Goal: Information Seeking & Learning: Learn about a topic

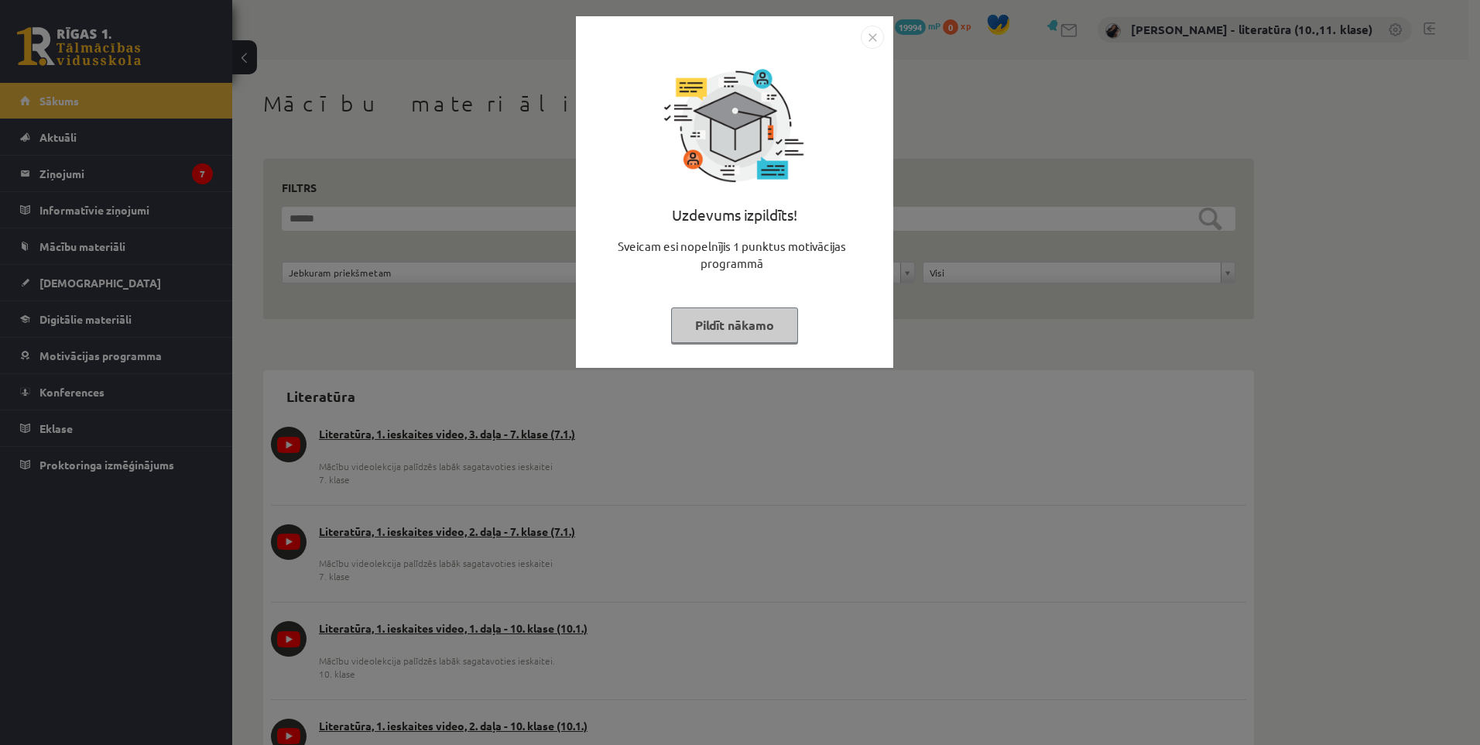
click at [875, 40] on img "Close" at bounding box center [872, 37] width 23 height 23
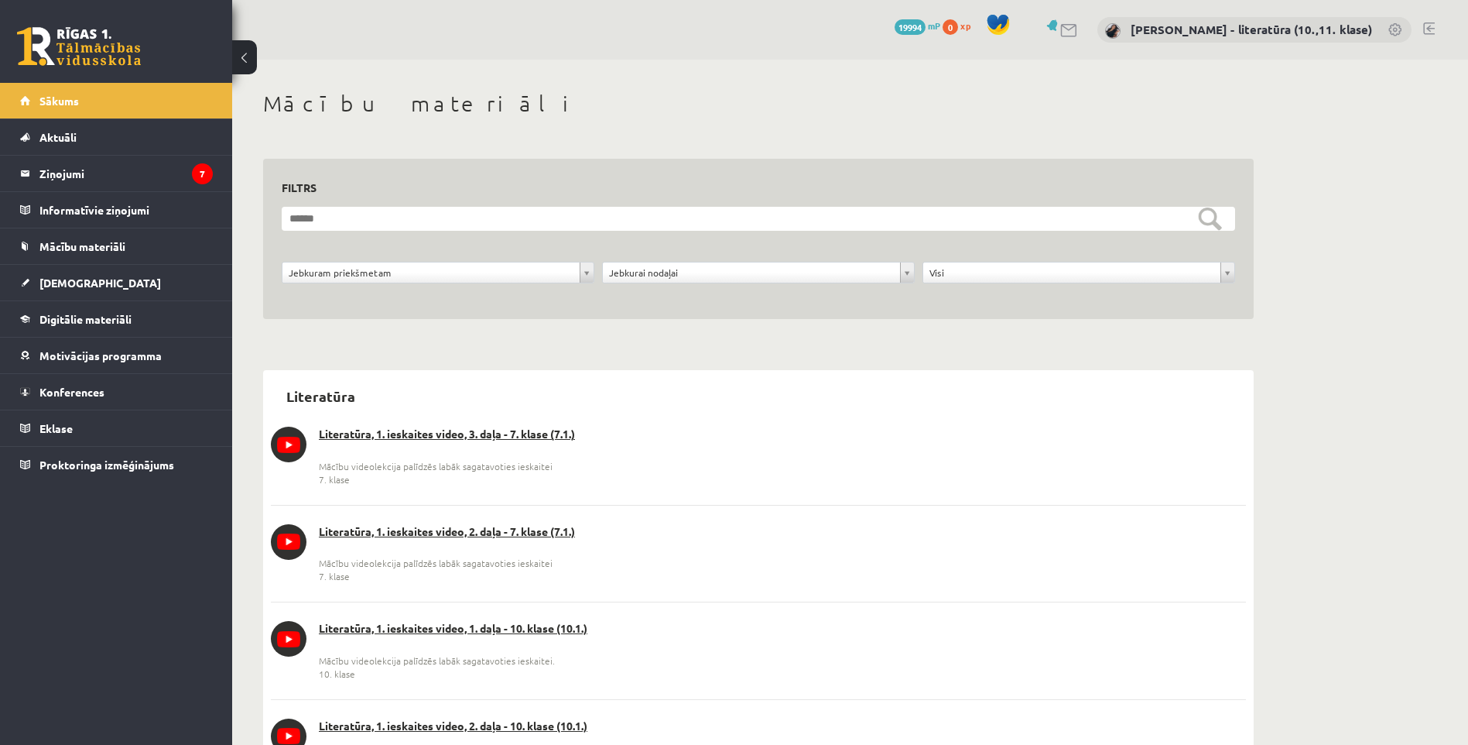
click at [1062, 28] on link at bounding box center [1054, 25] width 15 height 12
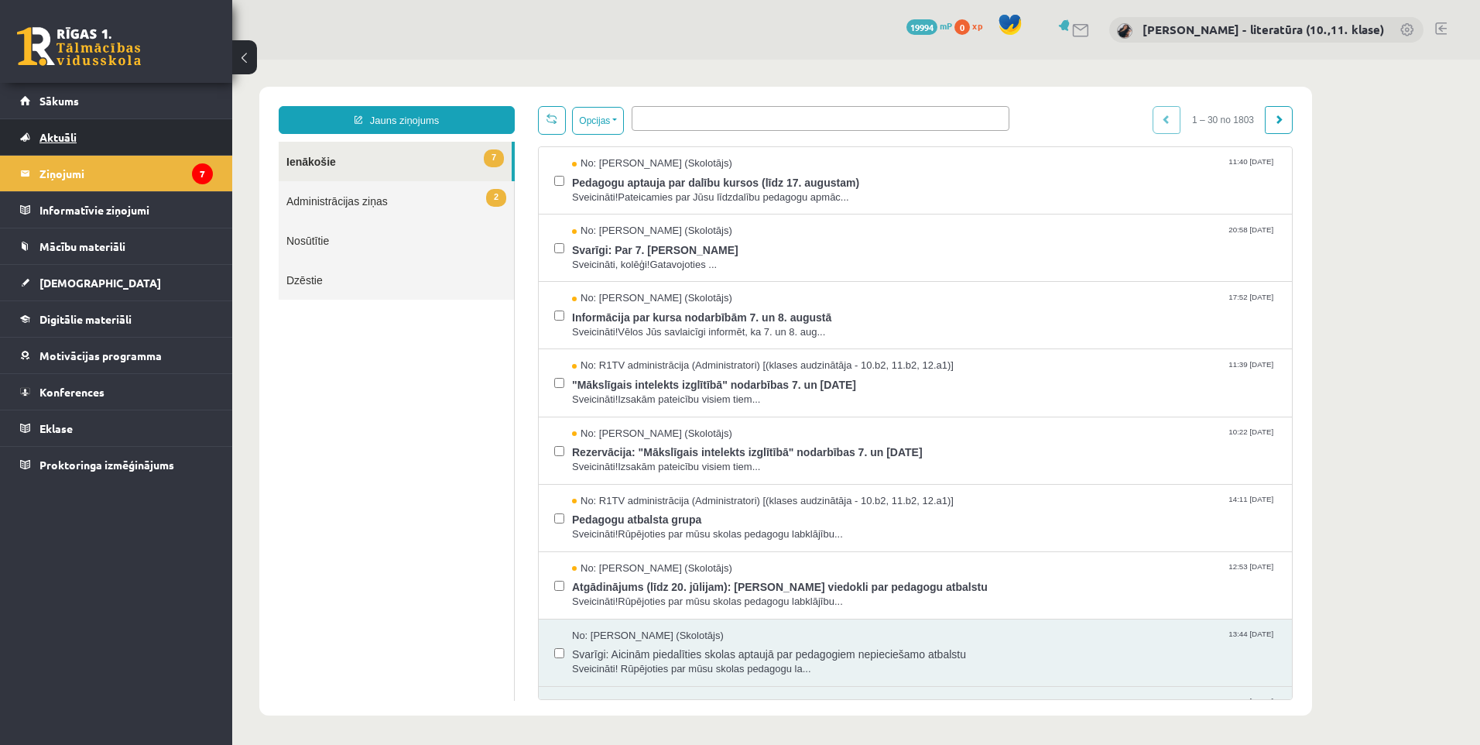
click at [81, 135] on link "Aktuāli" at bounding box center [116, 137] width 193 height 36
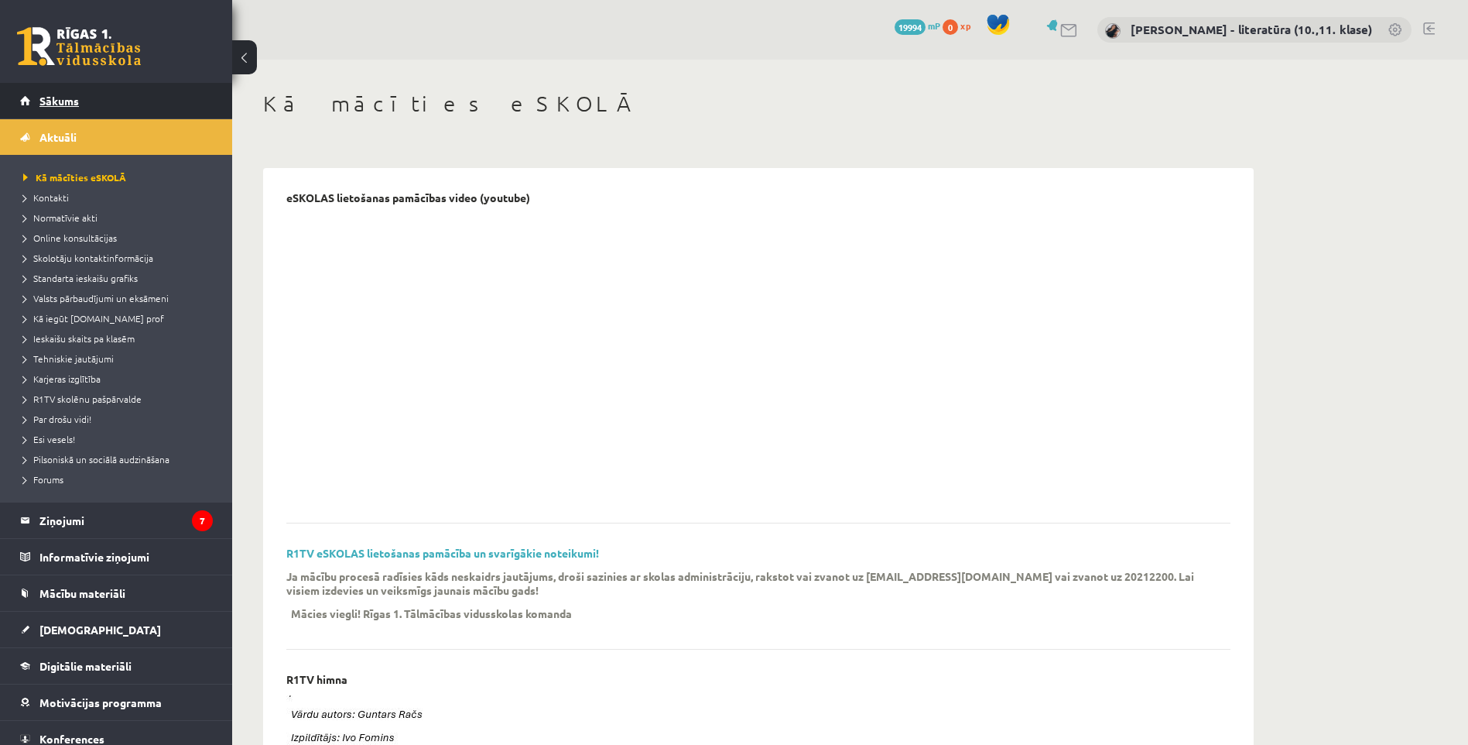
click at [74, 102] on span "Sākums" at bounding box center [58, 101] width 39 height 14
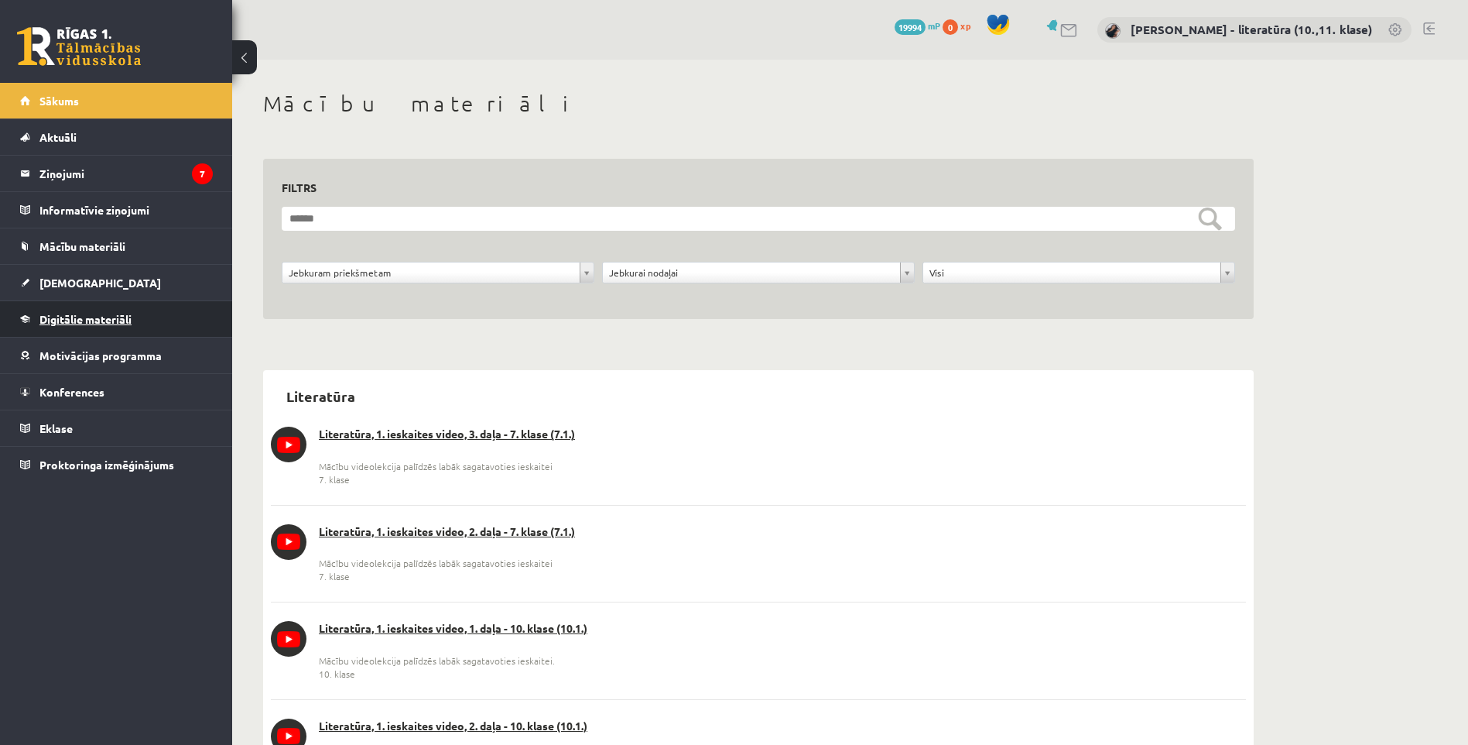
click at [100, 314] on span "Digitālie materiāli" at bounding box center [85, 319] width 92 height 14
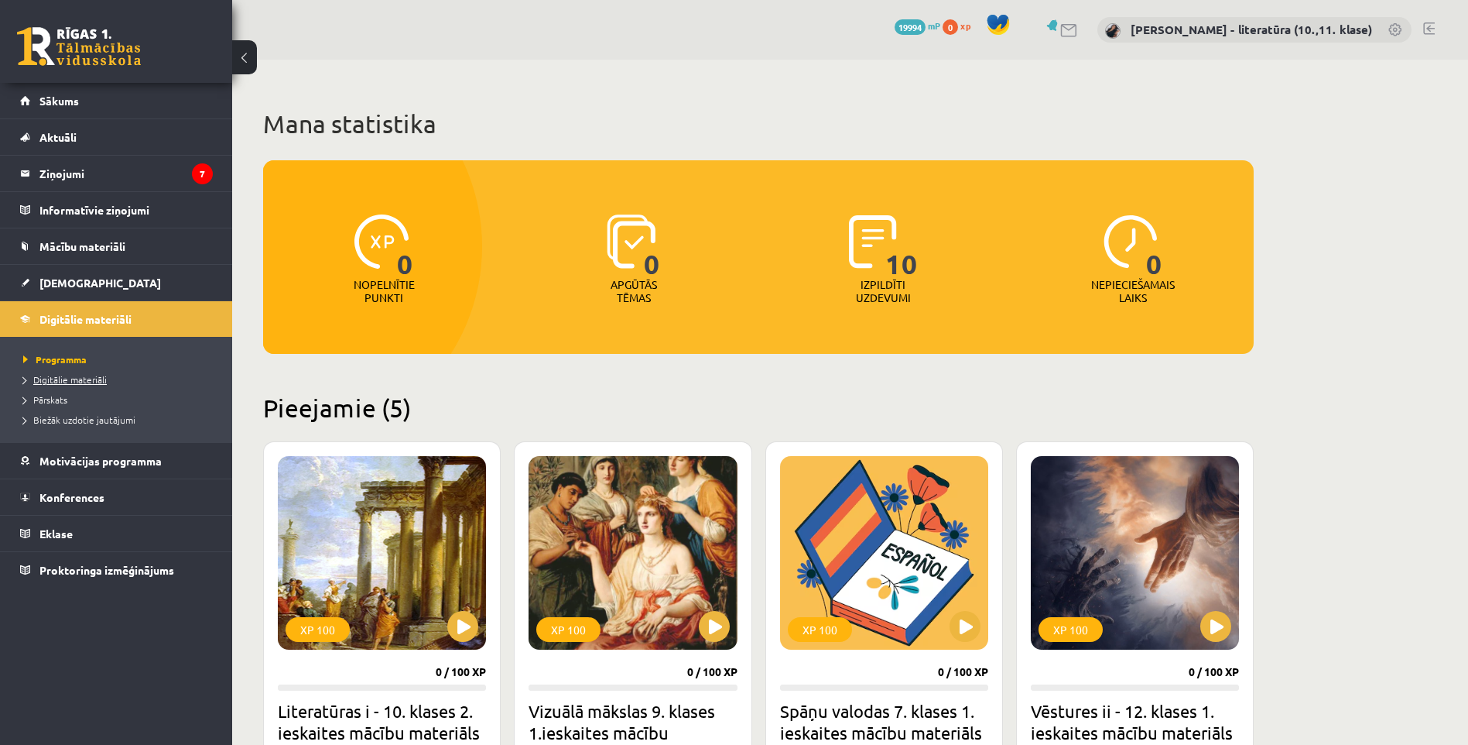
click at [84, 379] on span "Digitālie materiāli" at bounding box center [65, 379] width 84 height 12
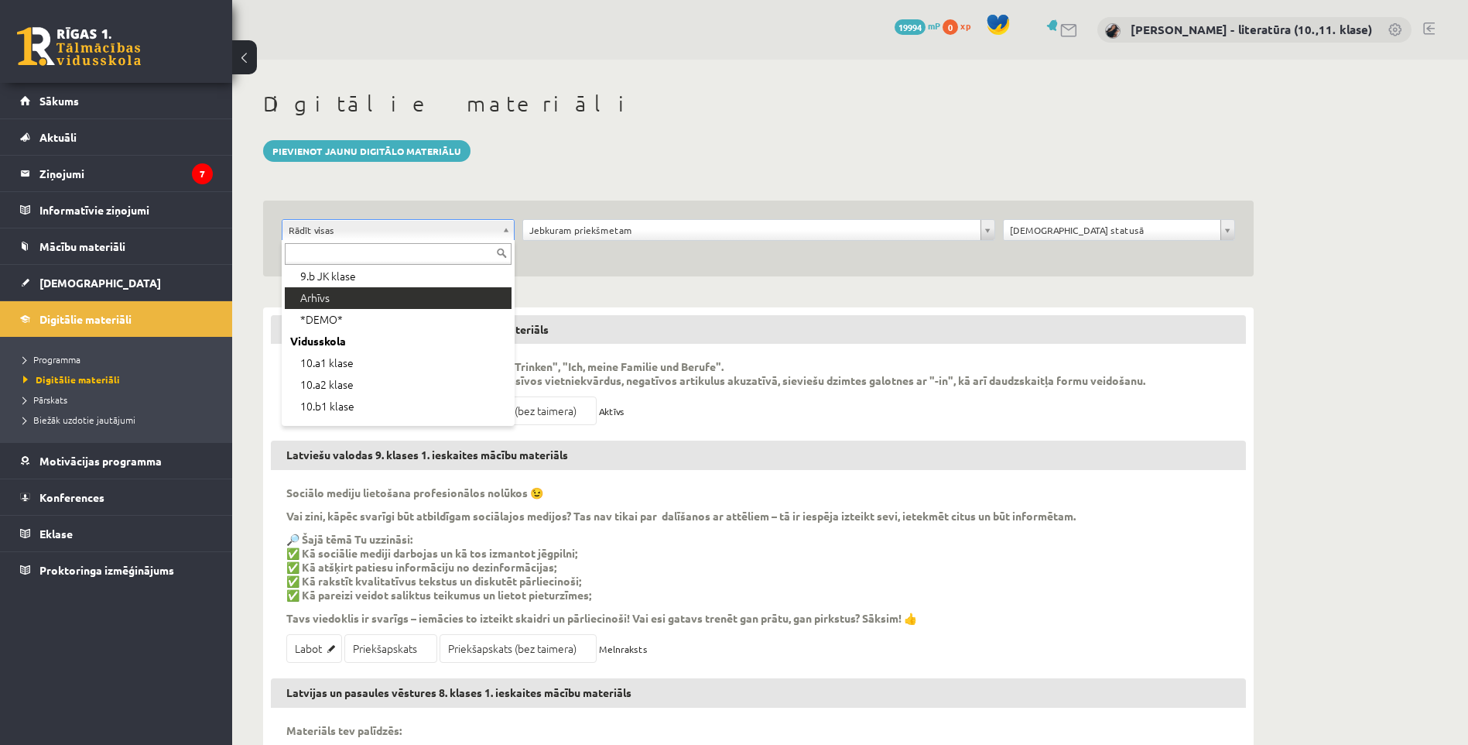
scroll to position [155, 0]
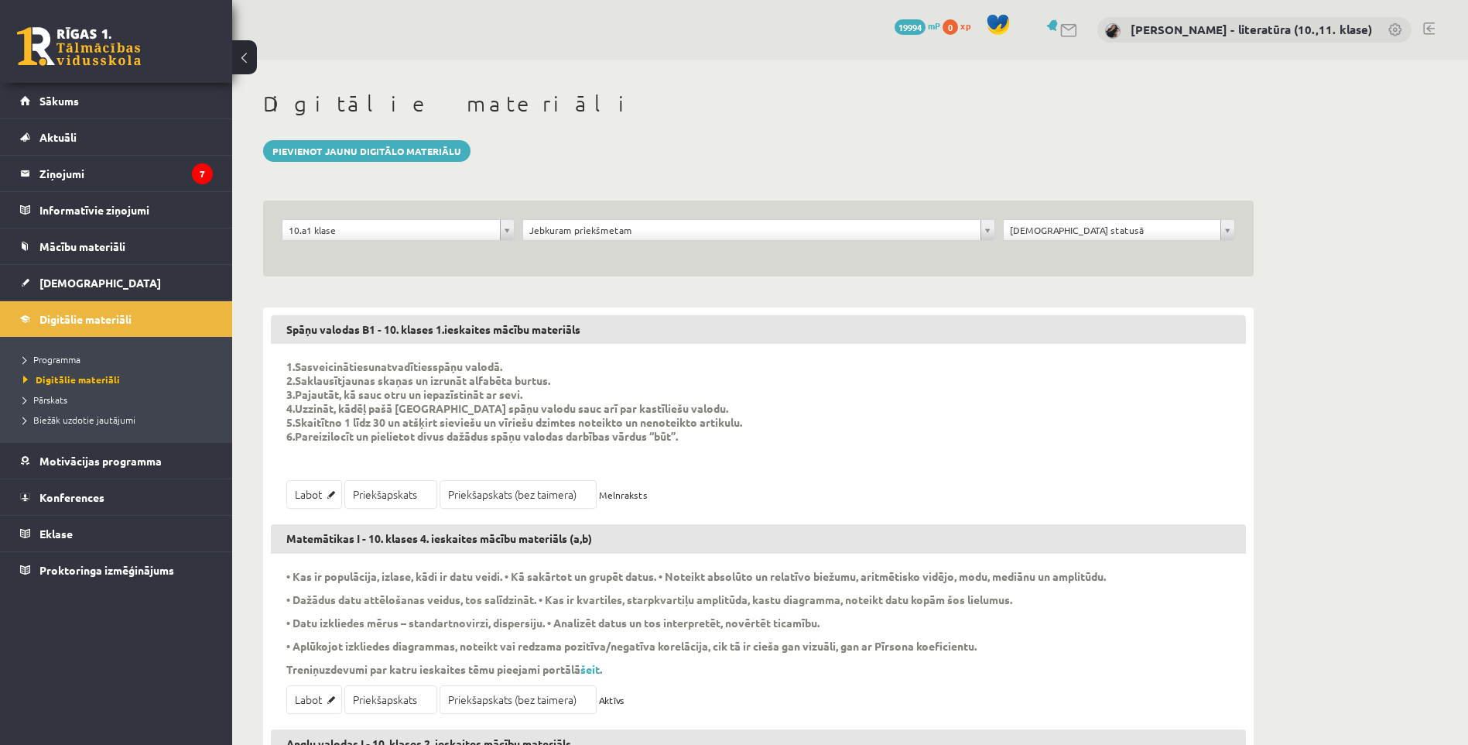
click at [616, 218] on div "**********" at bounding box center [758, 238] width 991 height 76
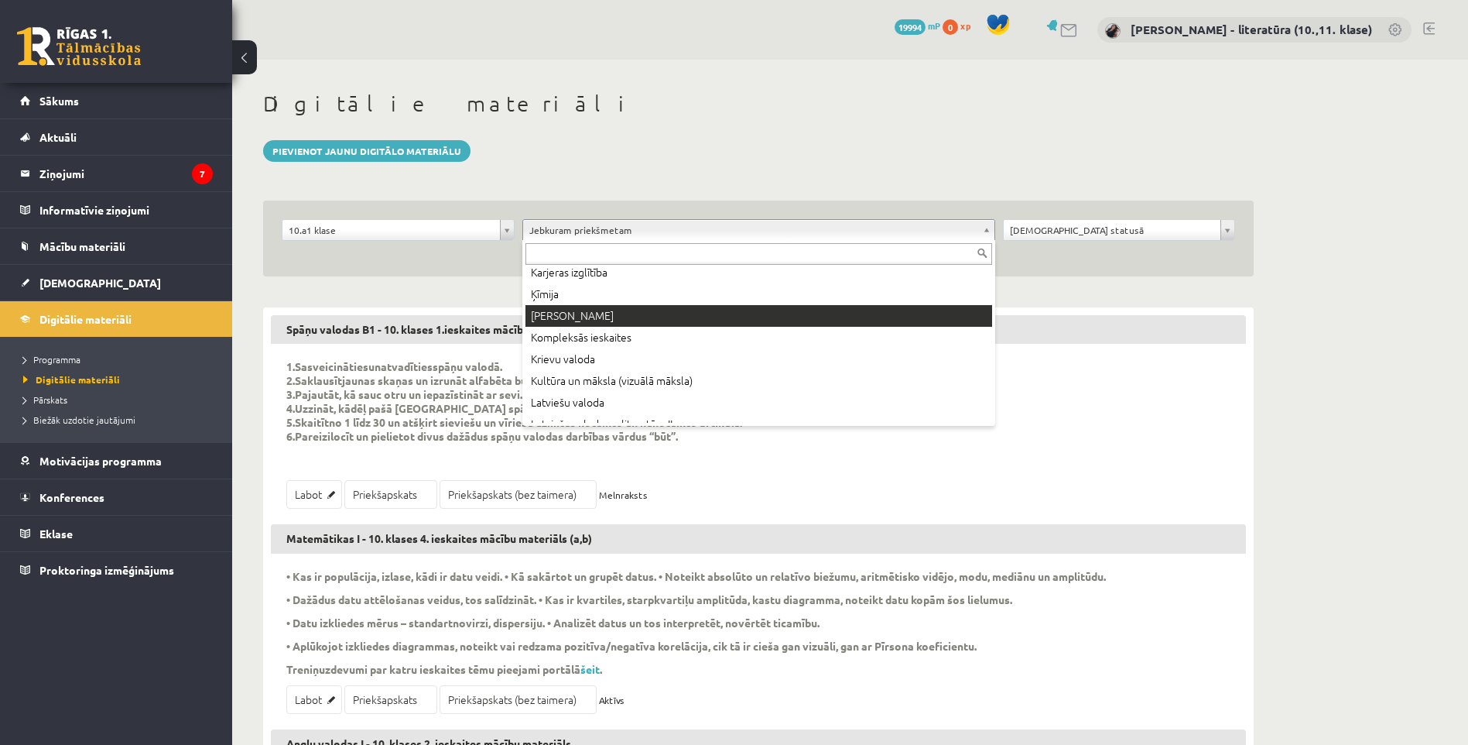
scroll to position [387, 0]
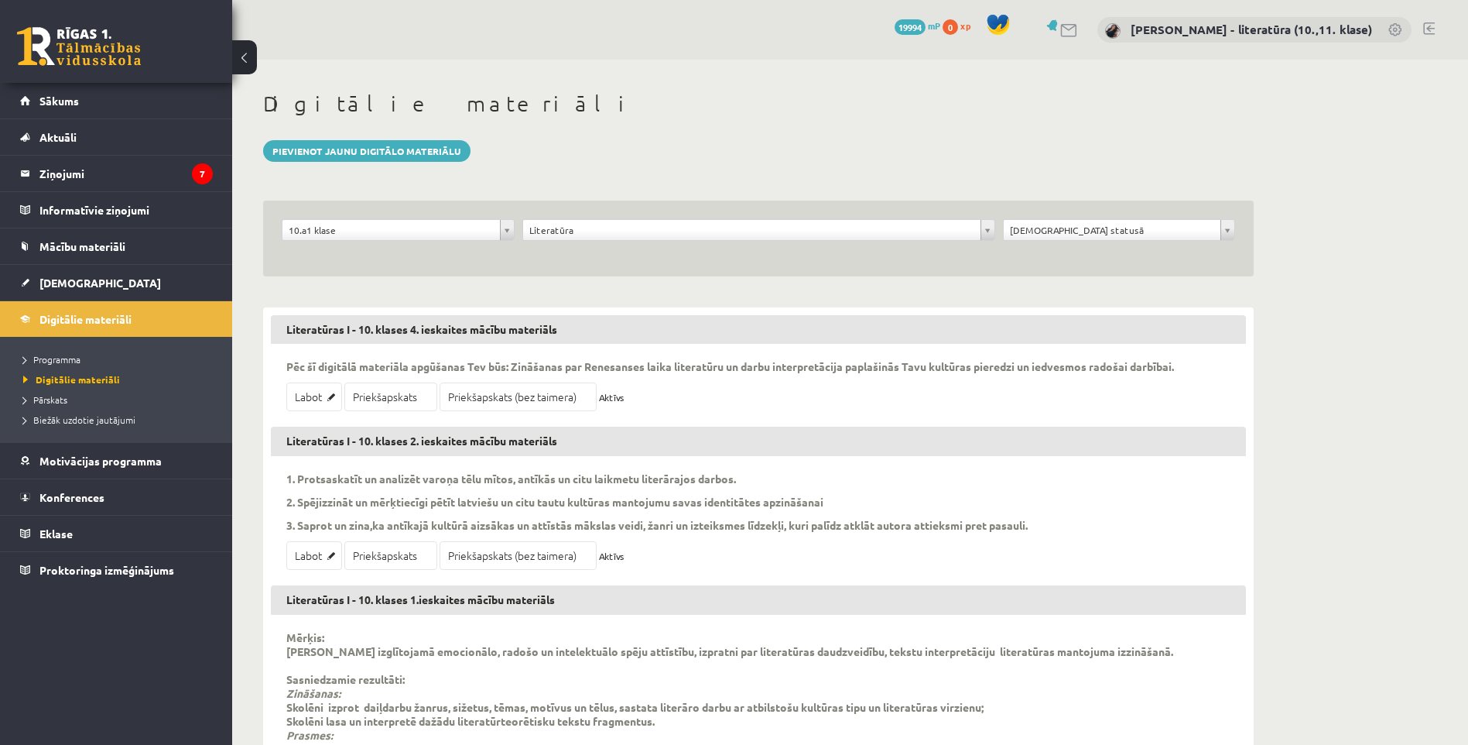
click at [715, 271] on div "**********" at bounding box center [758, 238] width 991 height 76
click at [489, 546] on link "Priekšapskats (bez taimera)" at bounding box center [518, 555] width 157 height 29
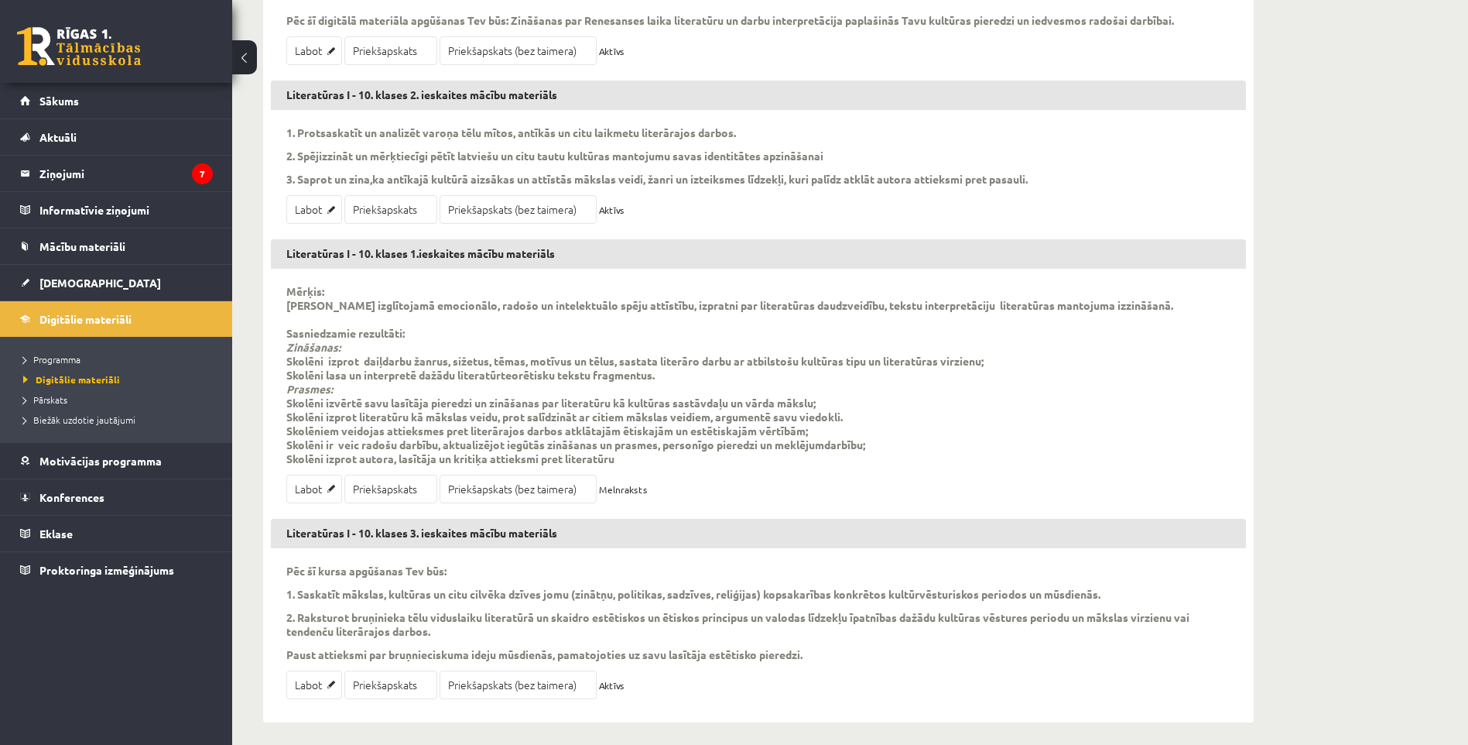
scroll to position [355, 0]
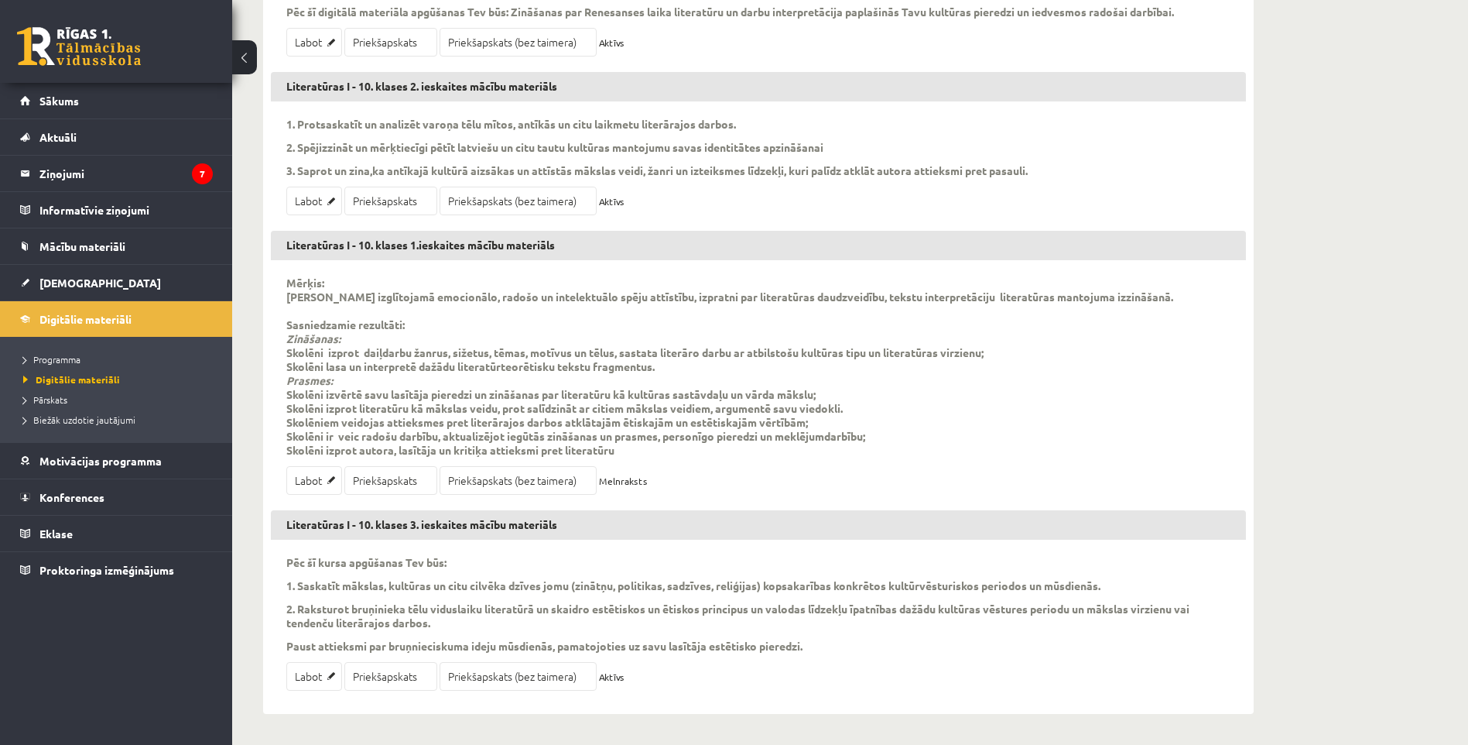
click at [484, 245] on h3 "Literatūras I - 10. klases 1.ieskaites mācību materiāls" at bounding box center [758, 245] width 975 height 29
click at [518, 480] on link "Priekšapskats (bez taimera)" at bounding box center [518, 480] width 157 height 29
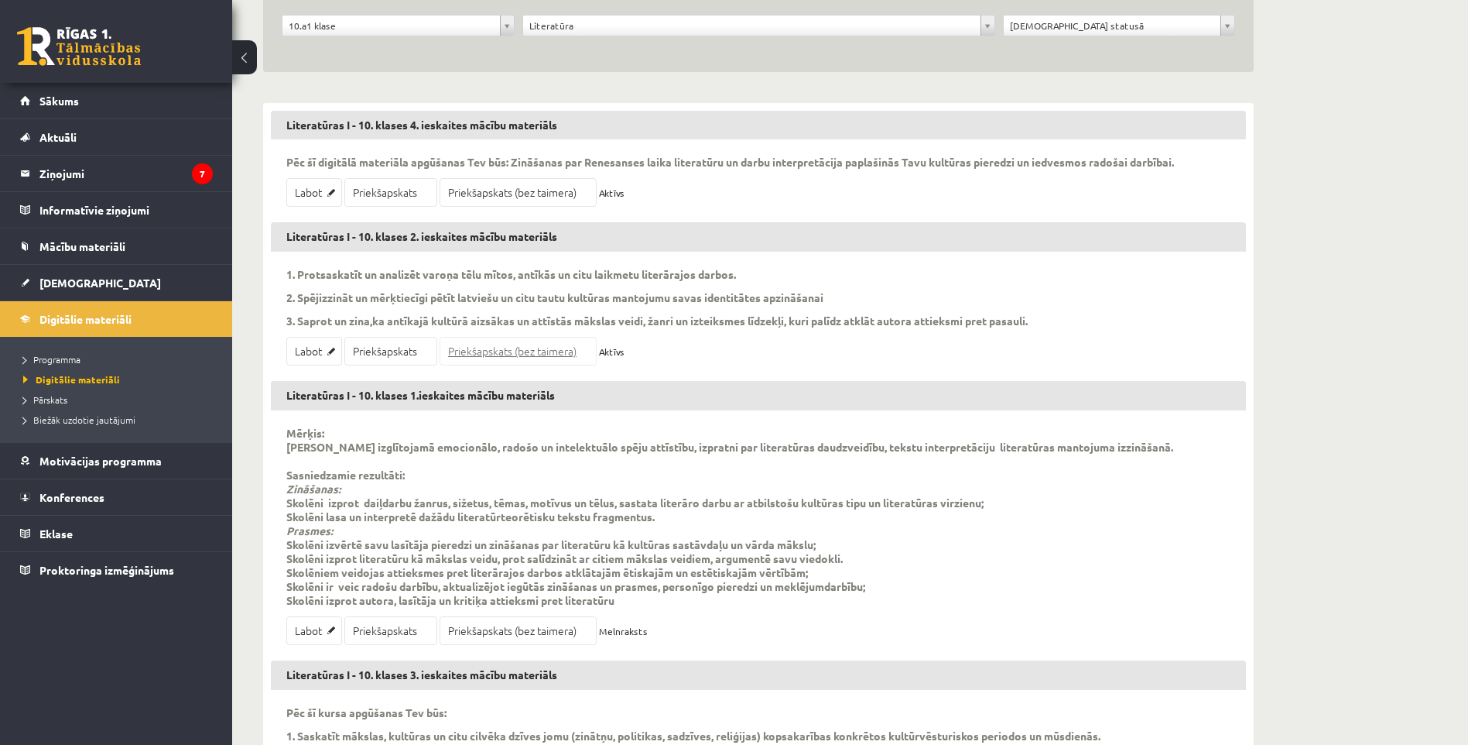
scroll to position [45, 0]
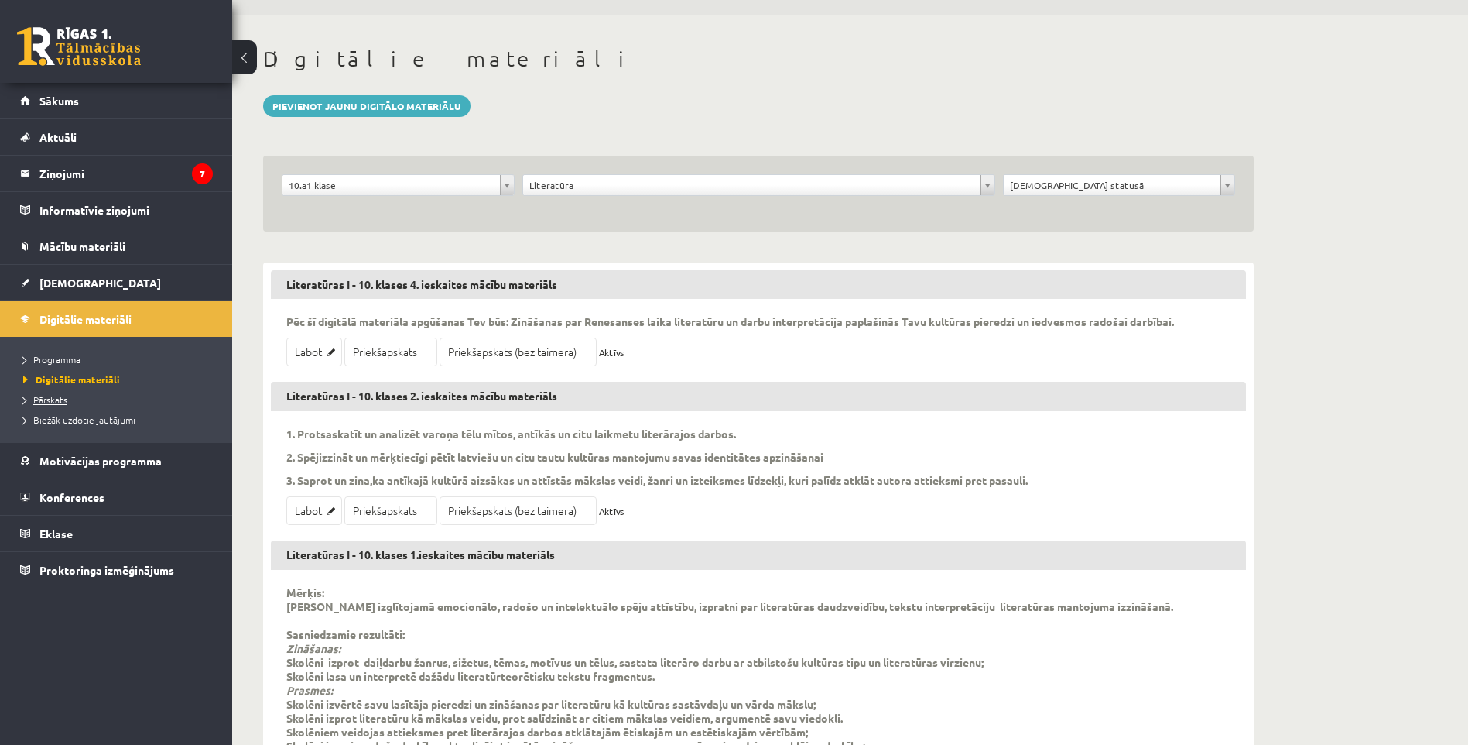
click at [57, 396] on span "Pārskats" at bounding box center [45, 399] width 44 height 12
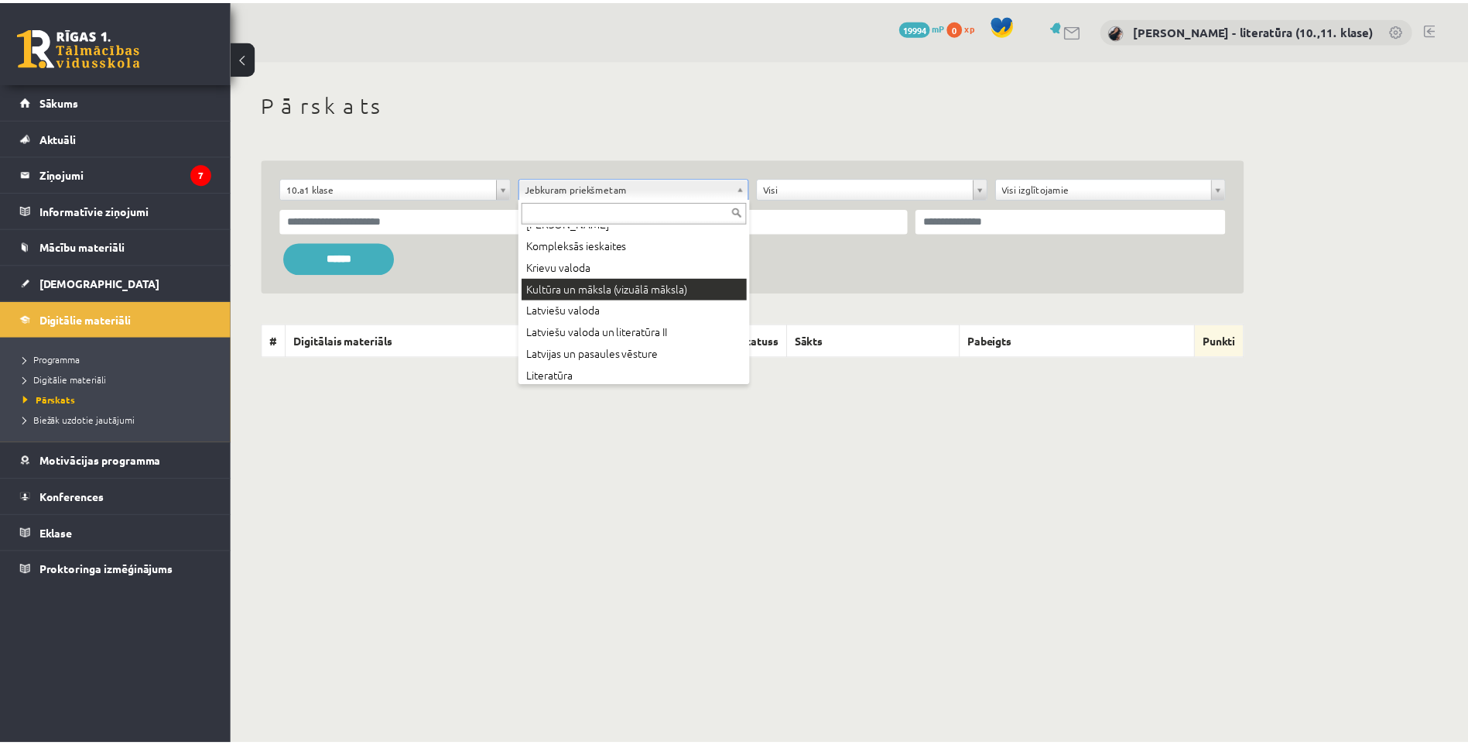
scroll to position [387, 0]
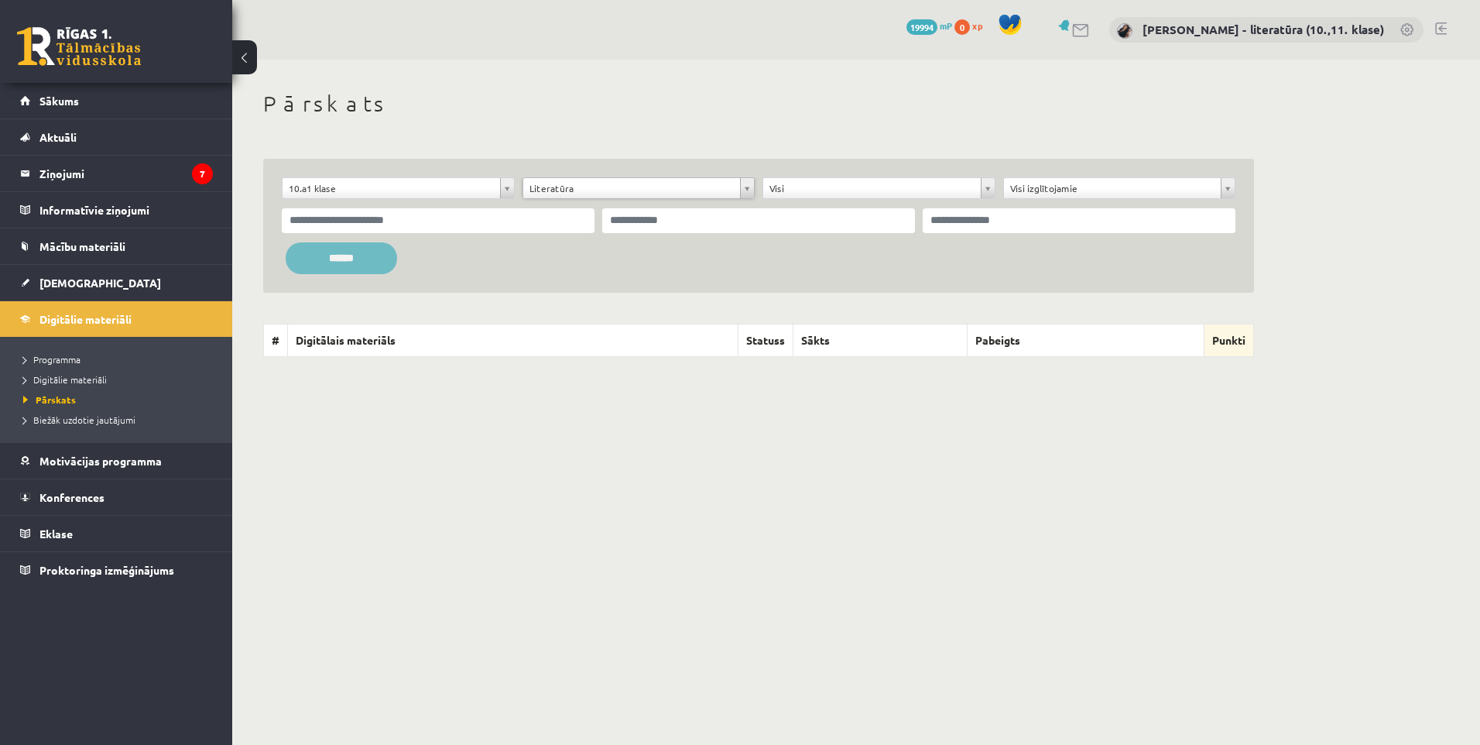
click at [368, 268] on input "******" at bounding box center [341, 258] width 111 height 32
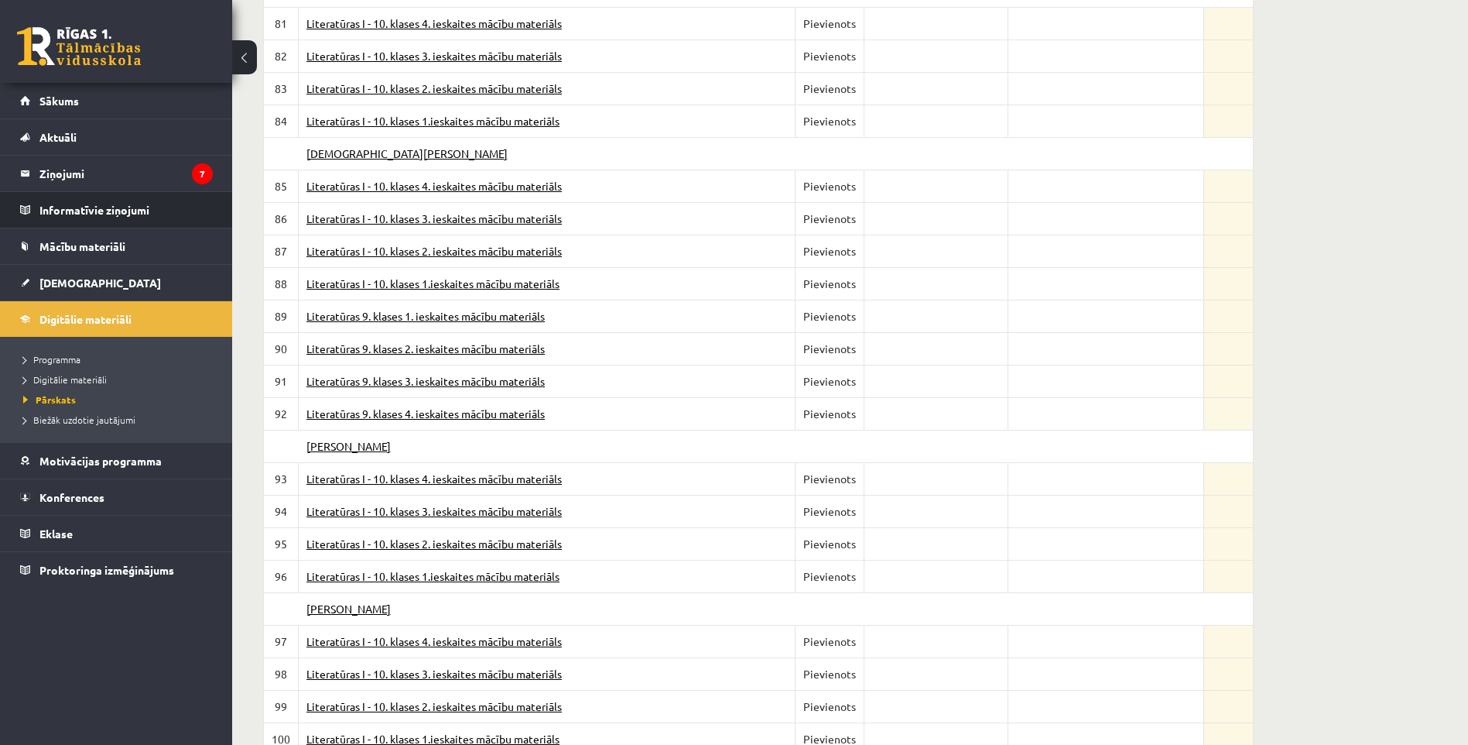
scroll to position [3620, 0]
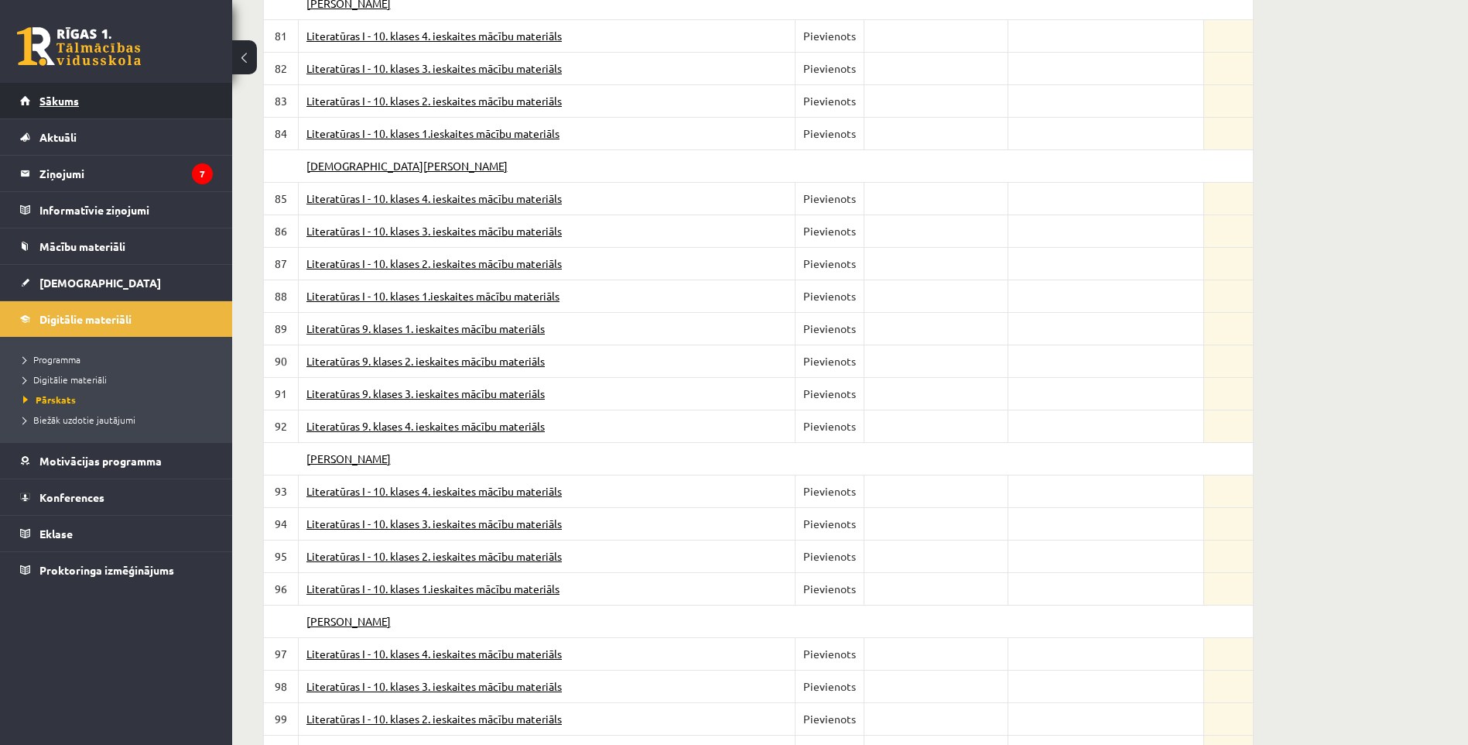
click at [74, 110] on link "Sākums" at bounding box center [116, 101] width 193 height 36
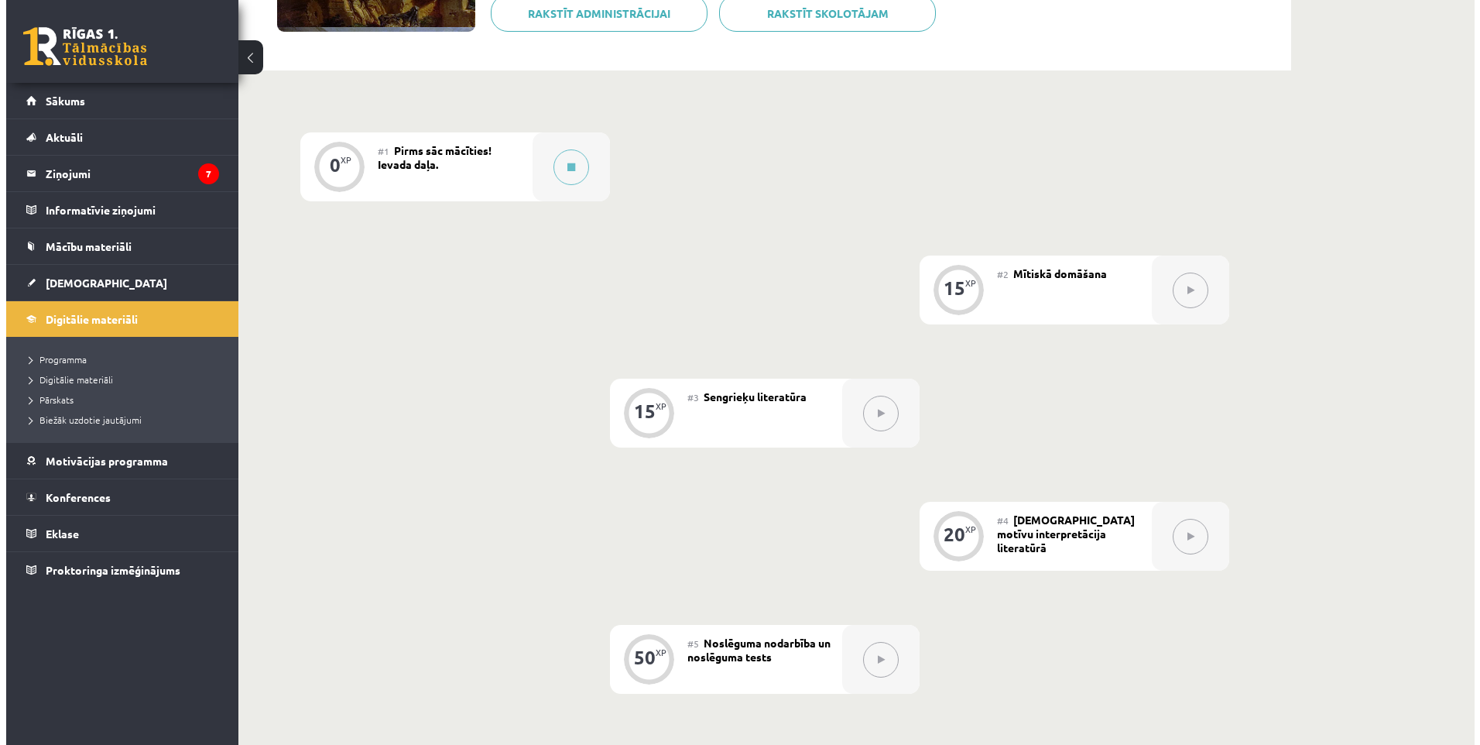
scroll to position [86, 0]
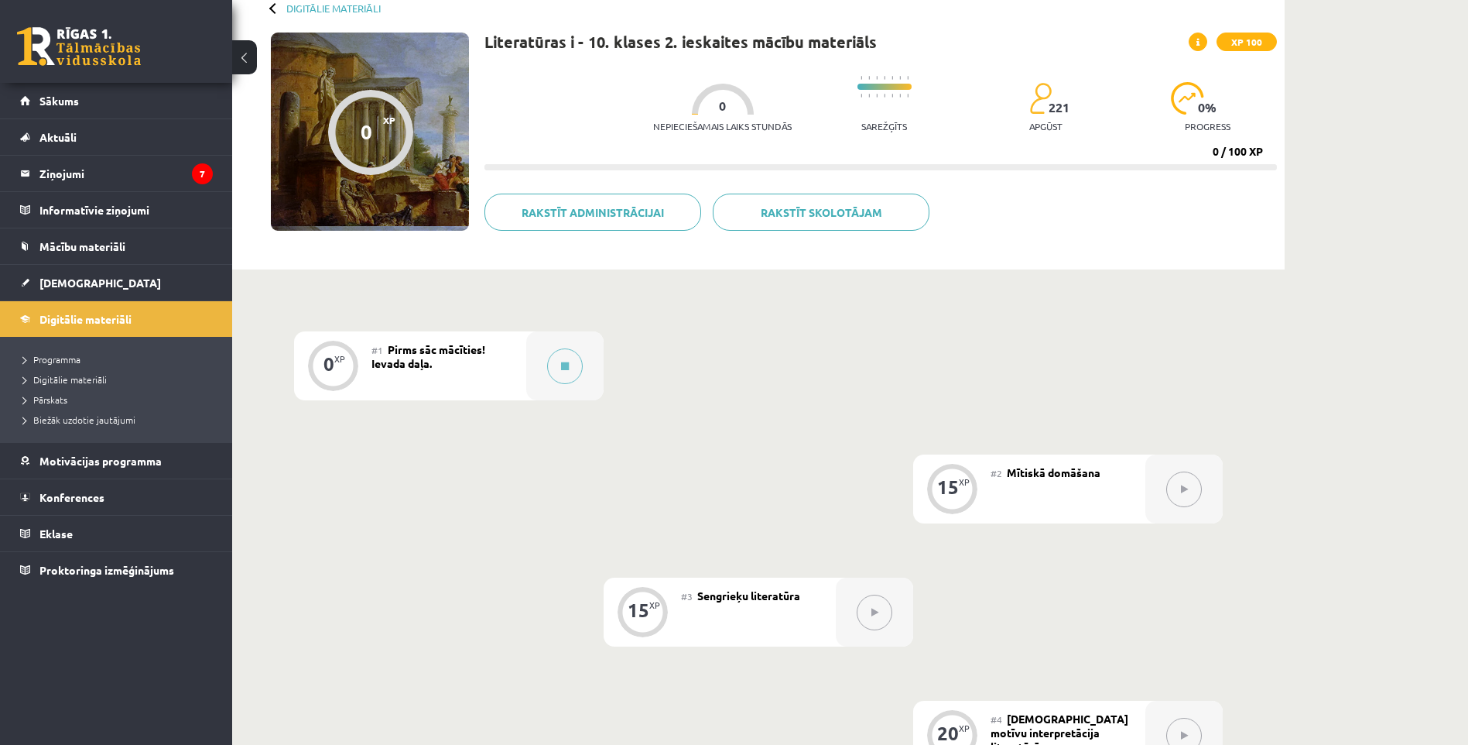
click at [331, 358] on div "0" at bounding box center [329, 364] width 11 height 14
click at [563, 365] on icon at bounding box center [565, 365] width 8 height 9
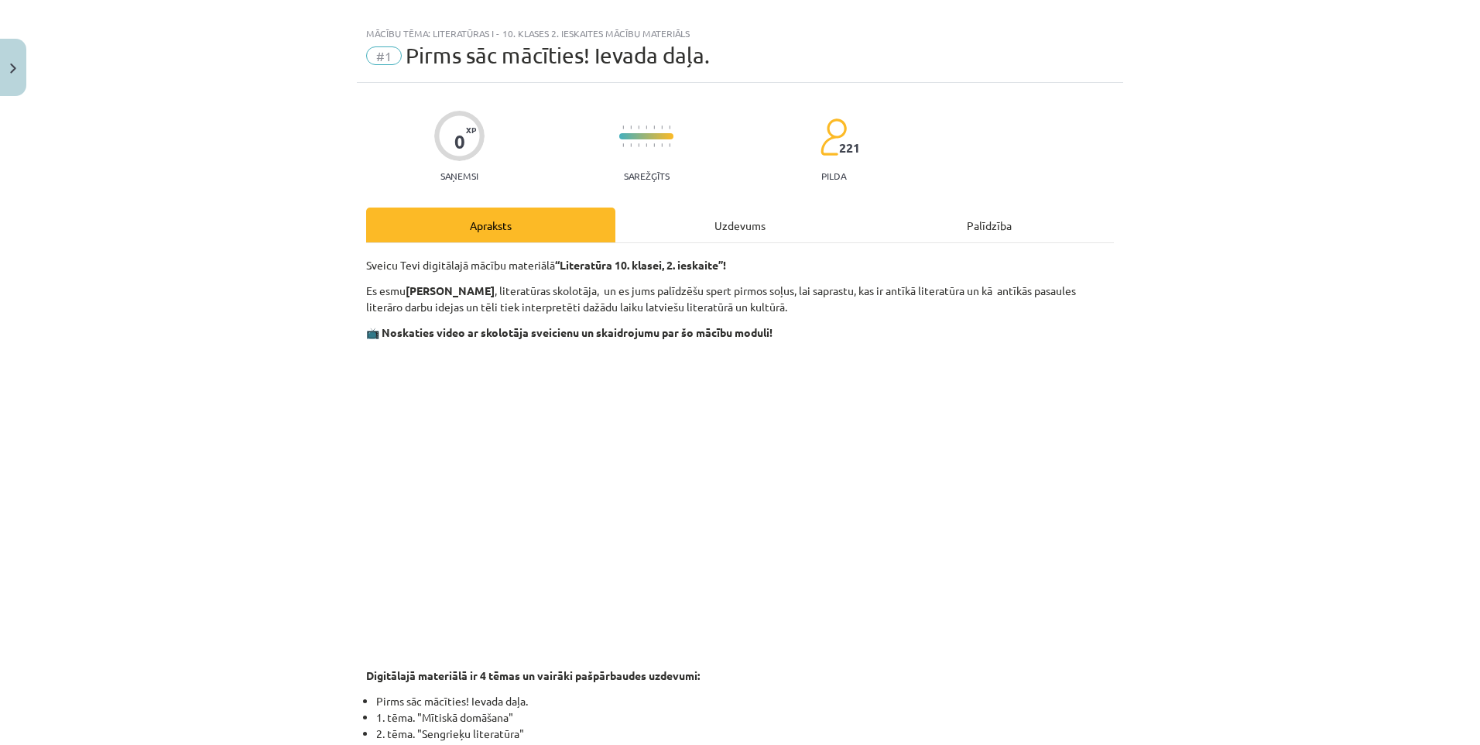
scroll to position [0, 0]
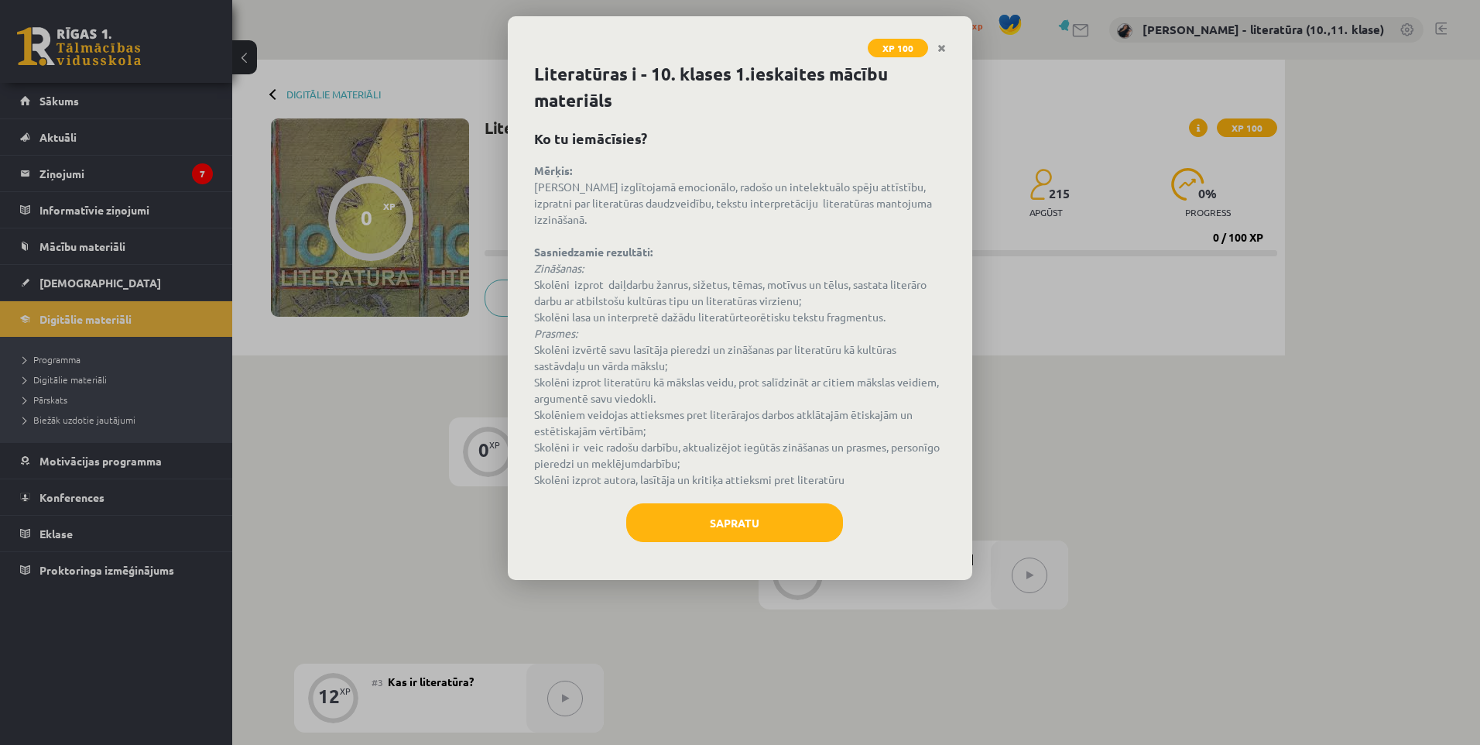
click at [716, 482] on div "Literatūras i - 10. klases 1.ieskaites mācību materiāls Ko tu iemācīsies? Mērķi…" at bounding box center [740, 320] width 464 height 519
click at [721, 514] on button "Sapratu" at bounding box center [734, 522] width 217 height 39
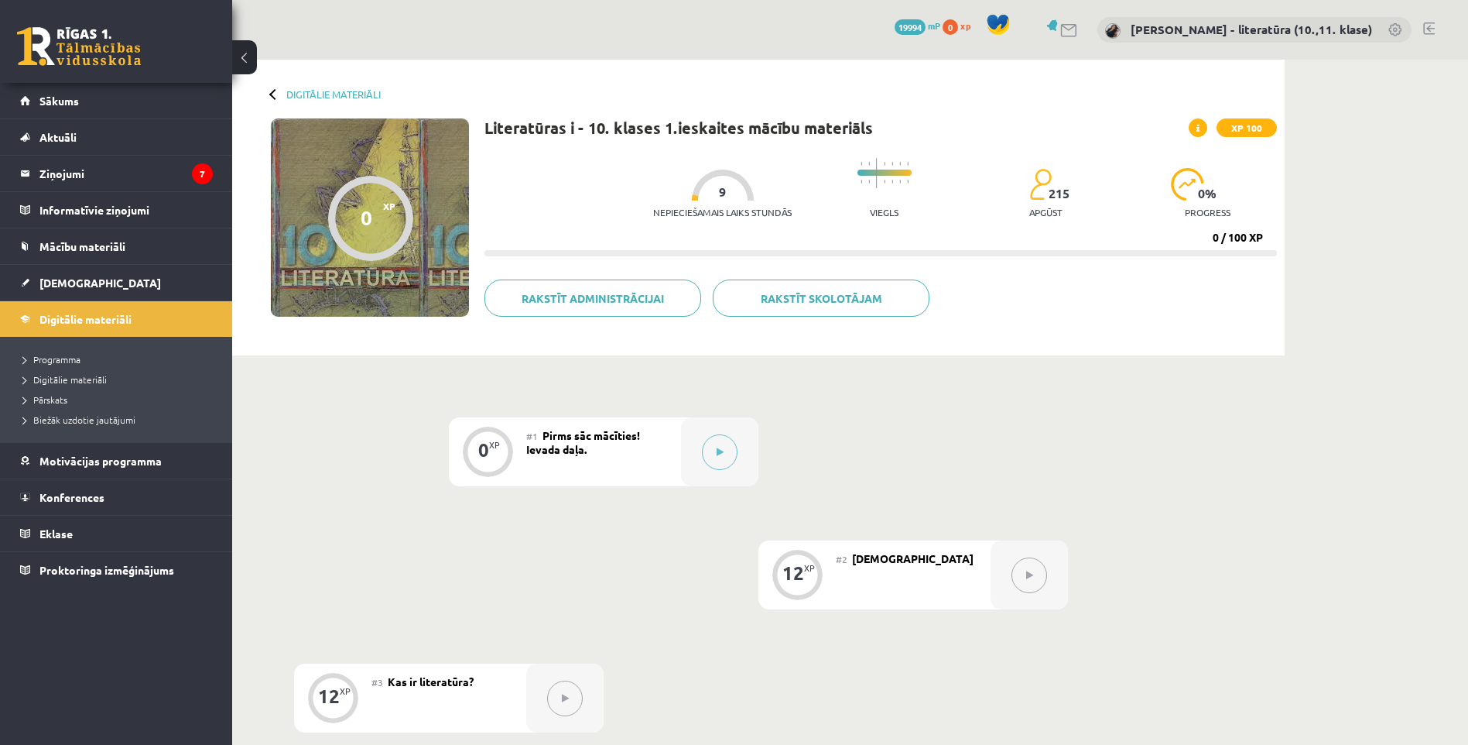
click at [710, 452] on button at bounding box center [720, 452] width 36 height 36
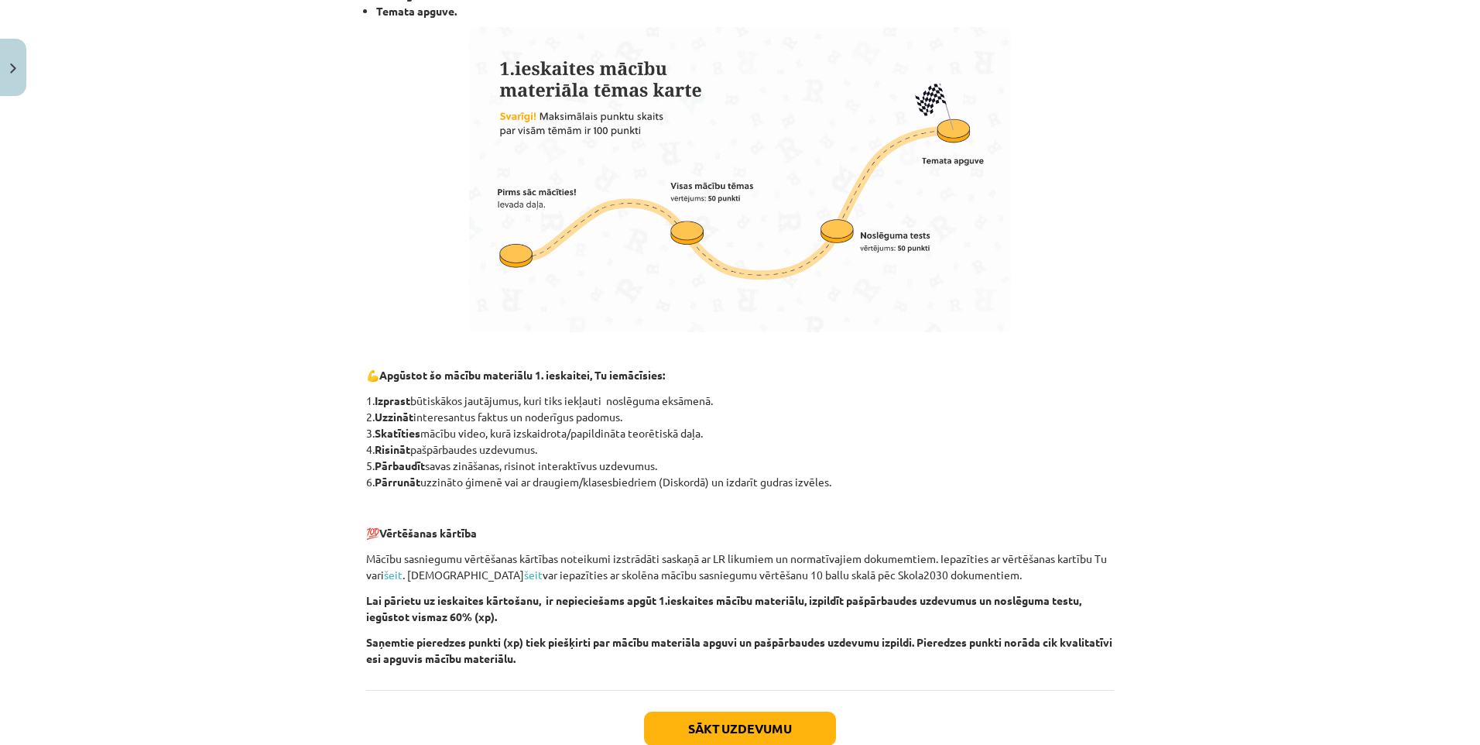
scroll to position [900, 0]
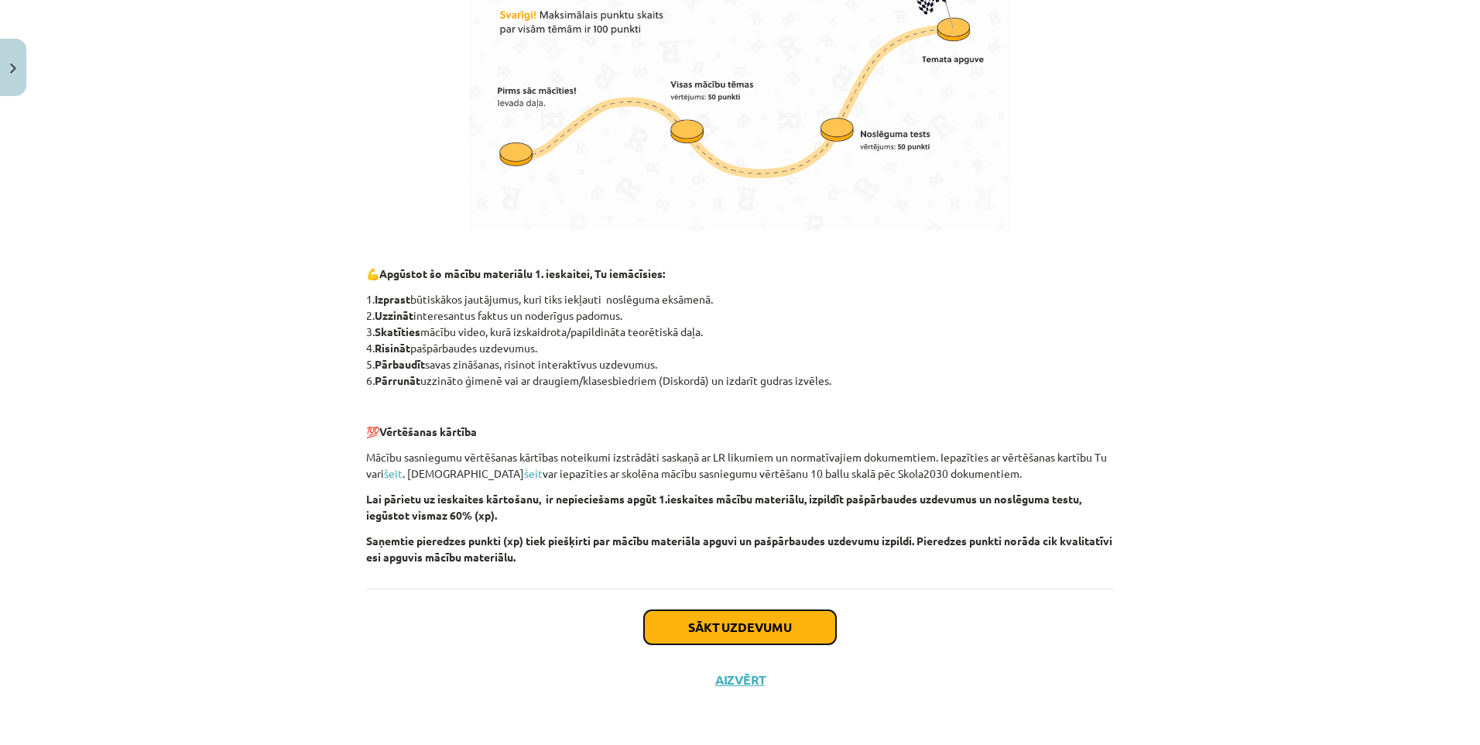
click at [743, 626] on button "Sākt uzdevumu" at bounding box center [740, 627] width 192 height 34
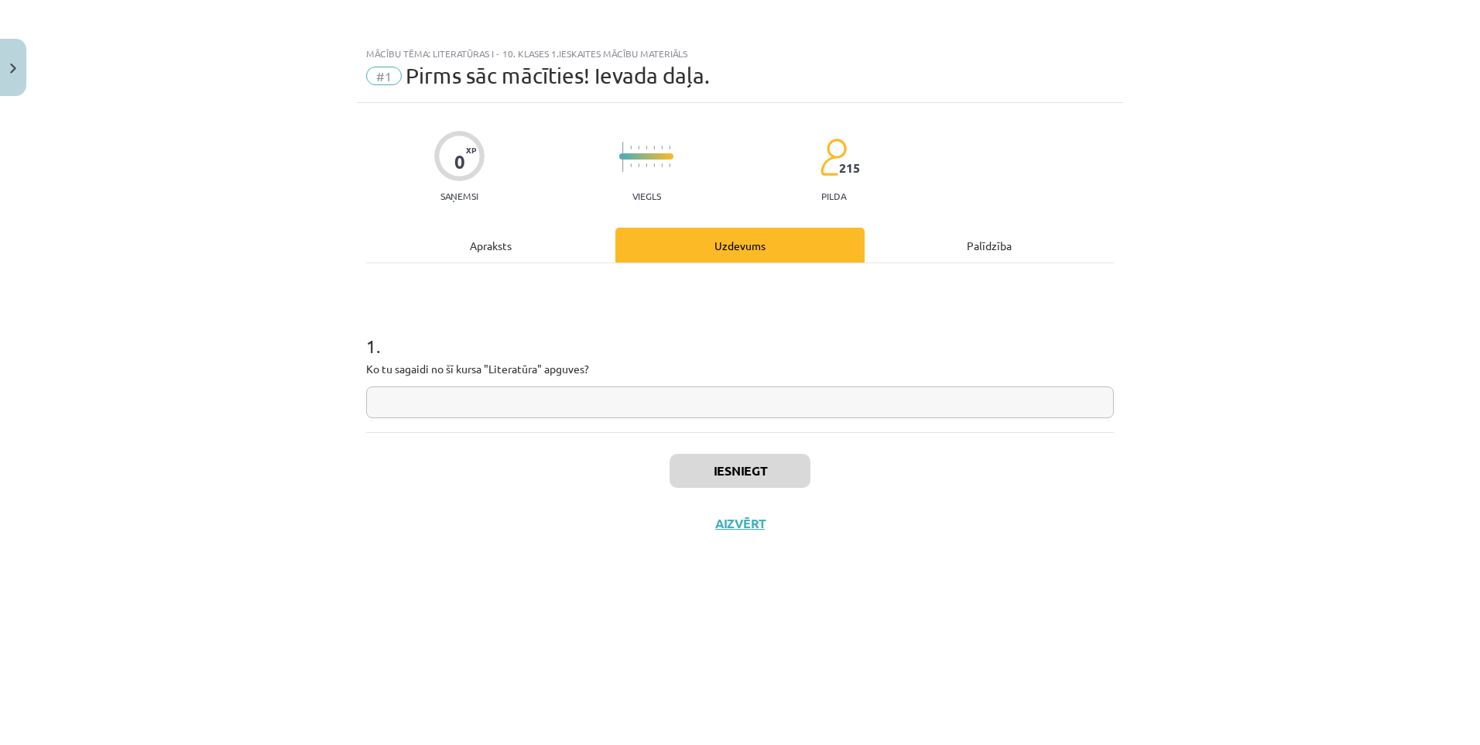
click at [572, 411] on input "text" at bounding box center [740, 402] width 748 height 32
type input "*"
drag, startPoint x: 755, startPoint y: 471, endPoint x: 746, endPoint y: 471, distance: 9.3
click at [758, 471] on button "Iesniegt" at bounding box center [740, 471] width 141 height 34
click at [778, 533] on button "Nākamā nodarbība" at bounding box center [740, 534] width 152 height 36
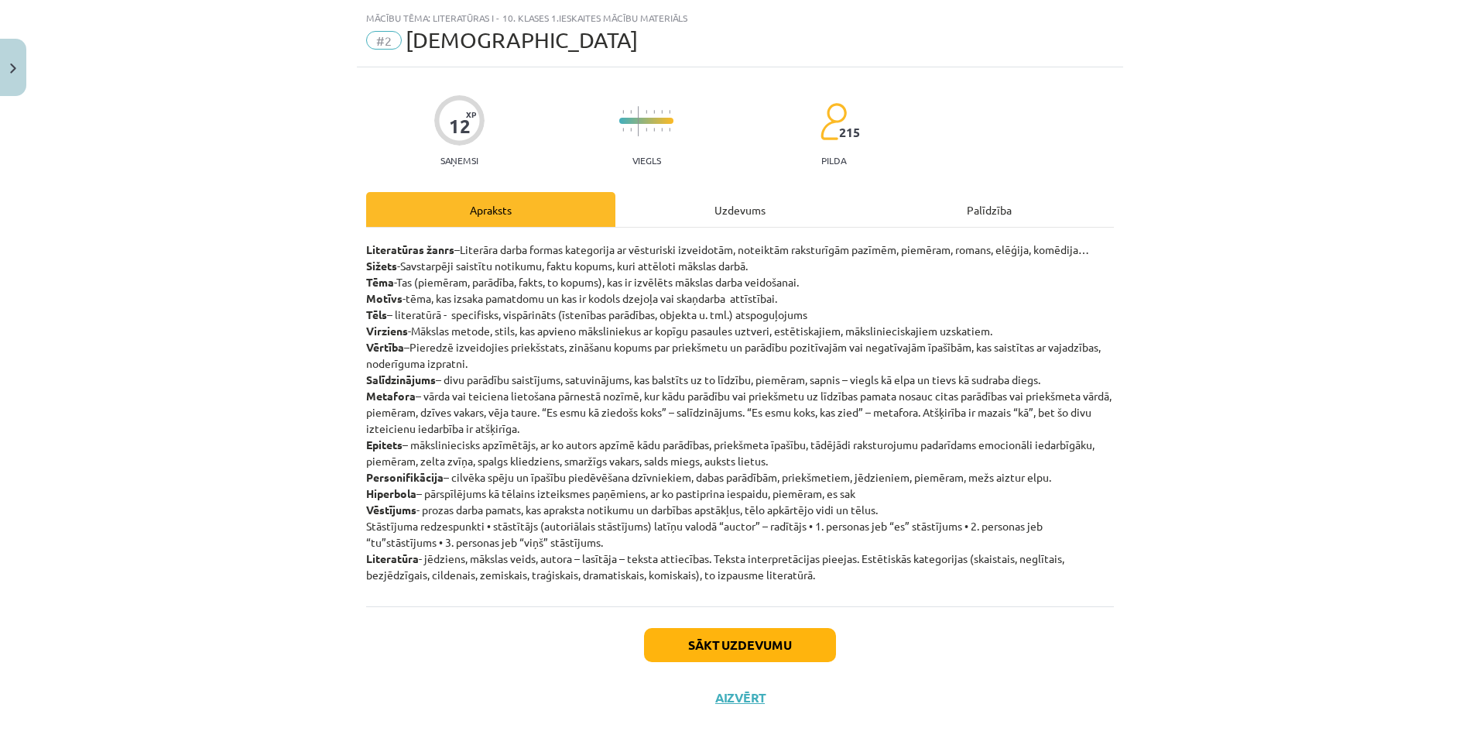
scroll to position [53, 0]
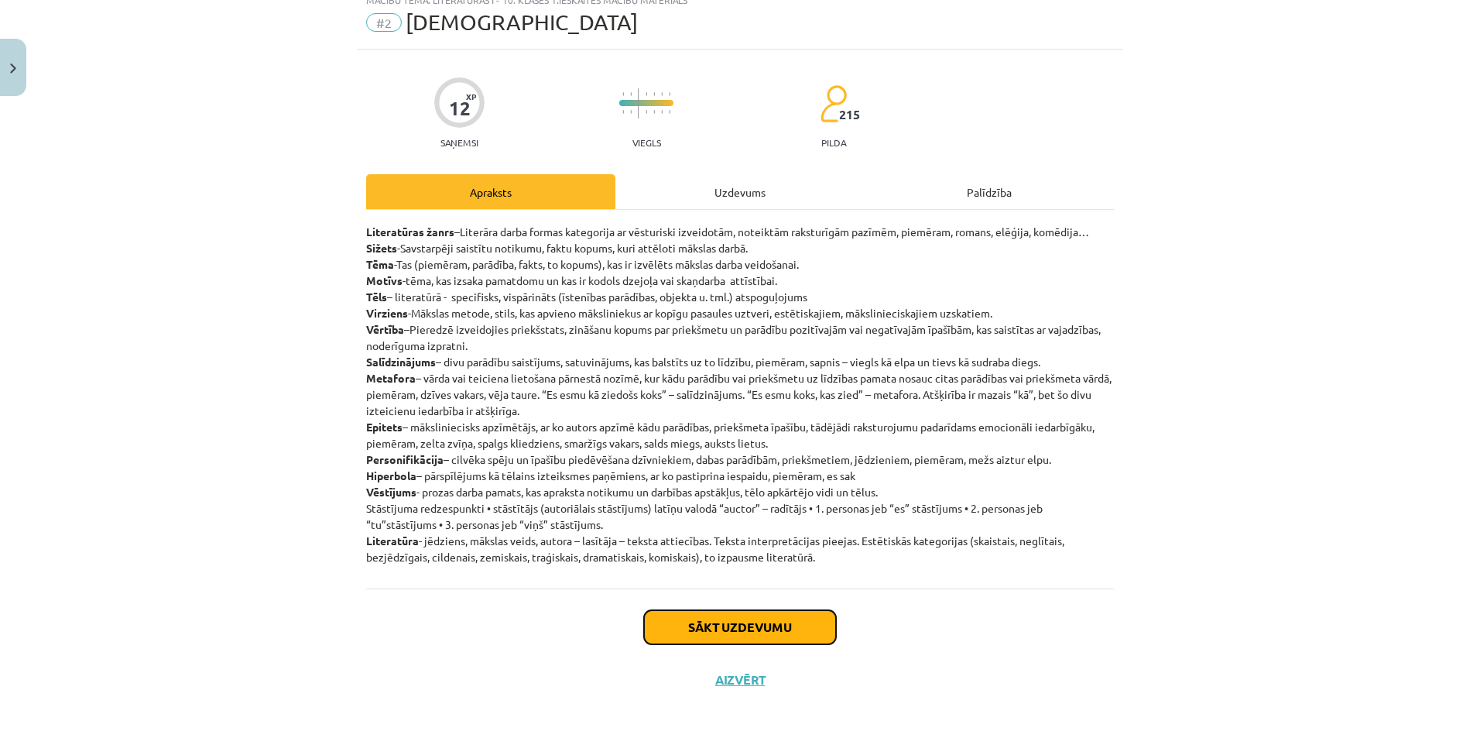
click at [767, 622] on button "Sākt uzdevumu" at bounding box center [740, 627] width 192 height 34
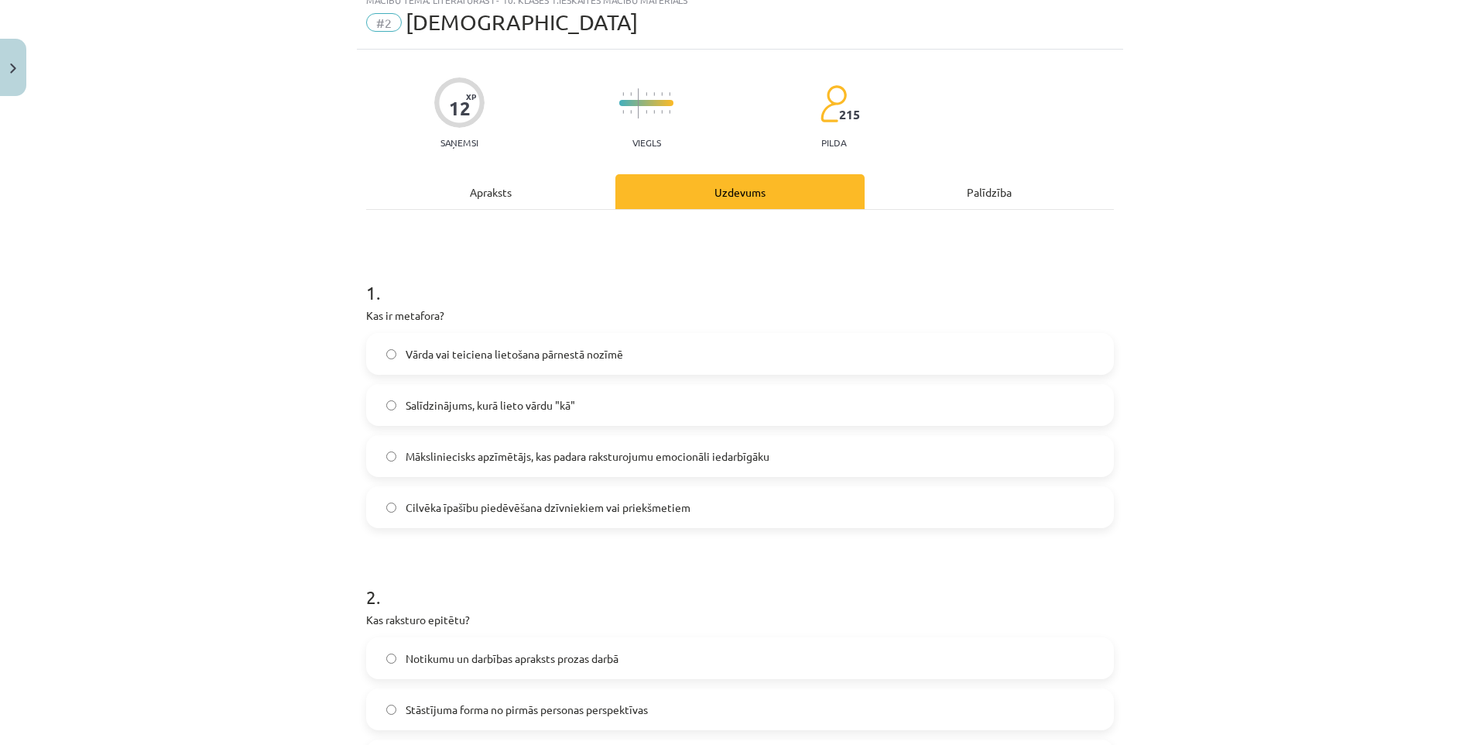
scroll to position [39, 0]
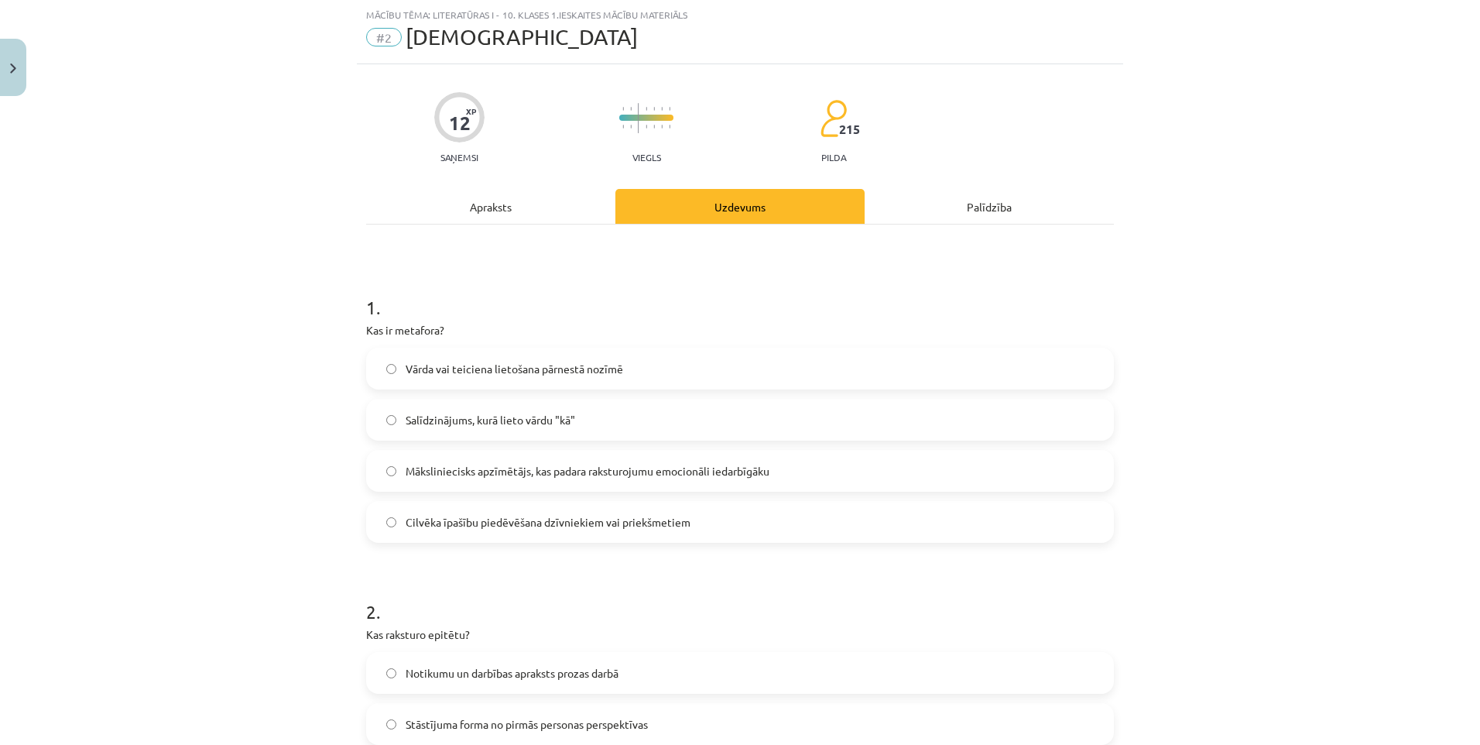
click at [745, 521] on label "Cilvēka īpašību piedēvēšana dzīvniekiem vai priekšmetiem" at bounding box center [740, 521] width 745 height 39
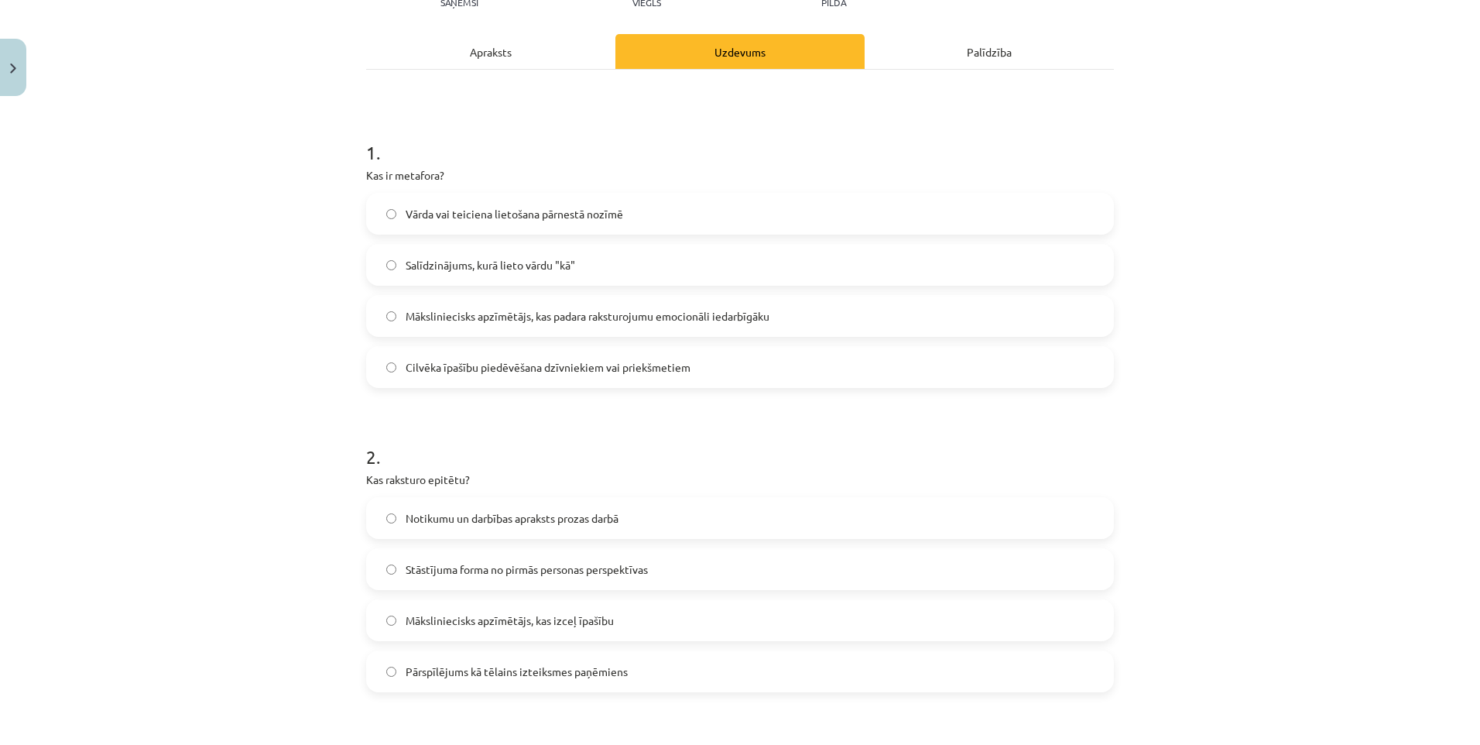
click at [664, 591] on div "Notikumu un darbības apraksts prozas darbā Stāstījuma forma no pirmās personas …" at bounding box center [740, 594] width 748 height 195
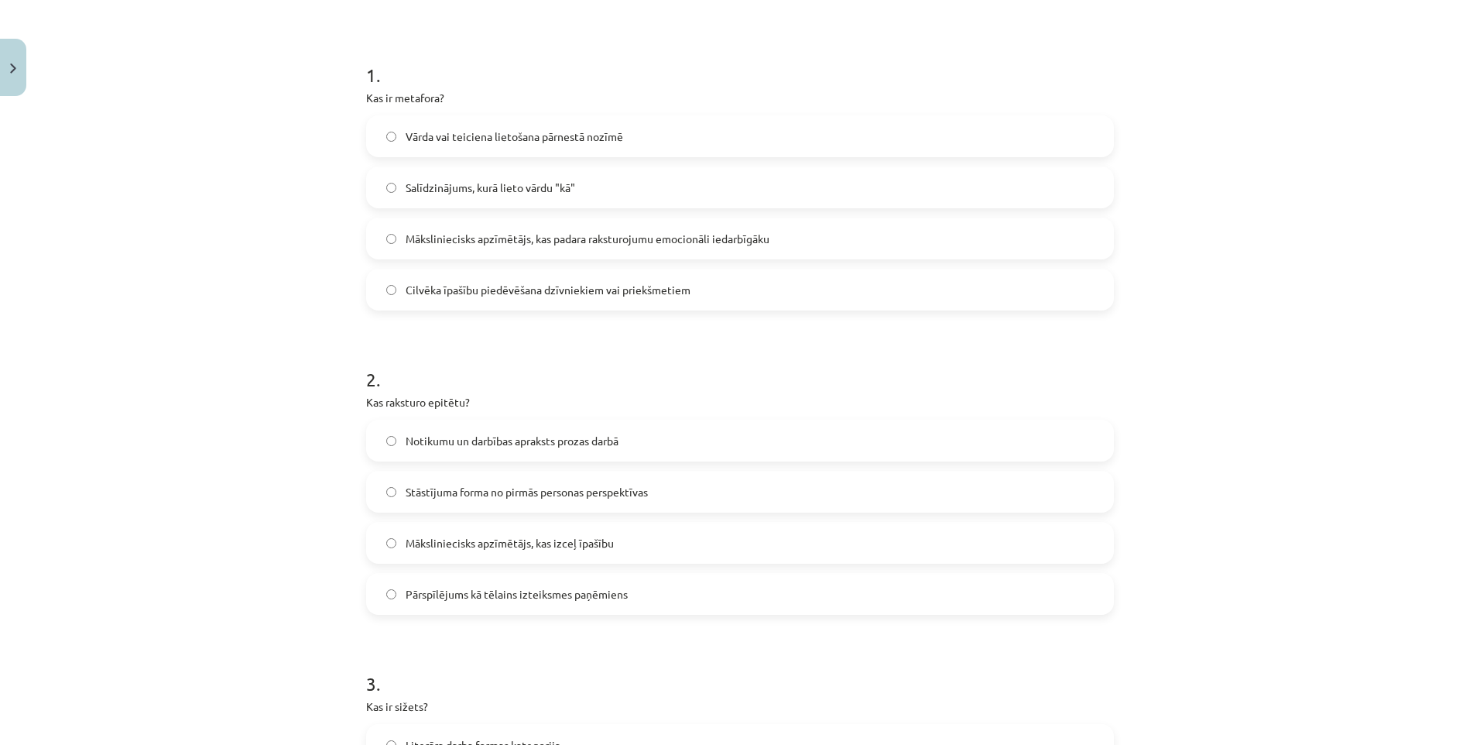
click at [704, 488] on label "Stāstījuma forma no pirmās personas perspektīvas" at bounding box center [740, 491] width 745 height 39
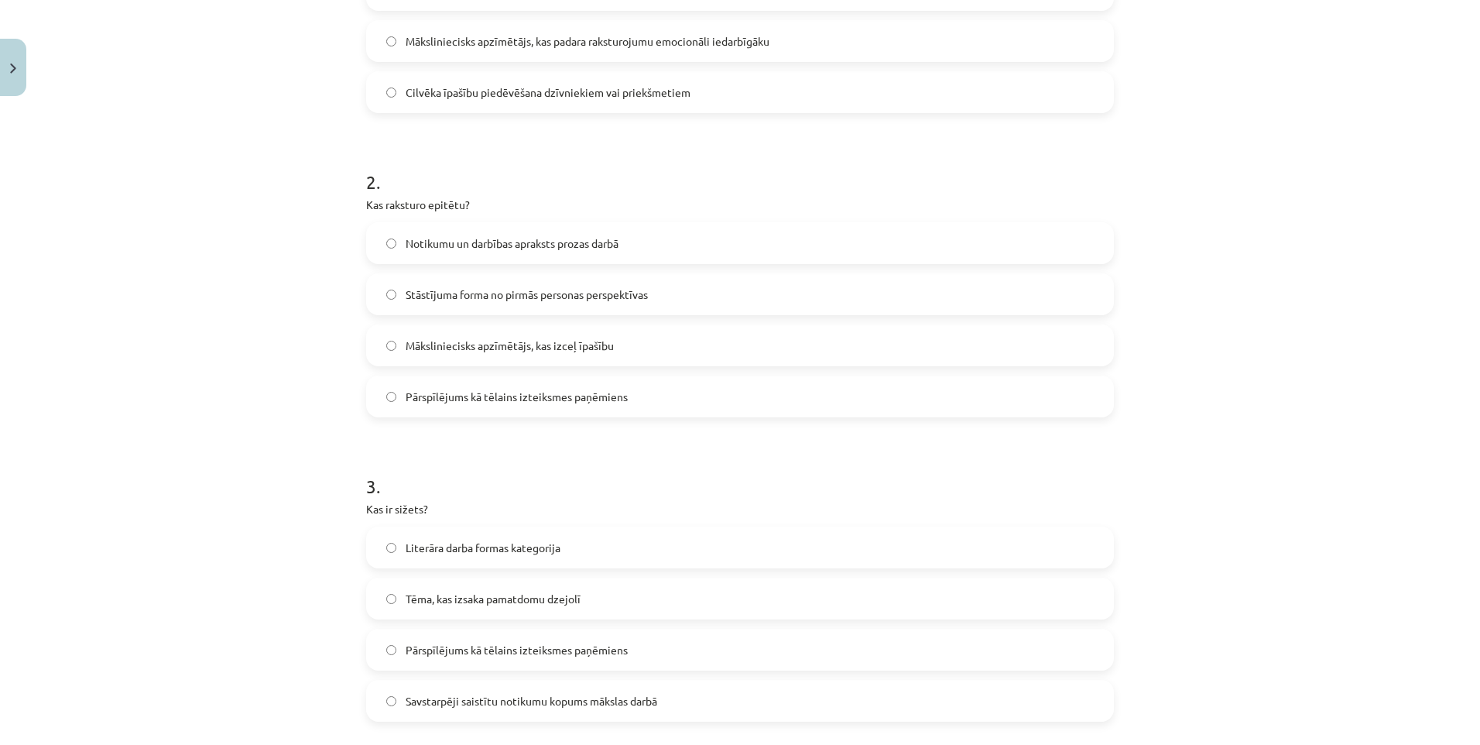
scroll to position [503, 0]
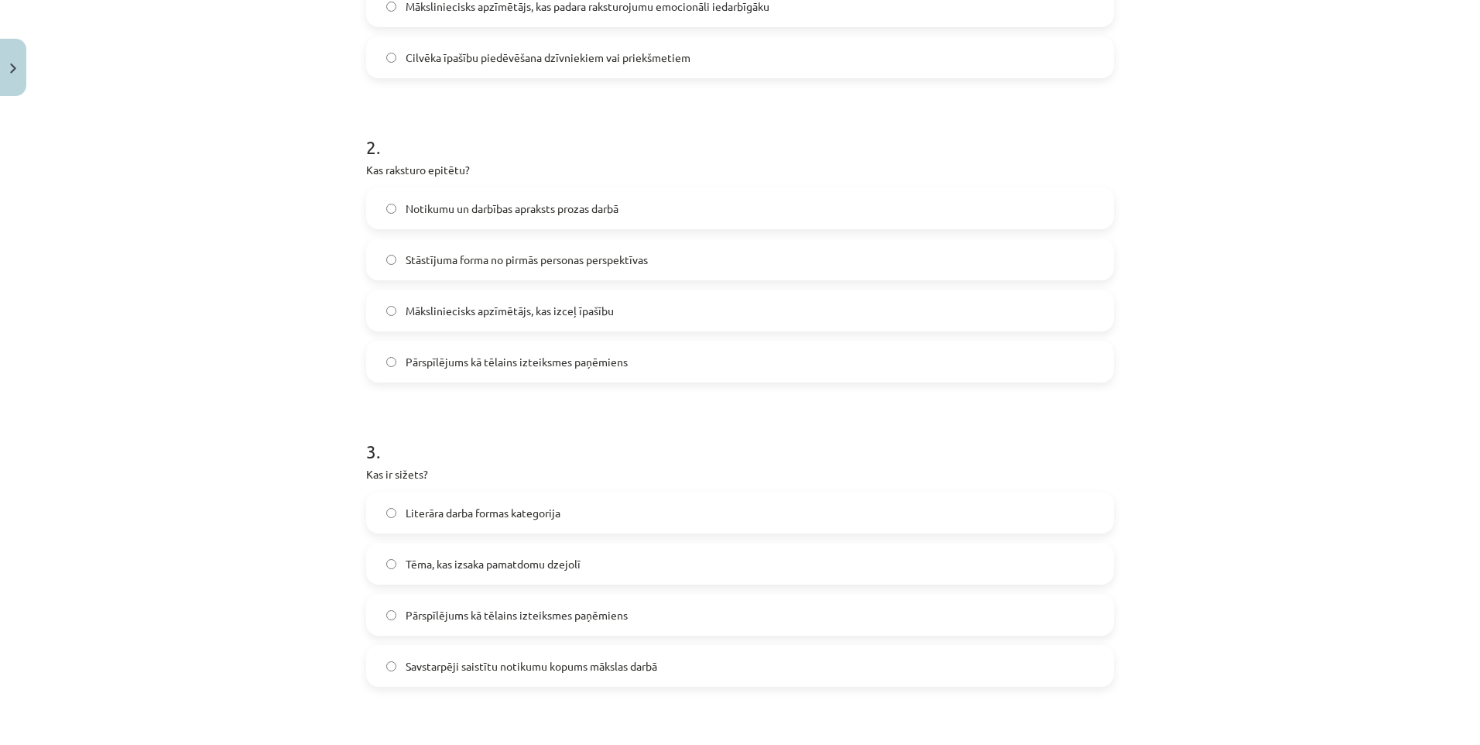
click at [675, 585] on div "Literāra darba formas kategorija Tēma, kas izsaka pamatdomu dzejolī Pārspīlējum…" at bounding box center [740, 589] width 748 height 195
click at [684, 574] on label "Tēma, kas izsaka pamatdomu dzejolī" at bounding box center [740, 563] width 745 height 39
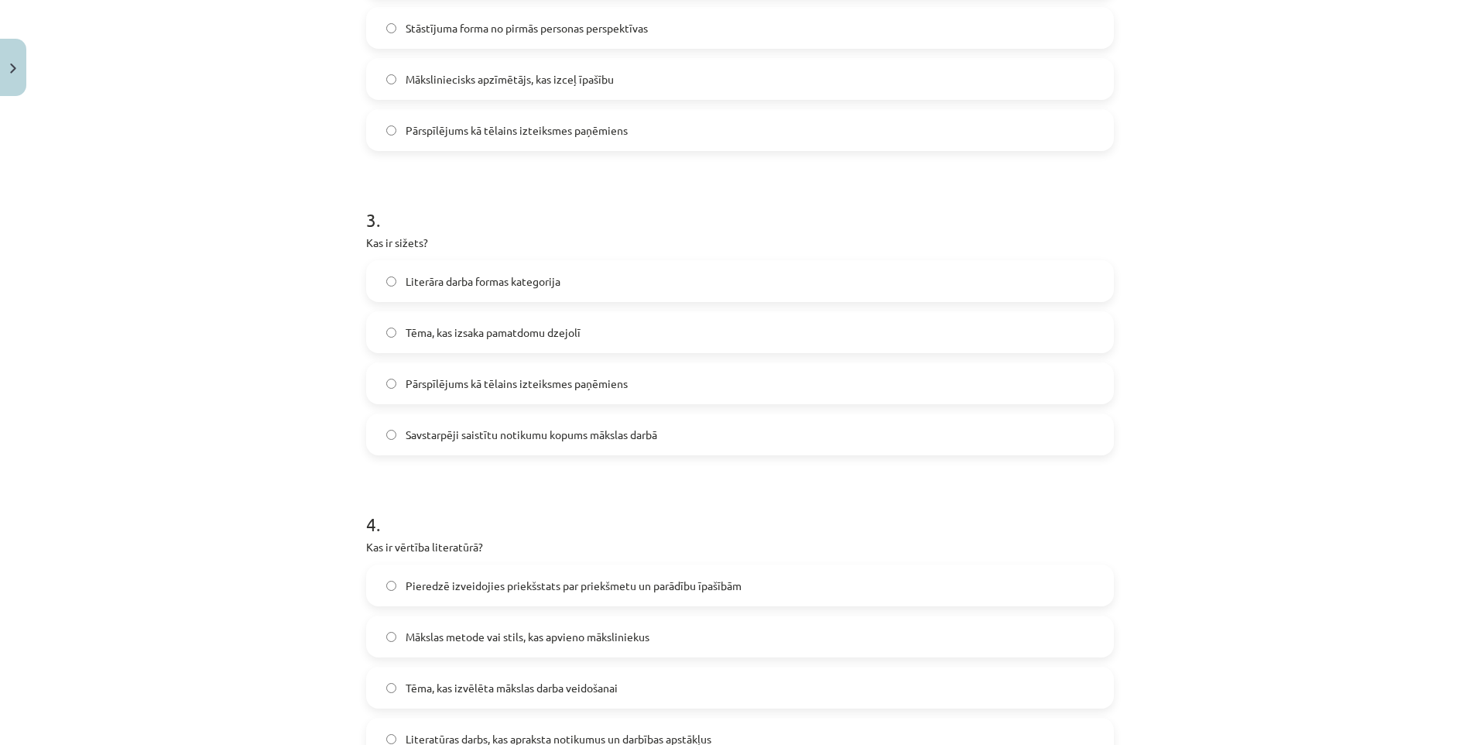
scroll to position [735, 0]
click at [702, 611] on div "Pieredzē izveidojies priekšstats par priekšmetu un parādību īpašībām Mākslas me…" at bounding box center [740, 661] width 748 height 195
click at [697, 639] on label "Mākslas metode vai stils, kas apvieno māksliniekus" at bounding box center [740, 635] width 745 height 39
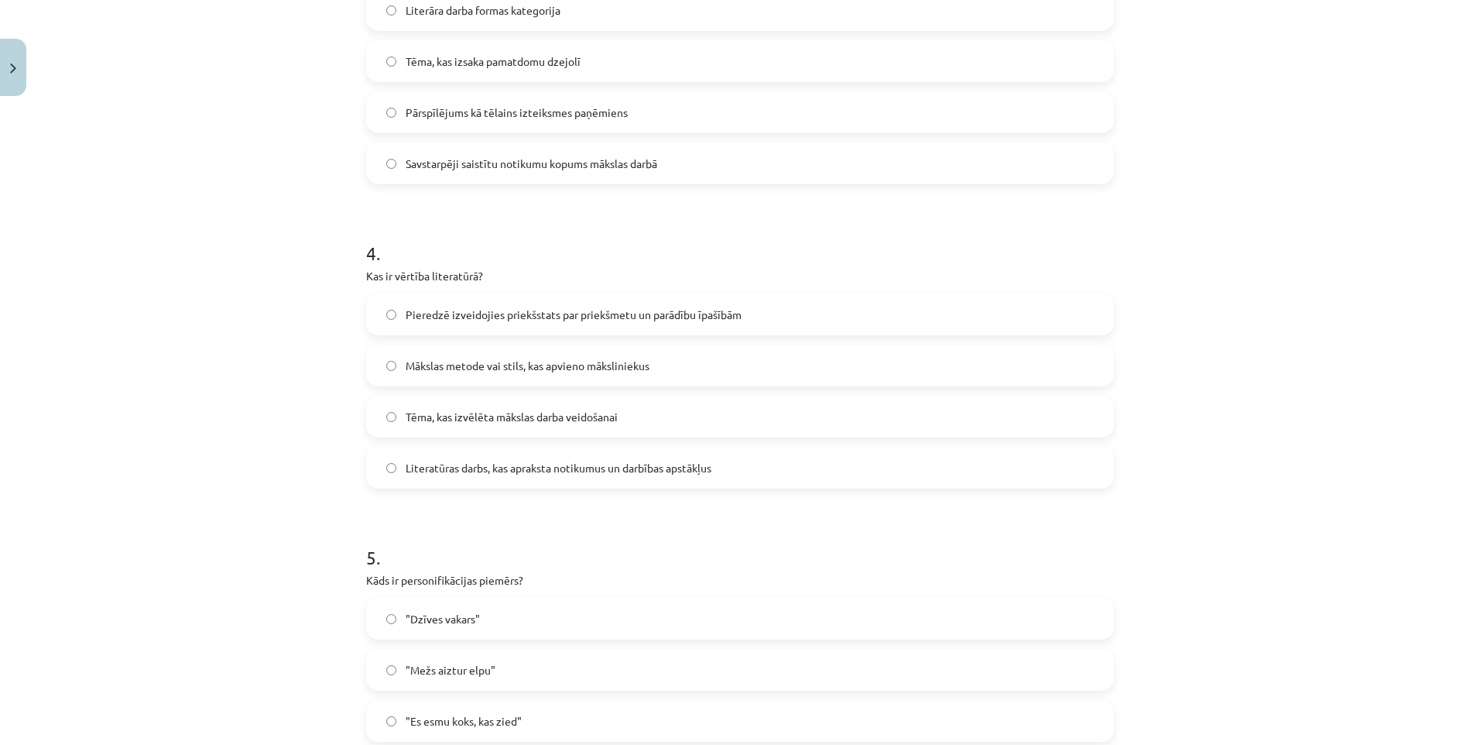
scroll to position [1045, 0]
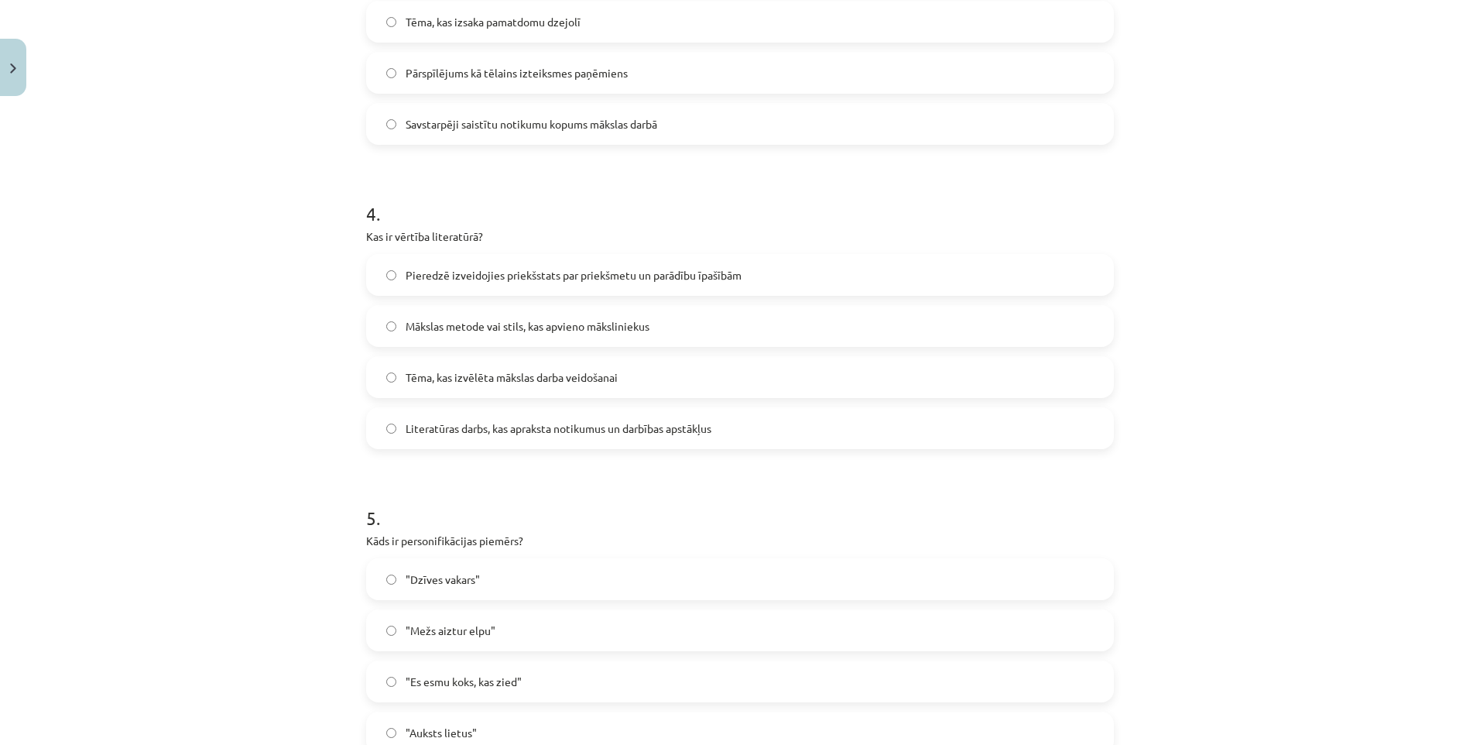
click at [646, 598] on label ""Dzīves vakars"" at bounding box center [740, 579] width 745 height 39
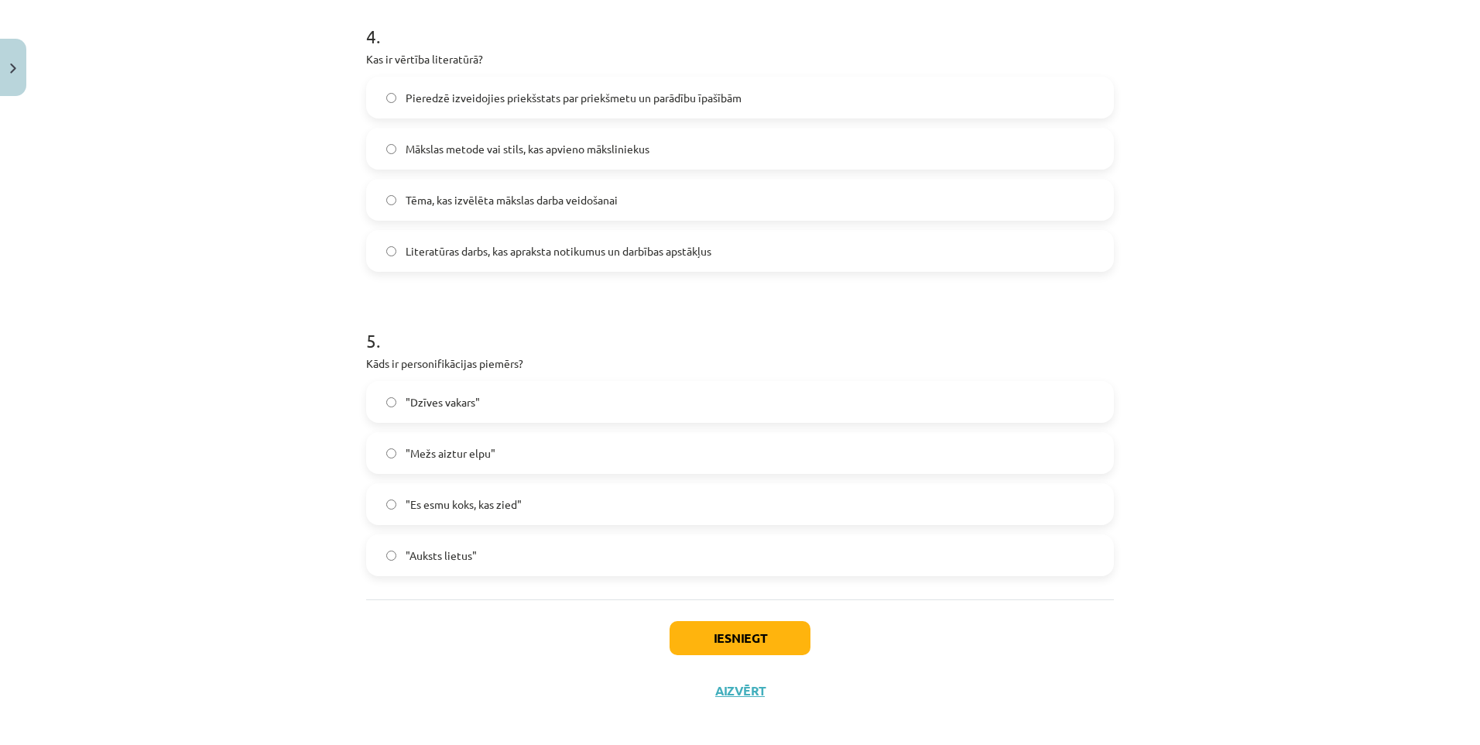
scroll to position [1233, 0]
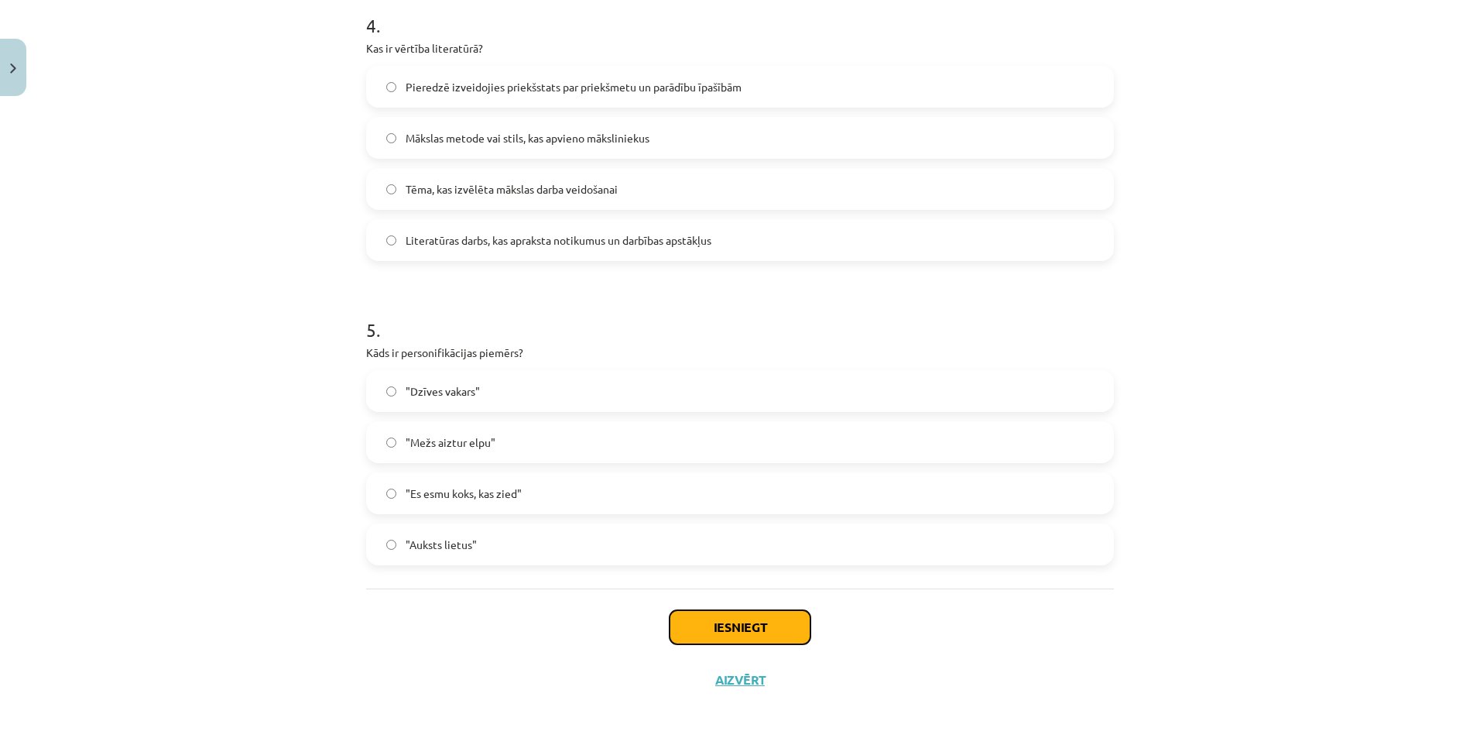
click at [762, 614] on button "Iesniegt" at bounding box center [740, 627] width 141 height 34
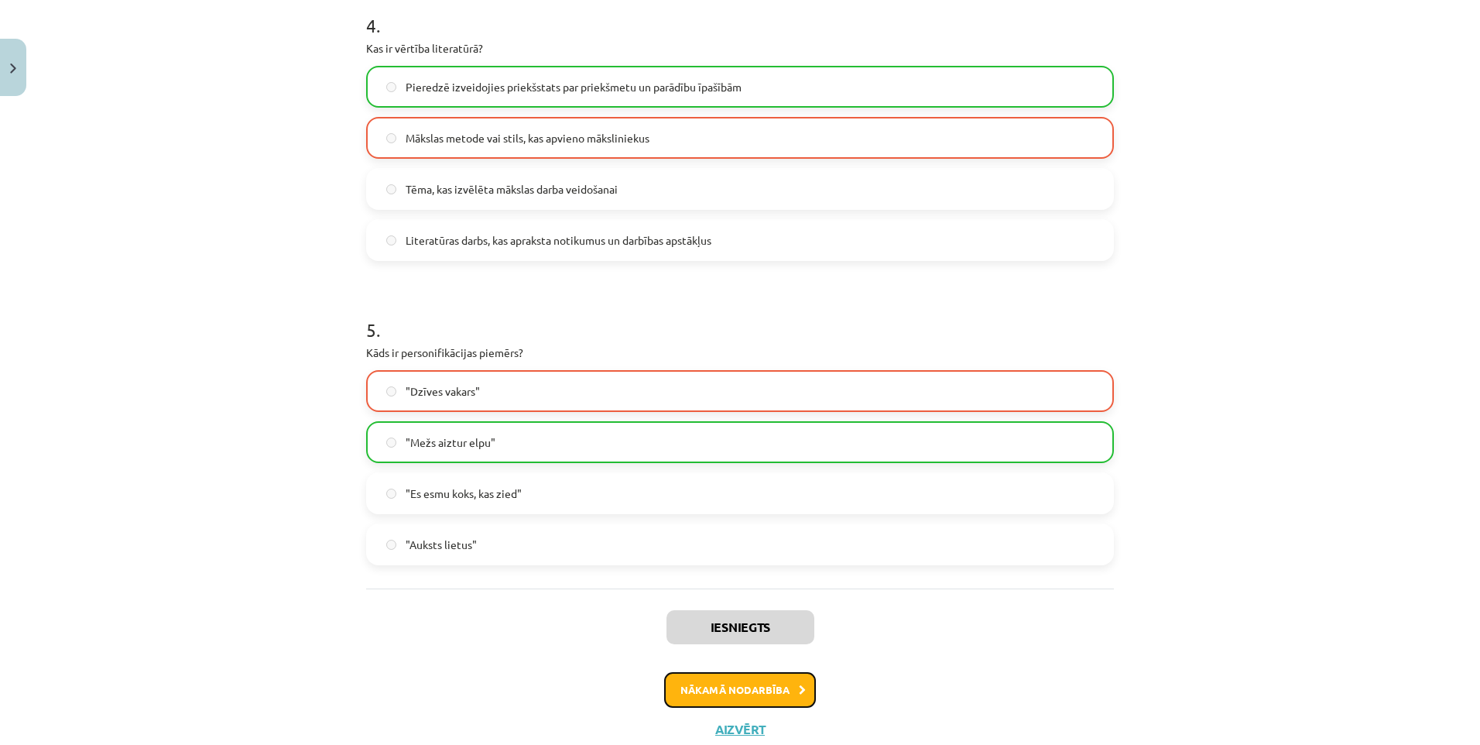
click at [750, 677] on button "Nākamā nodarbība" at bounding box center [740, 690] width 152 height 36
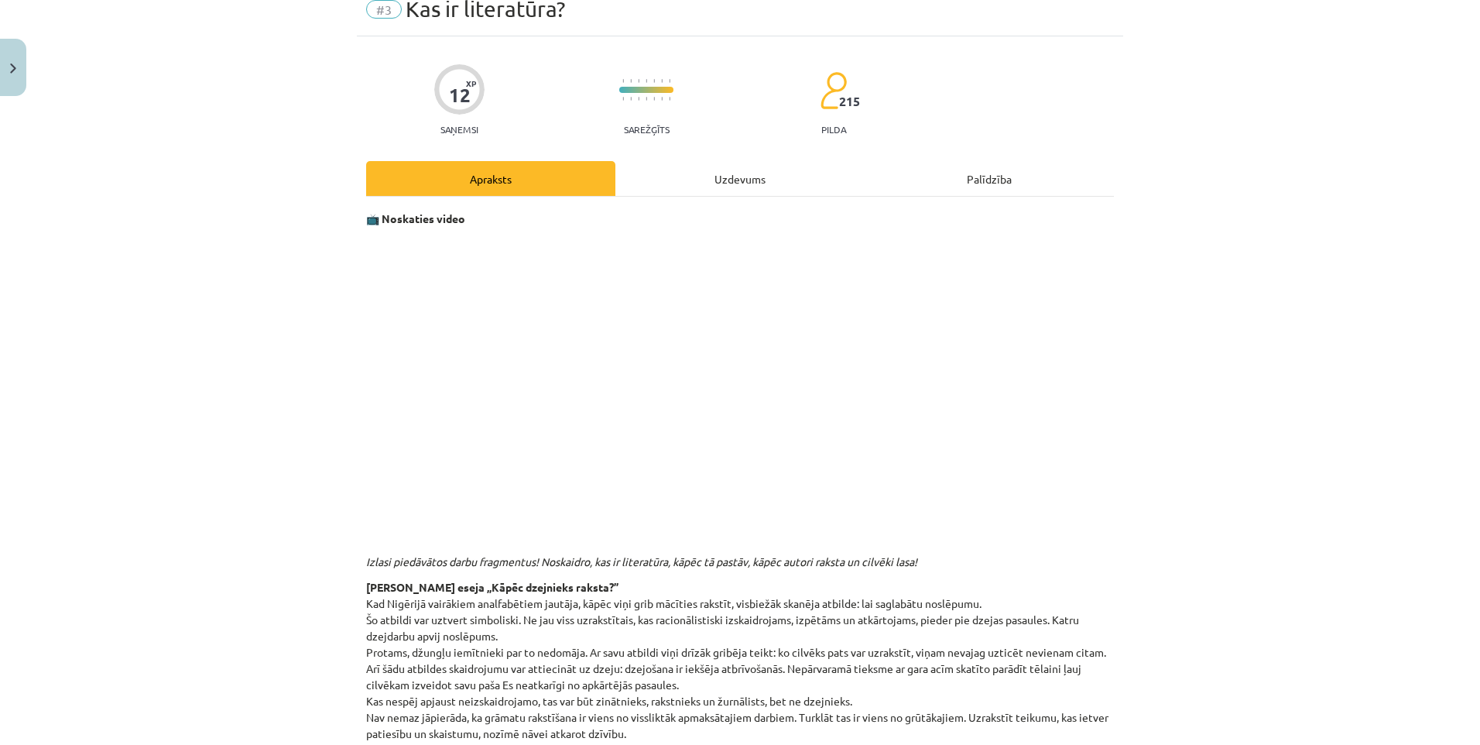
scroll to position [39, 0]
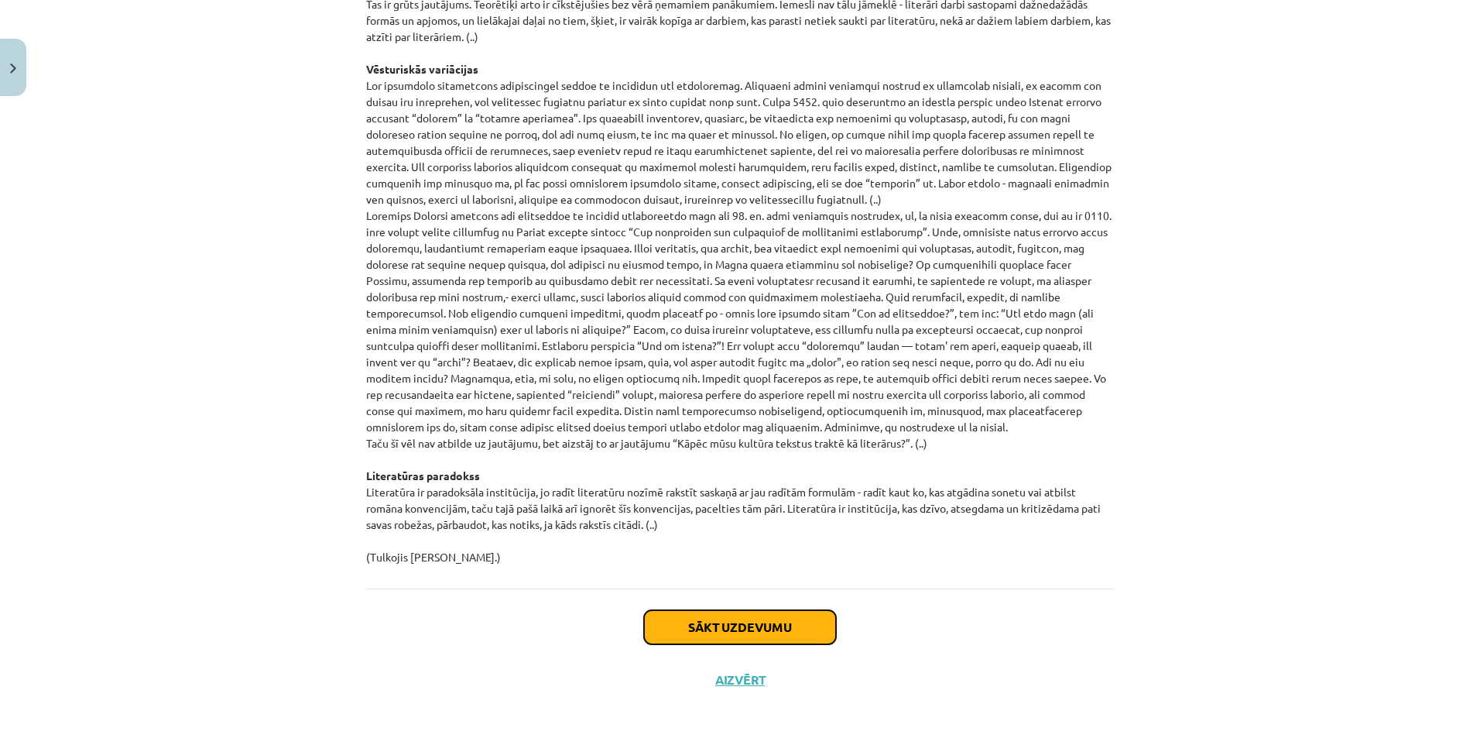
click at [766, 635] on button "Sākt uzdevumu" at bounding box center [740, 627] width 192 height 34
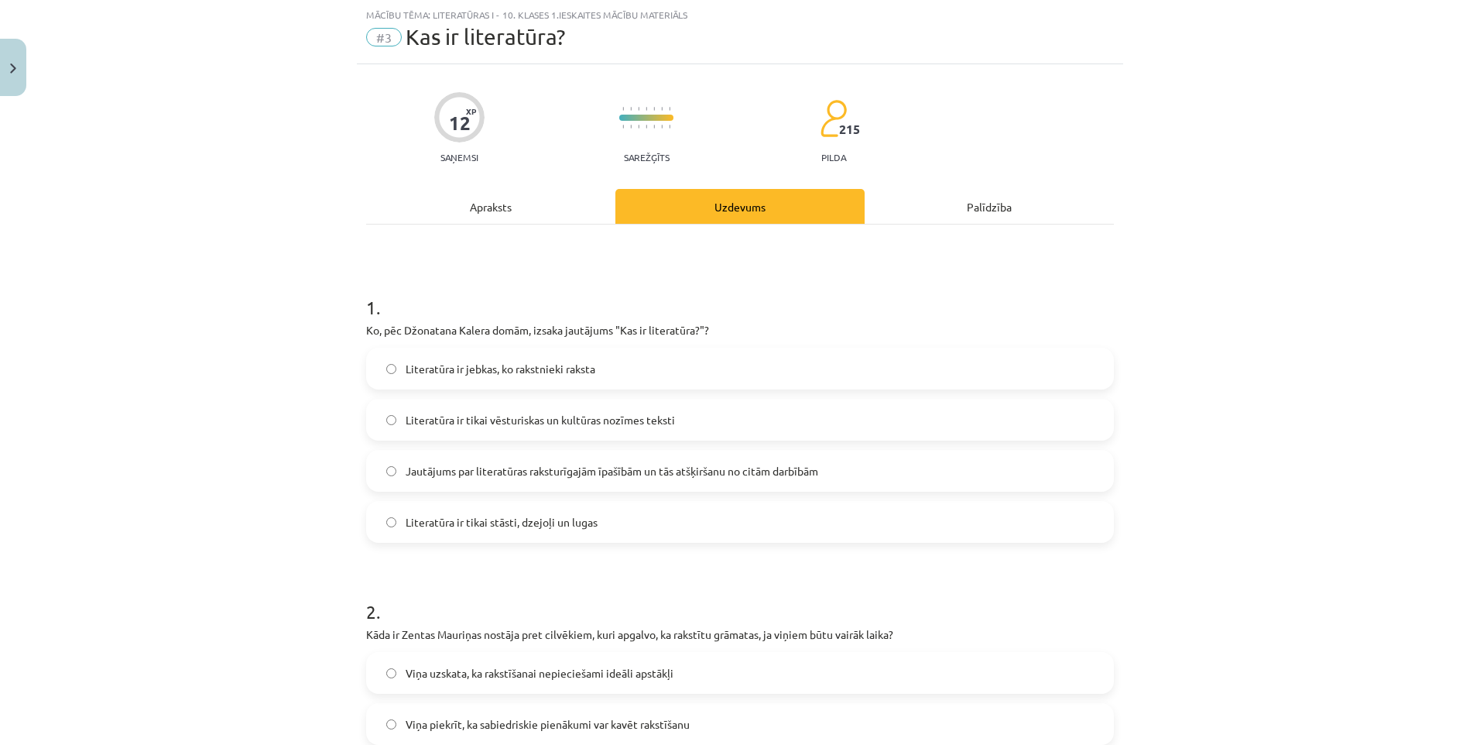
click at [510, 395] on div "Literatūra ir jebkas, ko rakstnieki raksta Literatūra ir tikai vēsturiskas un k…" at bounding box center [740, 445] width 748 height 195
drag, startPoint x: 502, startPoint y: 403, endPoint x: 497, endPoint y: 424, distance: 21.6
click at [497, 424] on label "Literatūra ir tikai vēsturiskas un kultūras nozīmes teksti" at bounding box center [740, 419] width 745 height 39
drag, startPoint x: 497, startPoint y: 424, endPoint x: 492, endPoint y: 416, distance: 10.1
click at [492, 416] on span "Literatūra ir tikai vēsturiskas un kultūras nozīmes teksti" at bounding box center [540, 420] width 269 height 16
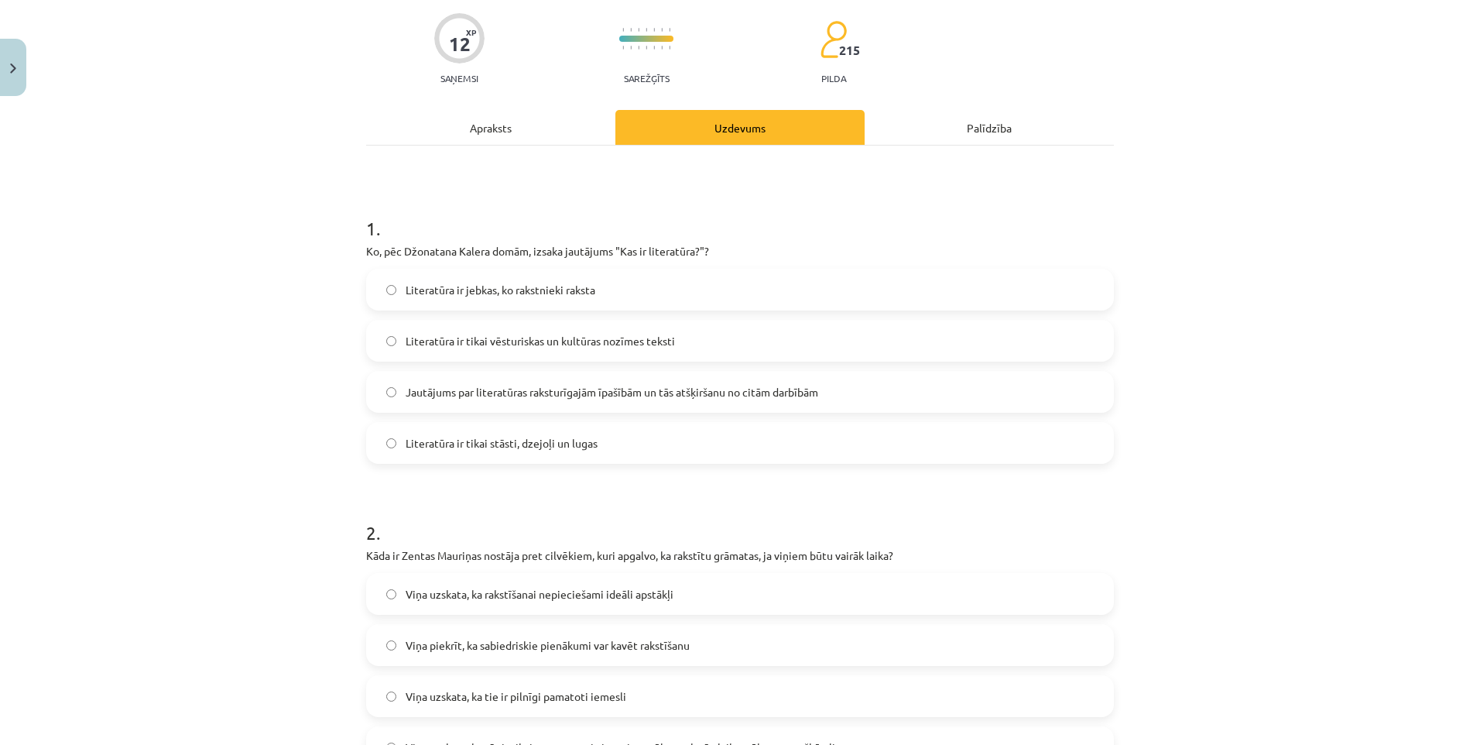
scroll to position [194, 0]
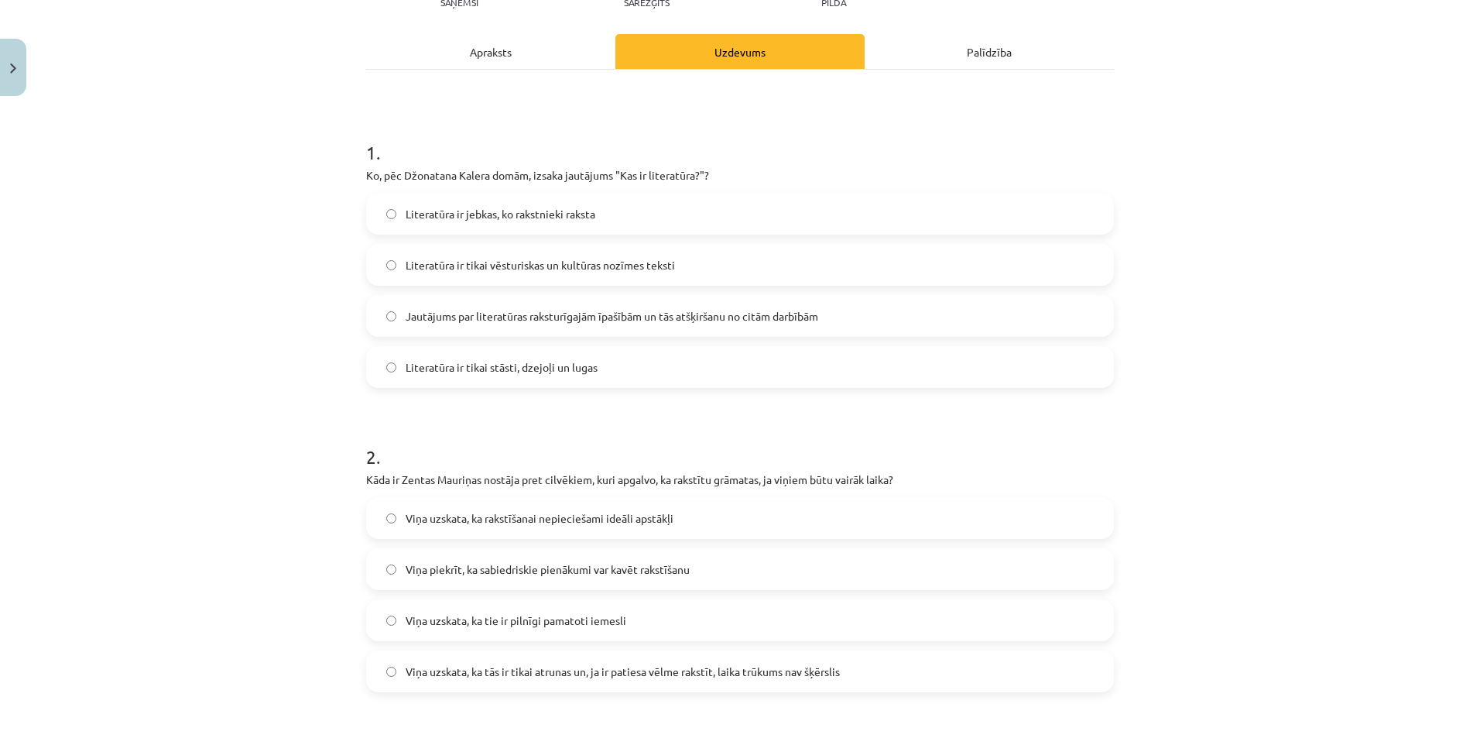
click at [497, 548] on div "Viņa piekrīt, ka sabiedriskie pienākumi var kavēt rakstīšanu" at bounding box center [740, 569] width 748 height 42
click at [485, 564] on span "Viņa piekrīt, ka sabiedriskie pienākumi var kavēt rakstīšanu" at bounding box center [548, 569] width 284 height 16
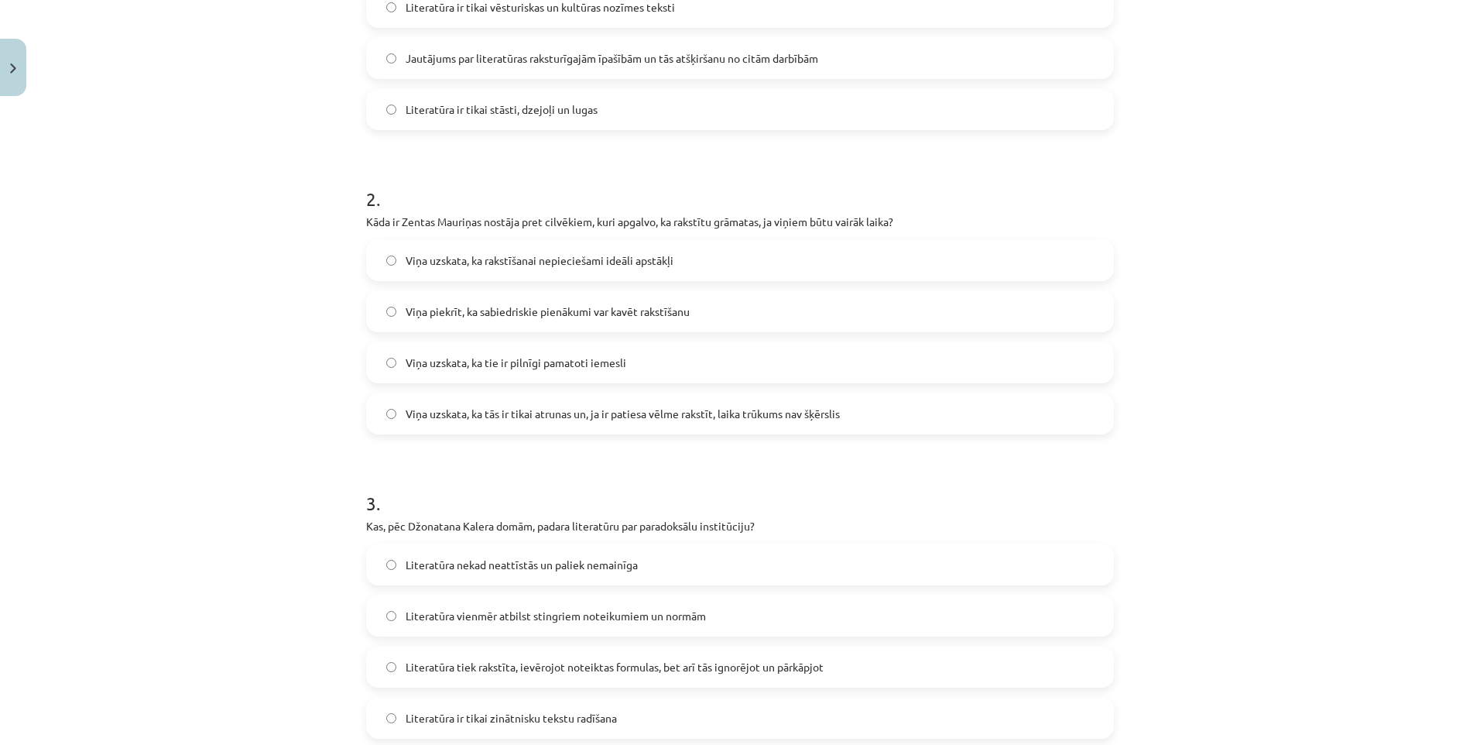
scroll to position [581, 0]
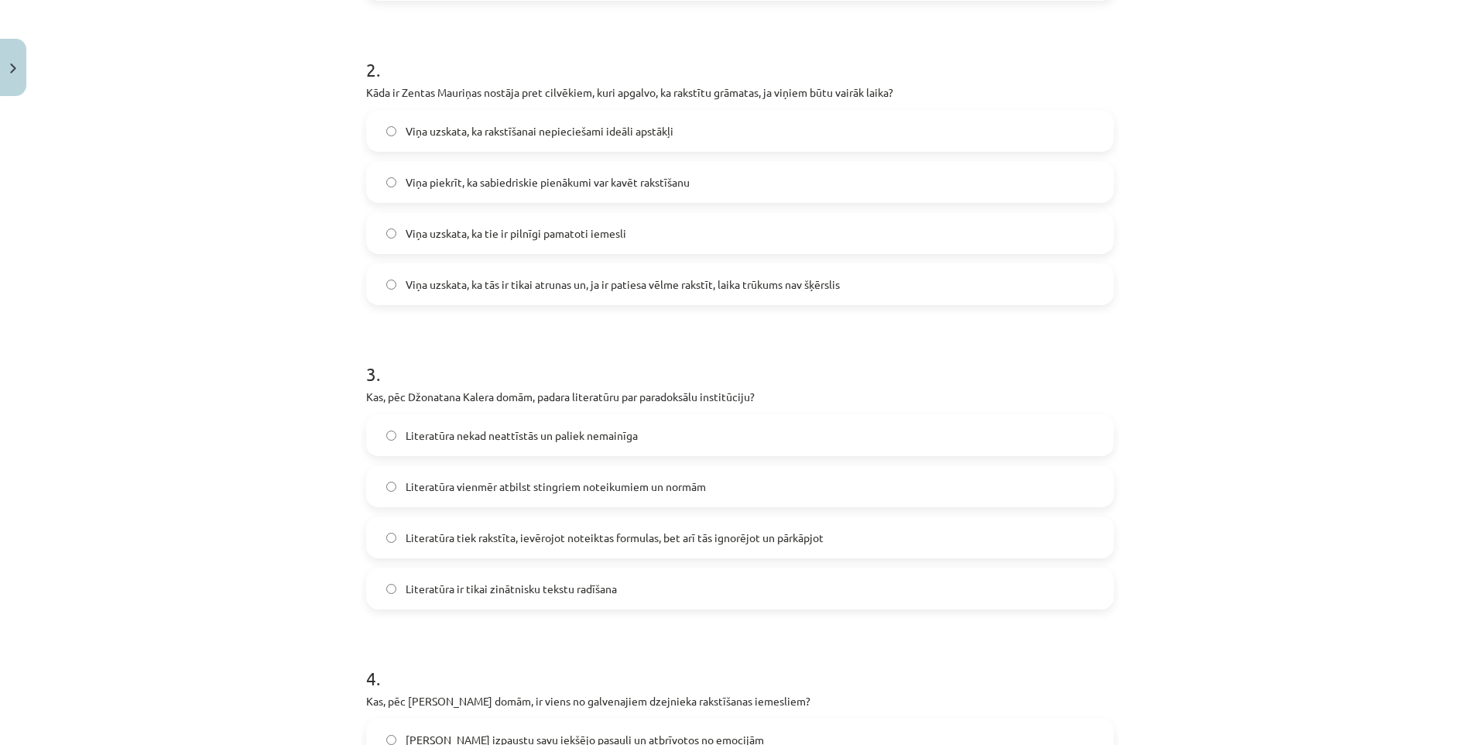
click at [504, 522] on label "Literatūra tiek rakstīta, ievērojot noteiktas formulas, bet arī tās ignorējot u…" at bounding box center [740, 537] width 745 height 39
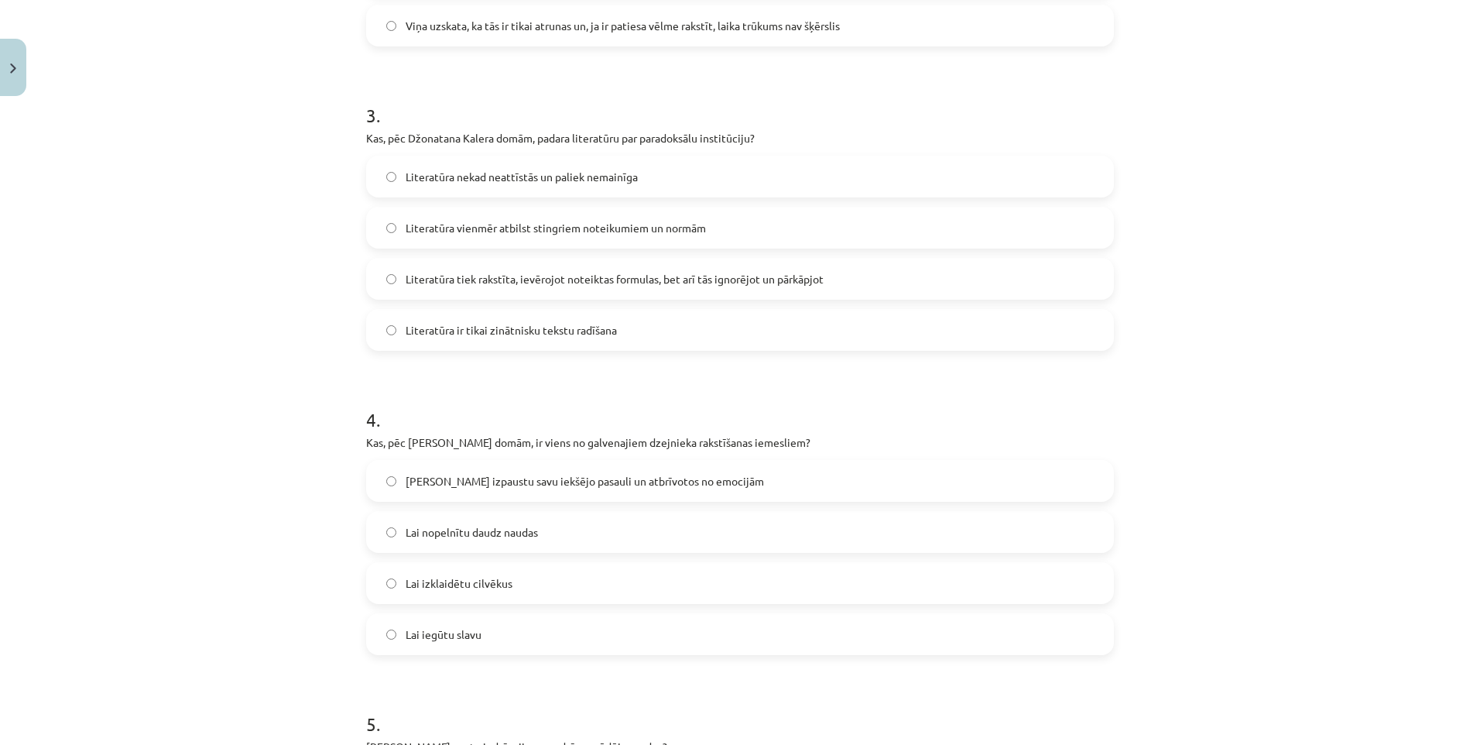
scroll to position [968, 0]
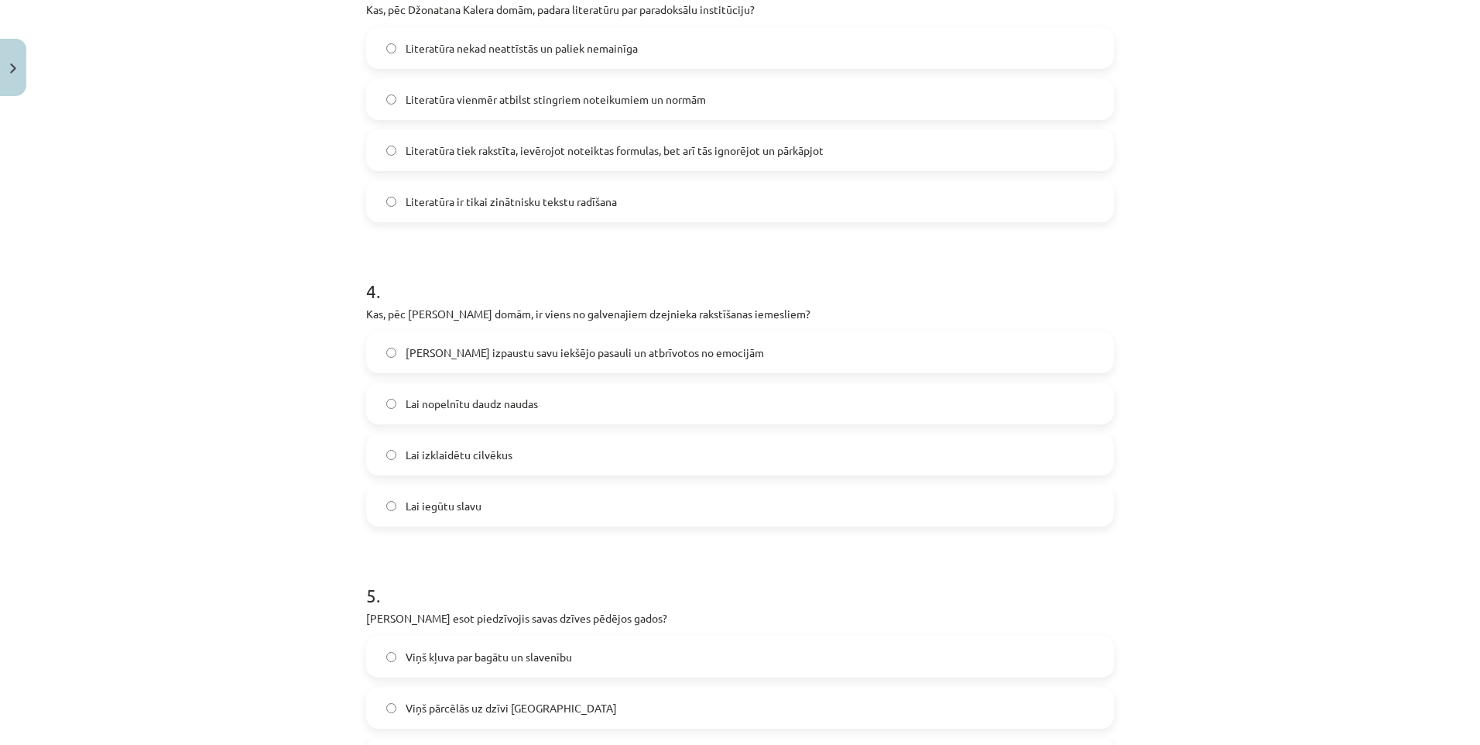
click at [485, 472] on label "Lai izklaidētu cilvēkus" at bounding box center [740, 454] width 745 height 39
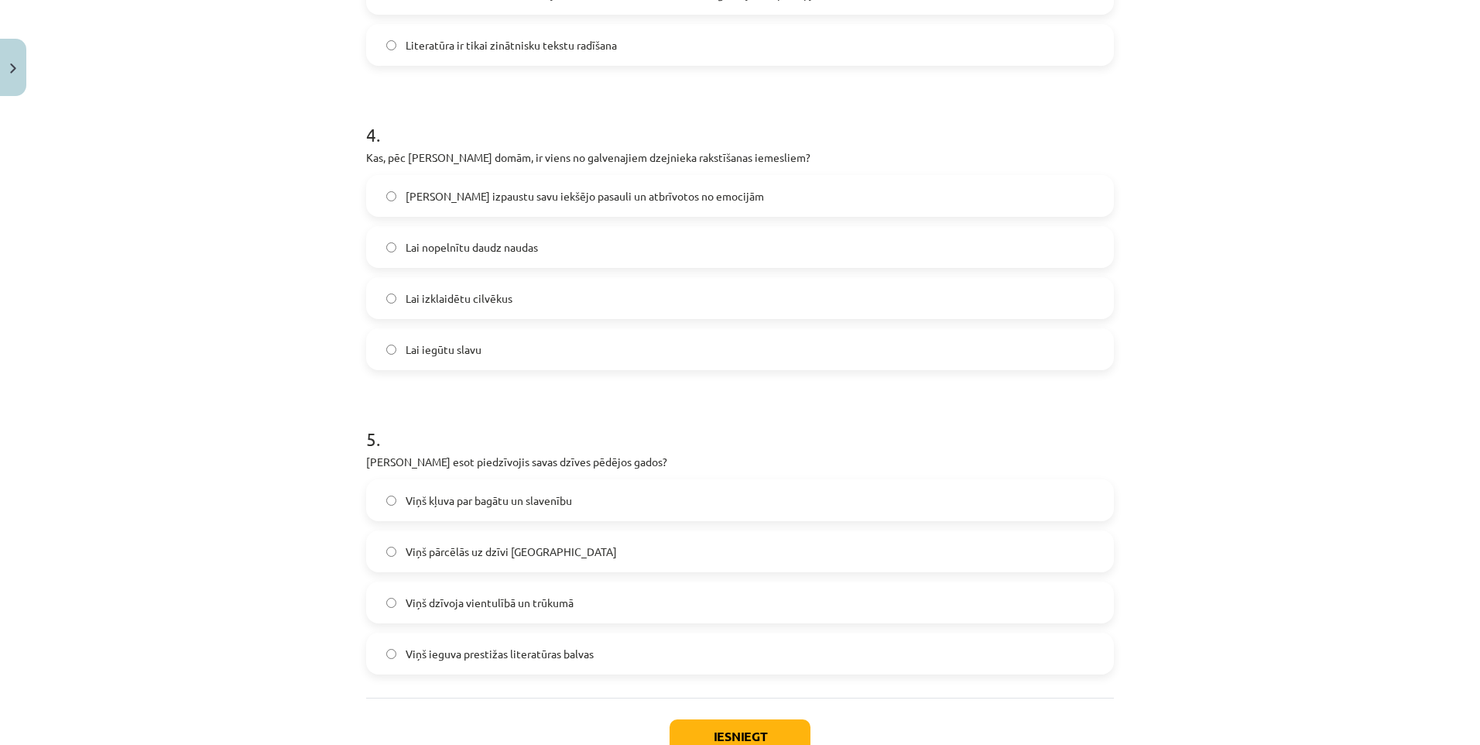
scroll to position [1200, 0]
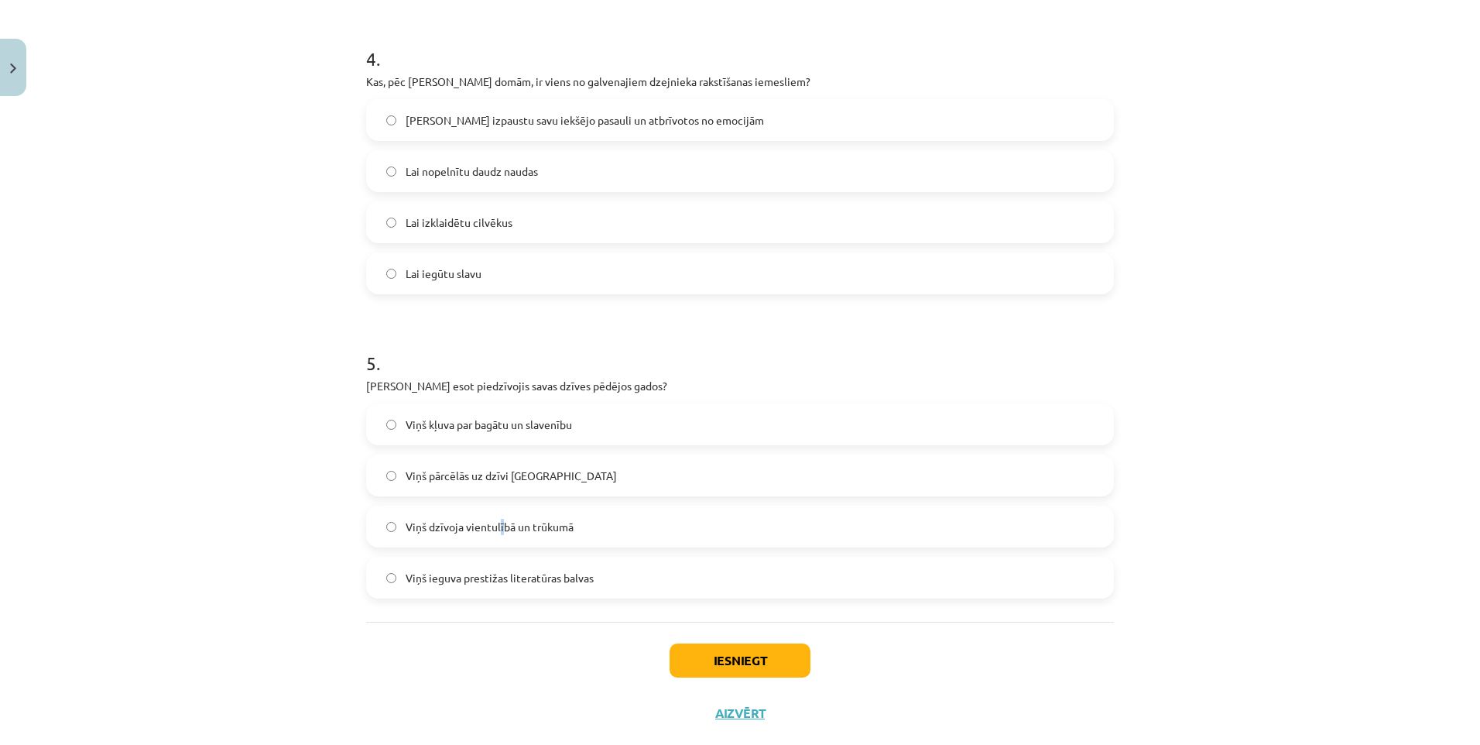
click at [494, 531] on span "Viņš dzīvoja vientulībā un trūkumā" at bounding box center [490, 527] width 168 height 16
click at [444, 526] on span "Viņš dzīvoja vientulībā un trūkumā" at bounding box center [490, 527] width 168 height 16
click at [710, 647] on button "Iesniegt" at bounding box center [740, 660] width 141 height 34
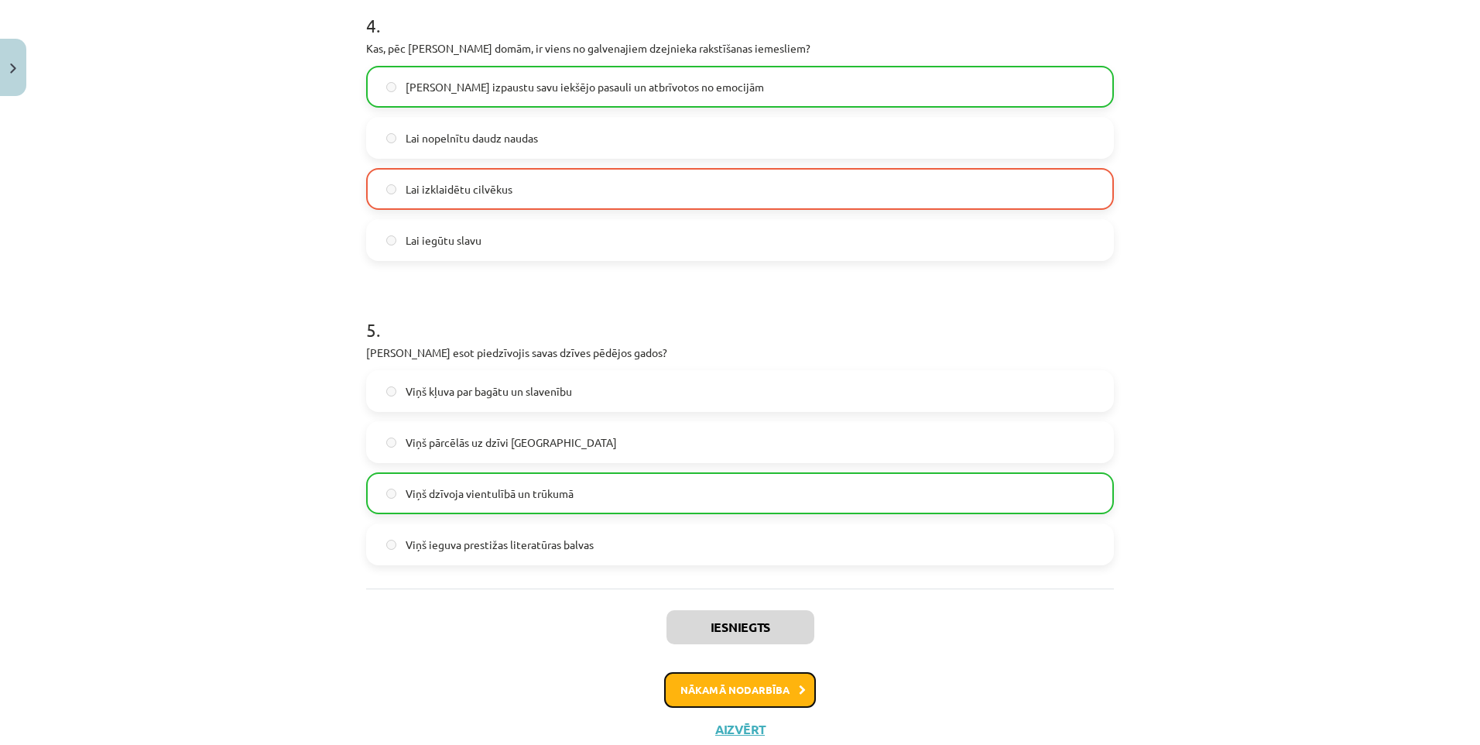
click at [757, 685] on button "Nākamā nodarbība" at bounding box center [740, 690] width 152 height 36
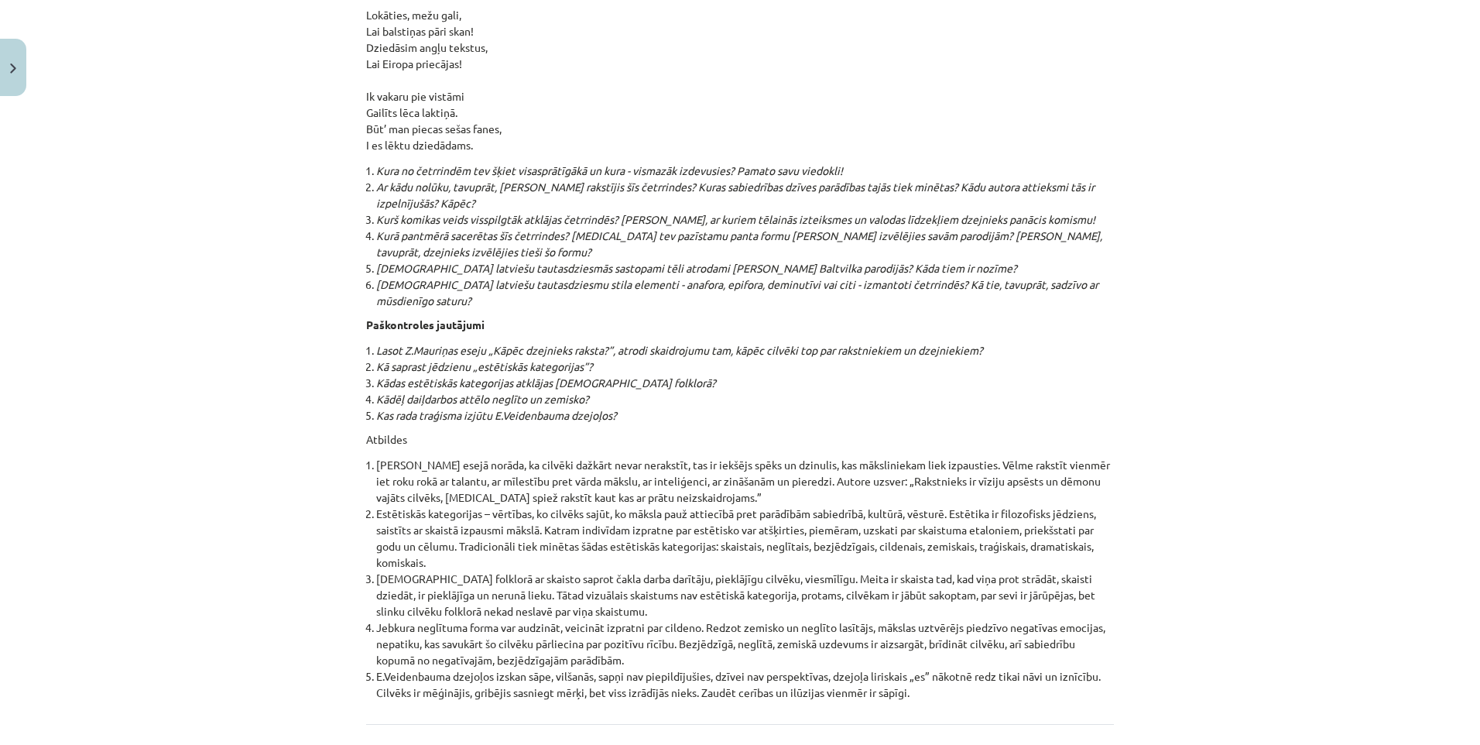
scroll to position [16402, 0]
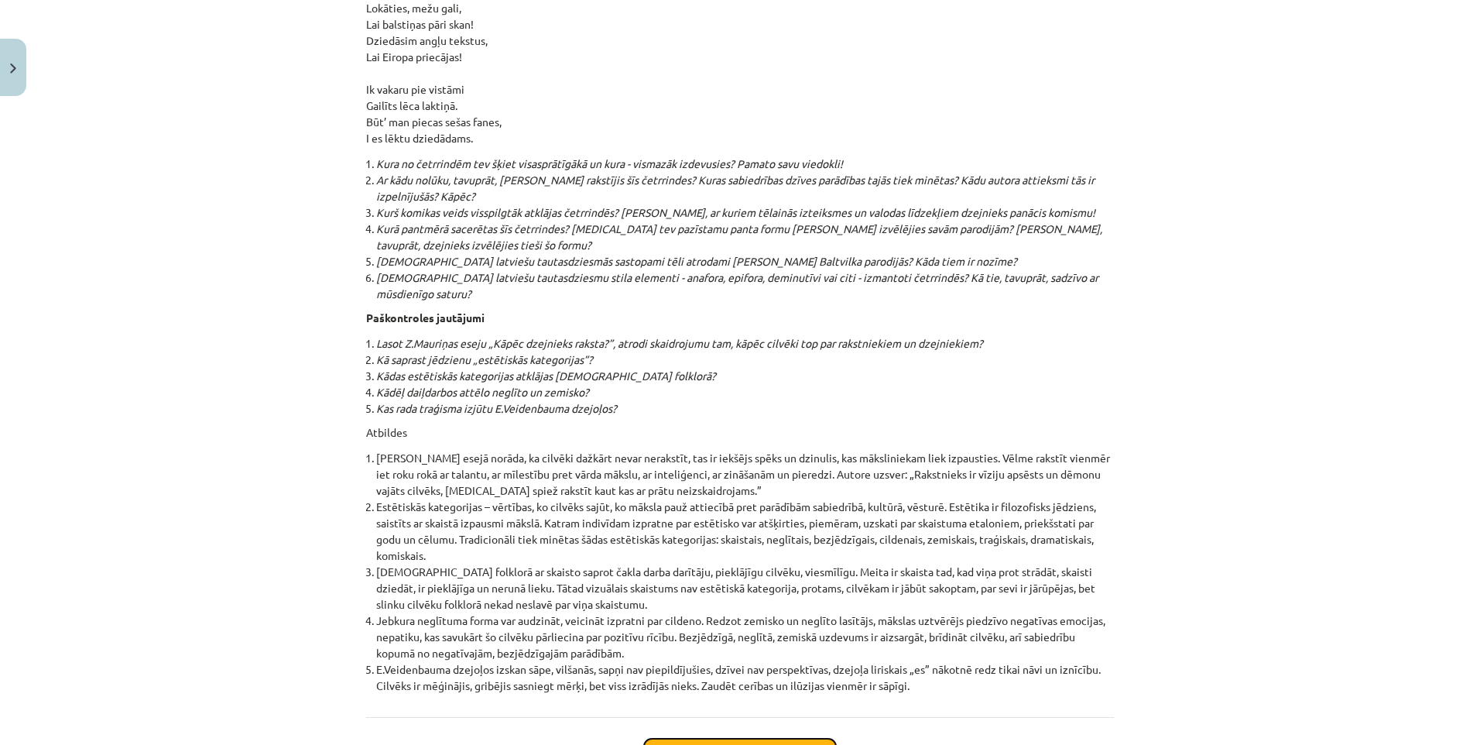
click at [724, 738] on button "Sākt uzdevumu" at bounding box center [740, 755] width 192 height 34
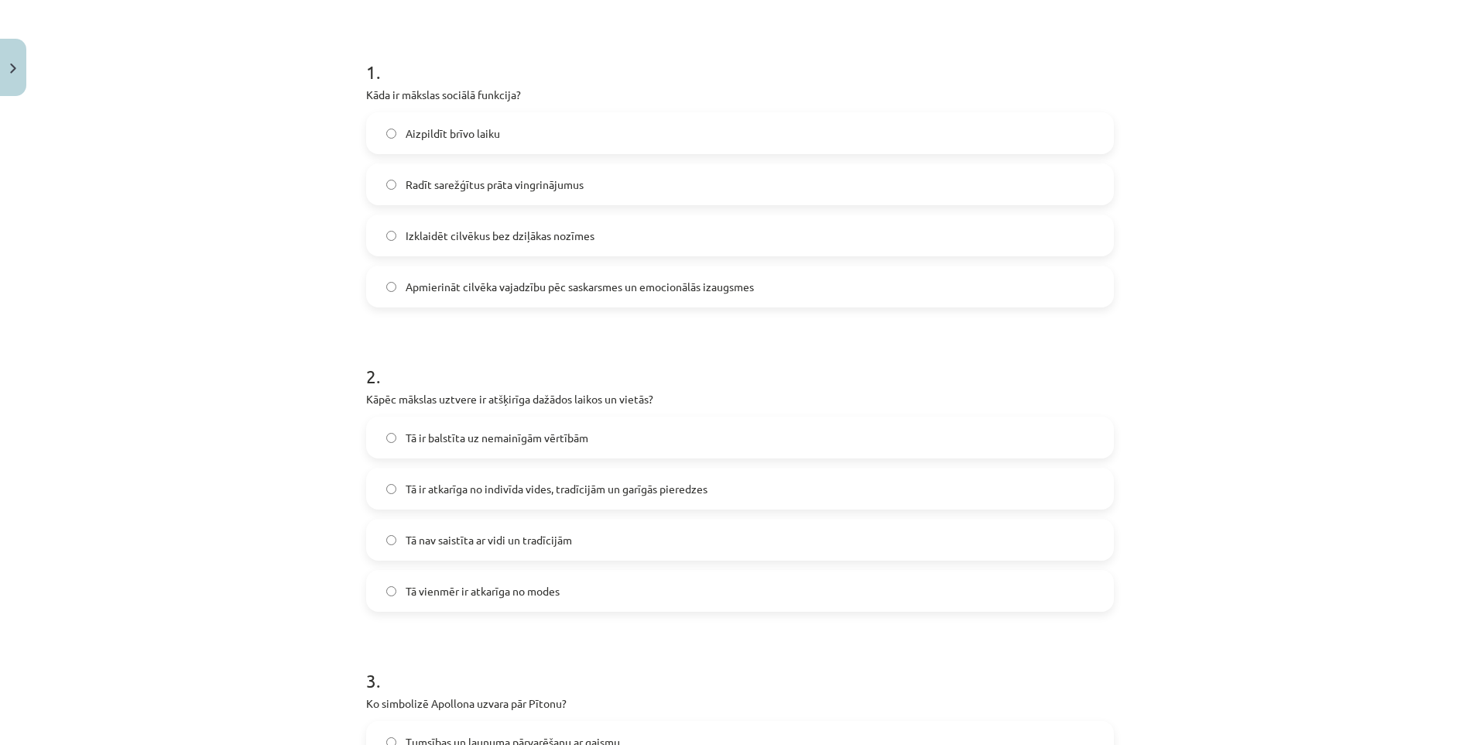
scroll to position [39, 0]
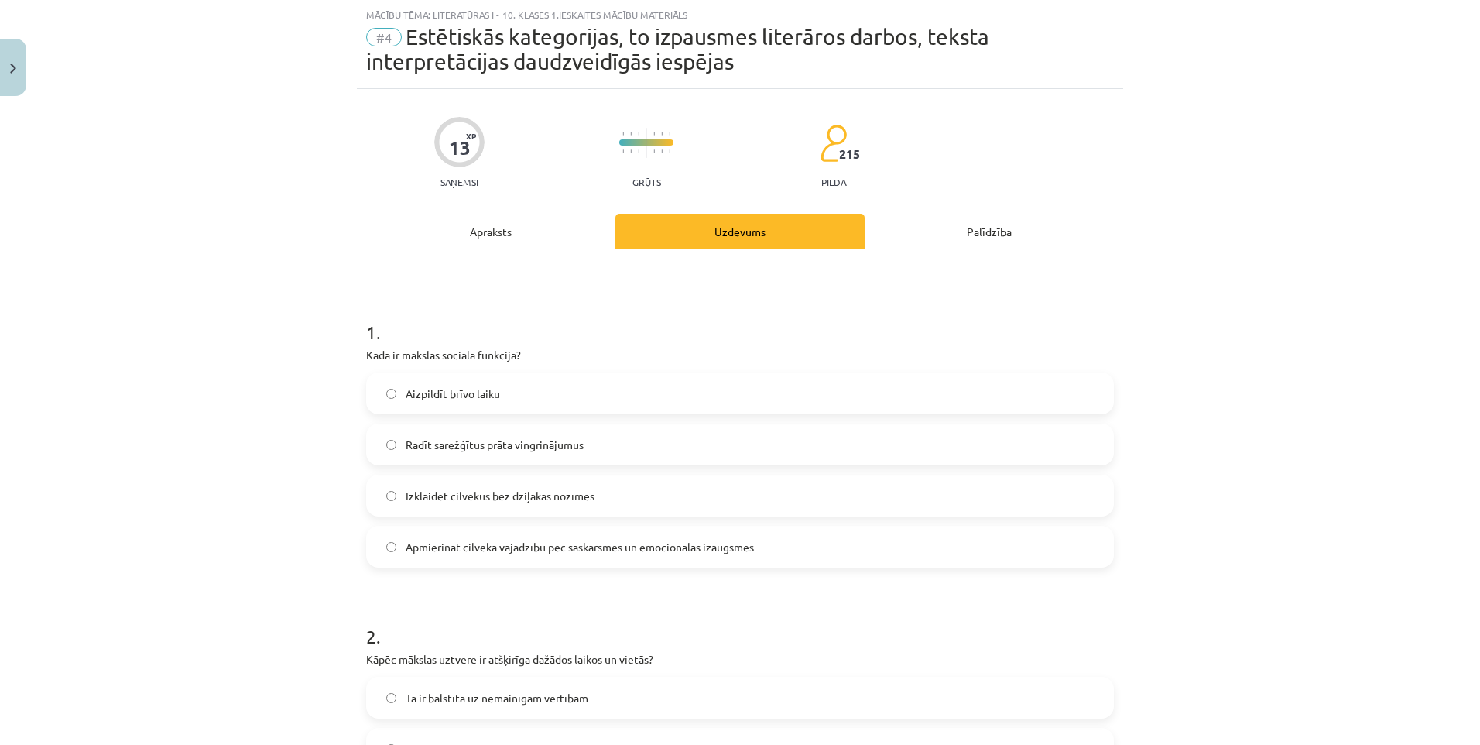
click at [433, 392] on span "Aizpildīt brīvo laiku" at bounding box center [453, 393] width 94 height 16
click at [426, 699] on span "Tā ir balstīta uz nemainīgām vērtībām" at bounding box center [497, 698] width 183 height 16
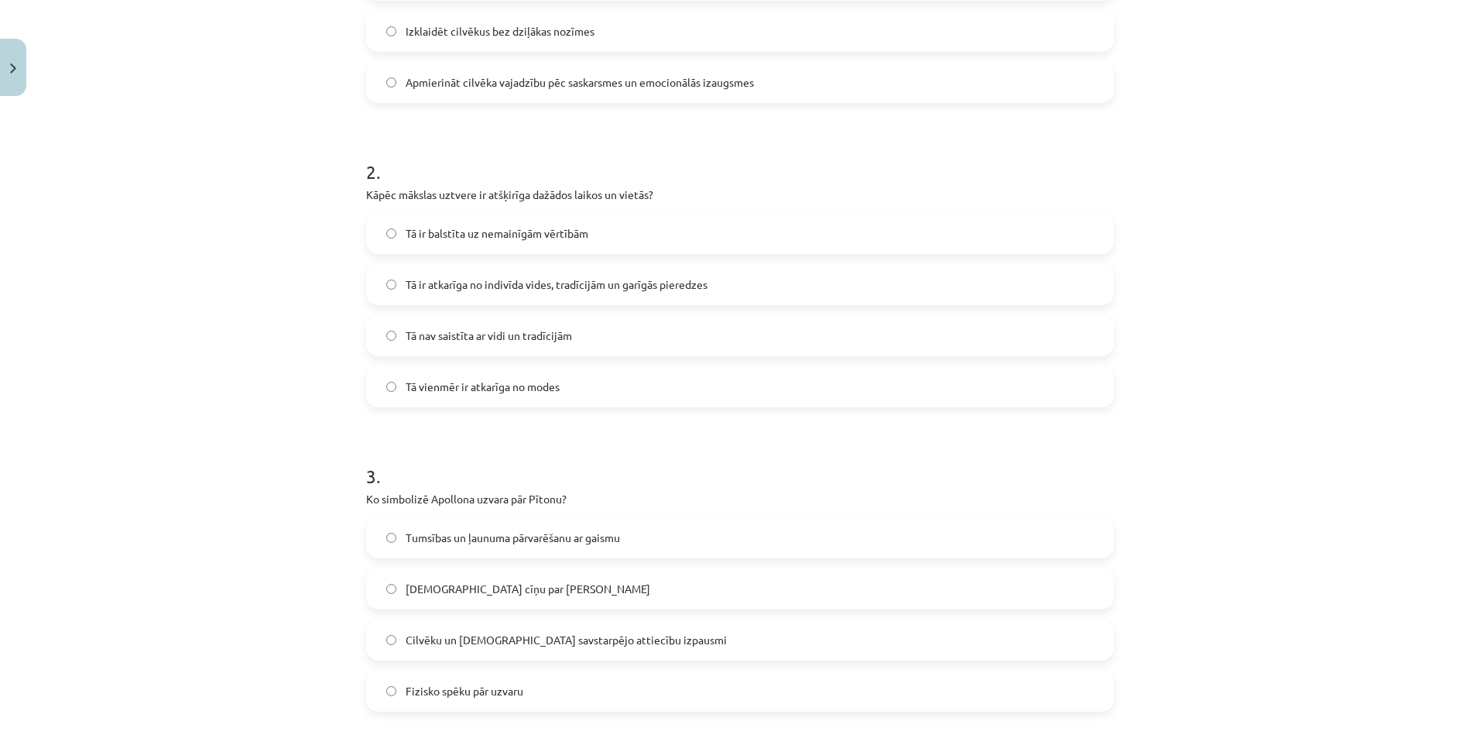
click at [421, 550] on label "Tumsības un ļaunuma pārvarēšanu ar gaismu" at bounding box center [740, 537] width 745 height 39
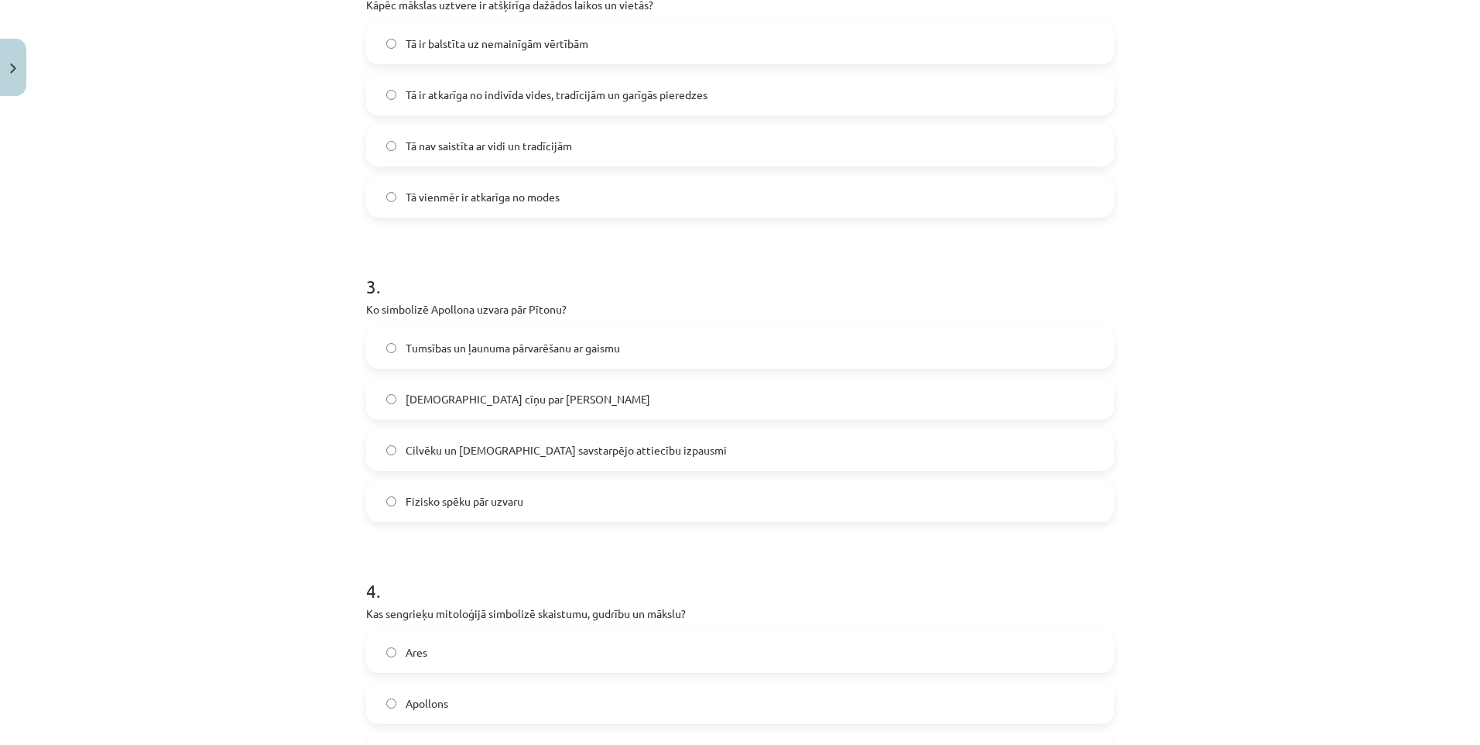
scroll to position [890, 0]
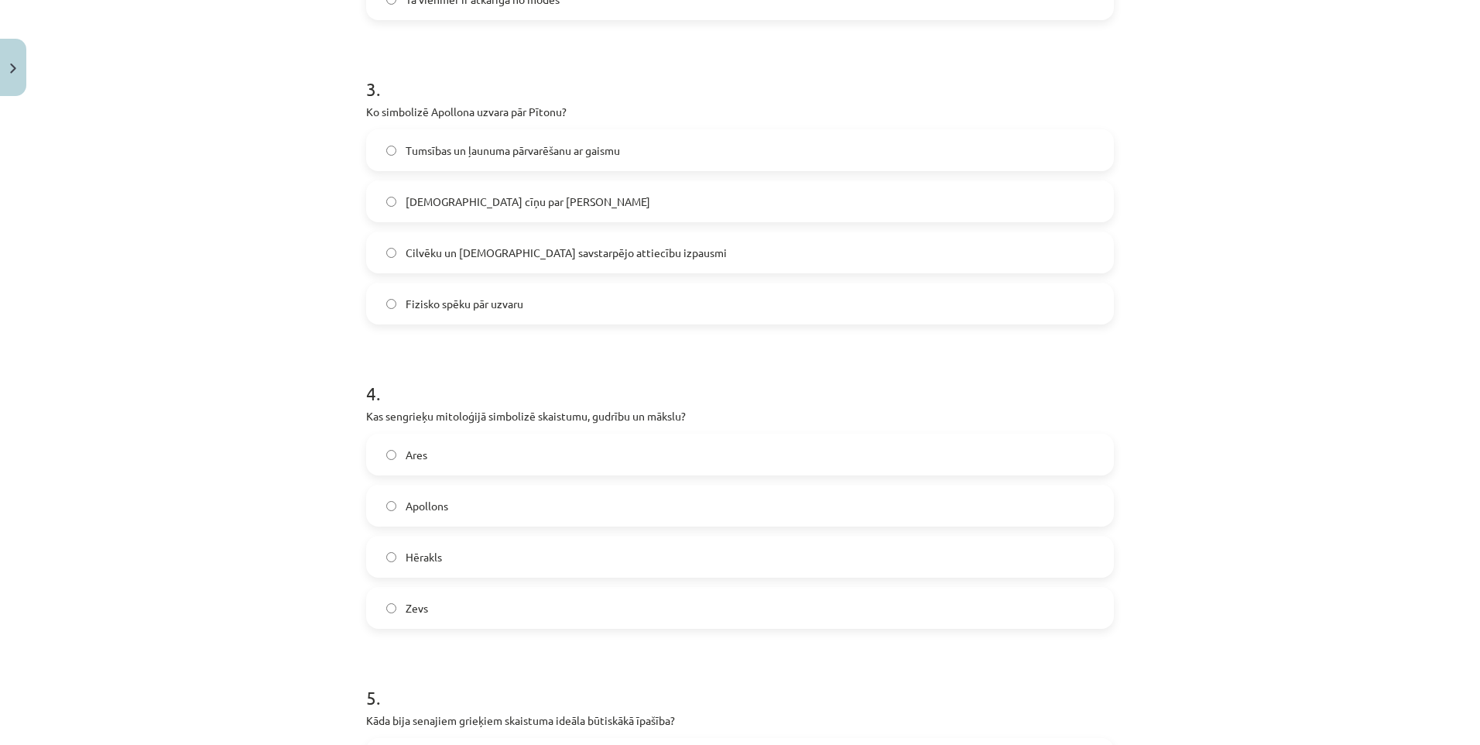
click at [421, 457] on span "Ares" at bounding box center [417, 455] width 22 height 16
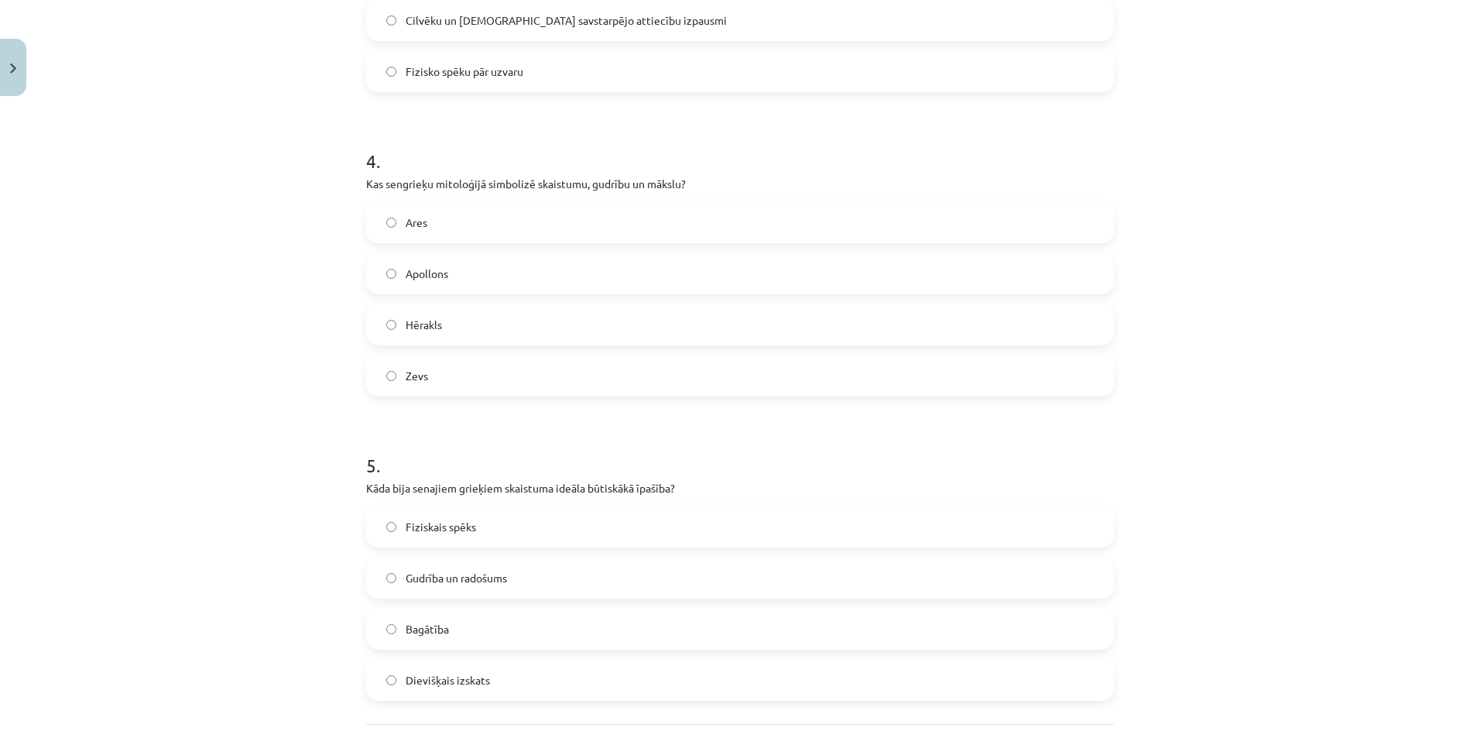
click at [416, 530] on span "Fiziskais spēks" at bounding box center [441, 527] width 70 height 16
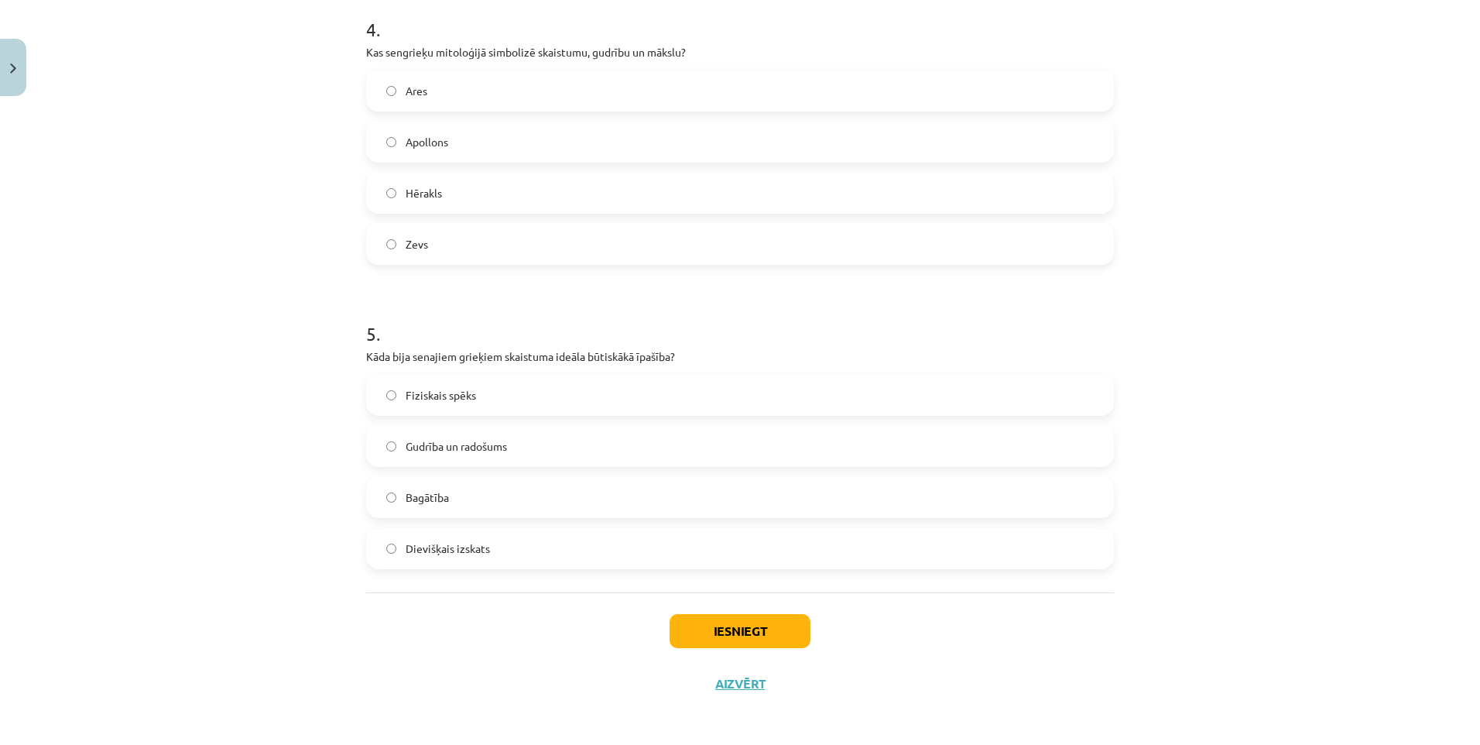
scroll to position [1258, 0]
click at [704, 629] on button "Iesniegt" at bounding box center [740, 627] width 141 height 34
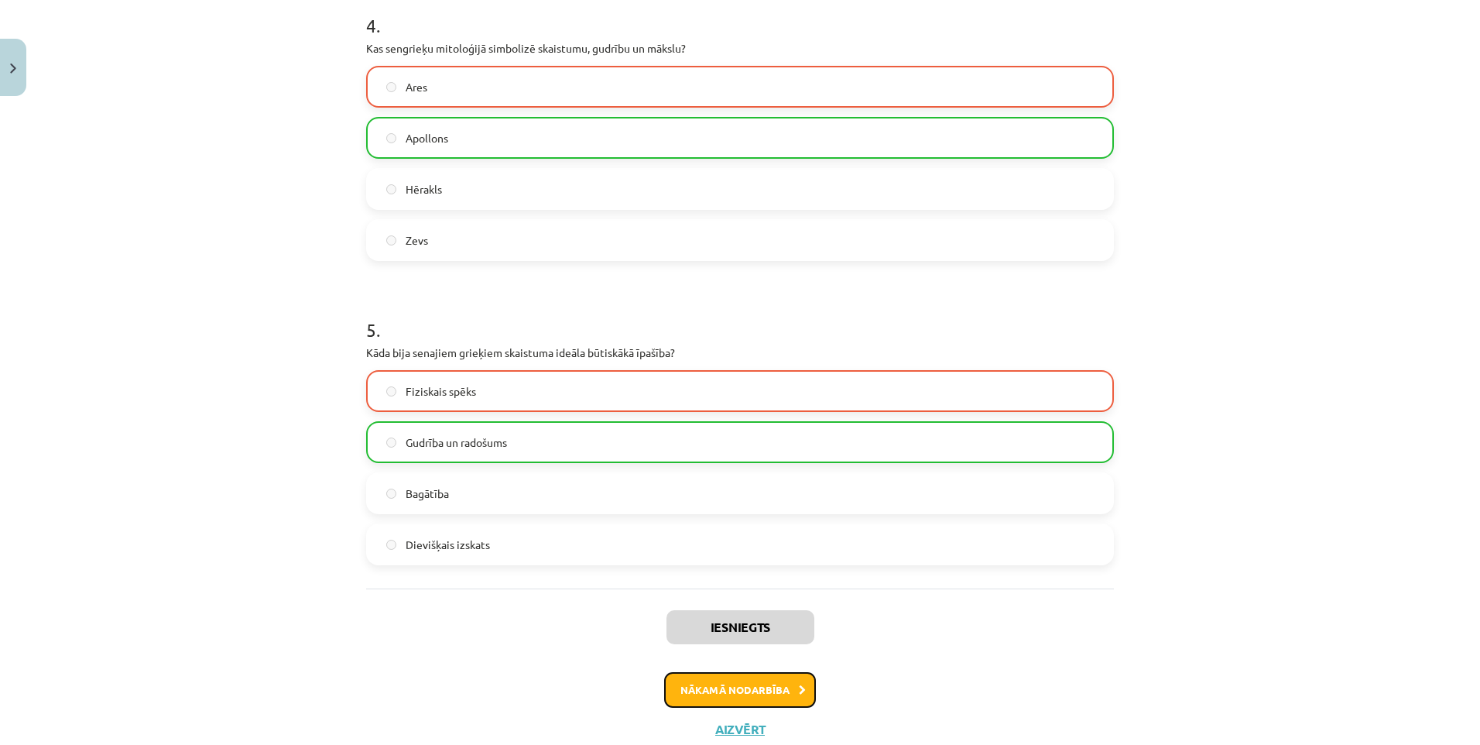
click at [719, 690] on button "Nākamā nodarbība" at bounding box center [740, 690] width 152 height 36
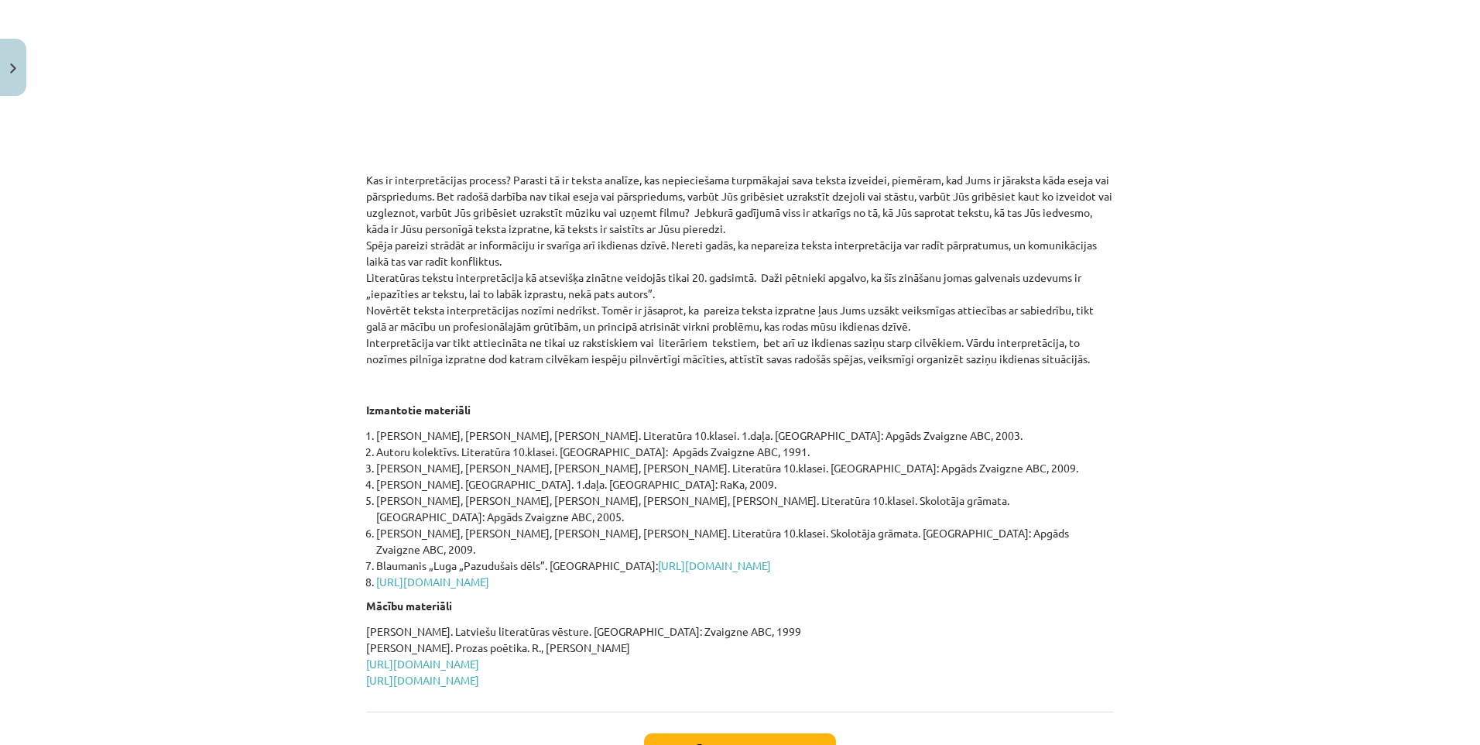
scroll to position [514, 0]
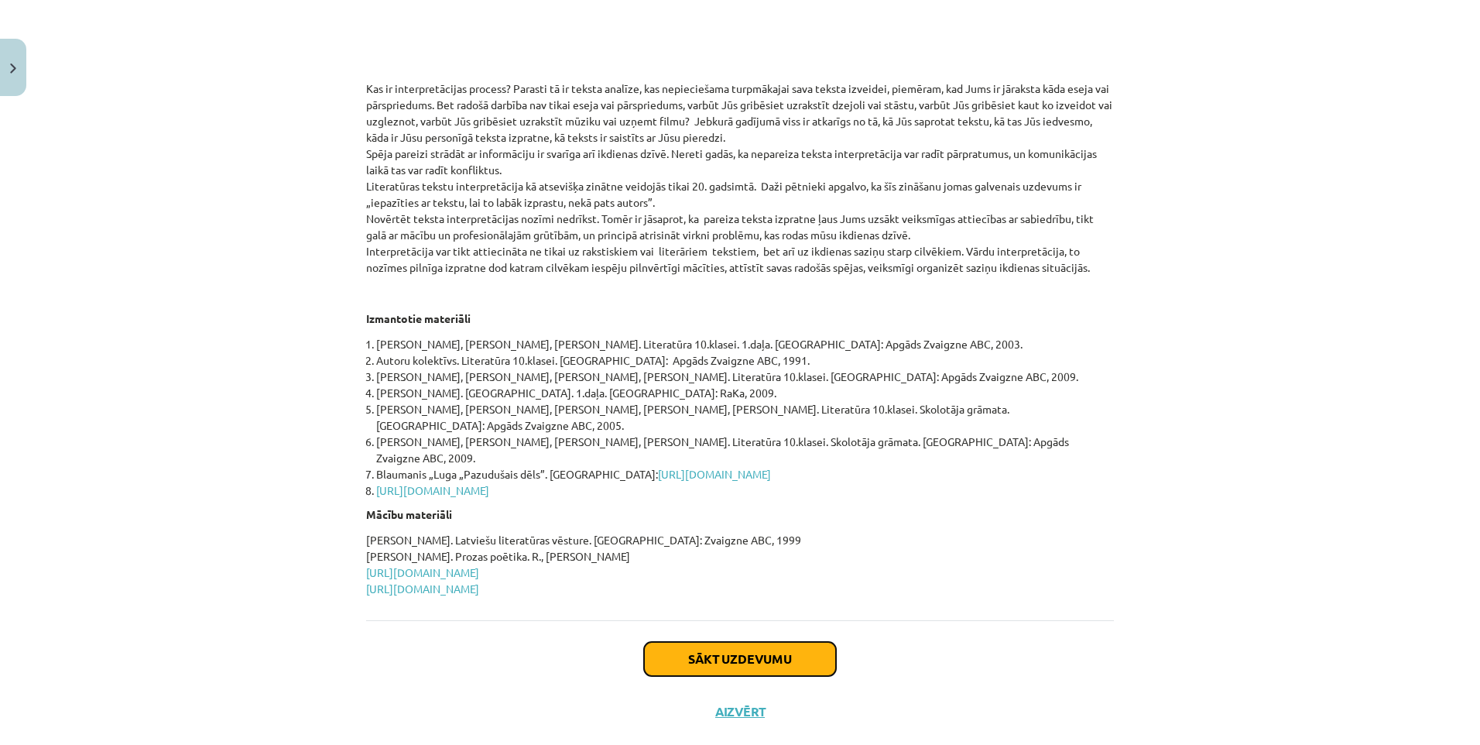
click at [727, 642] on button "Sākt uzdevumu" at bounding box center [740, 659] width 192 height 34
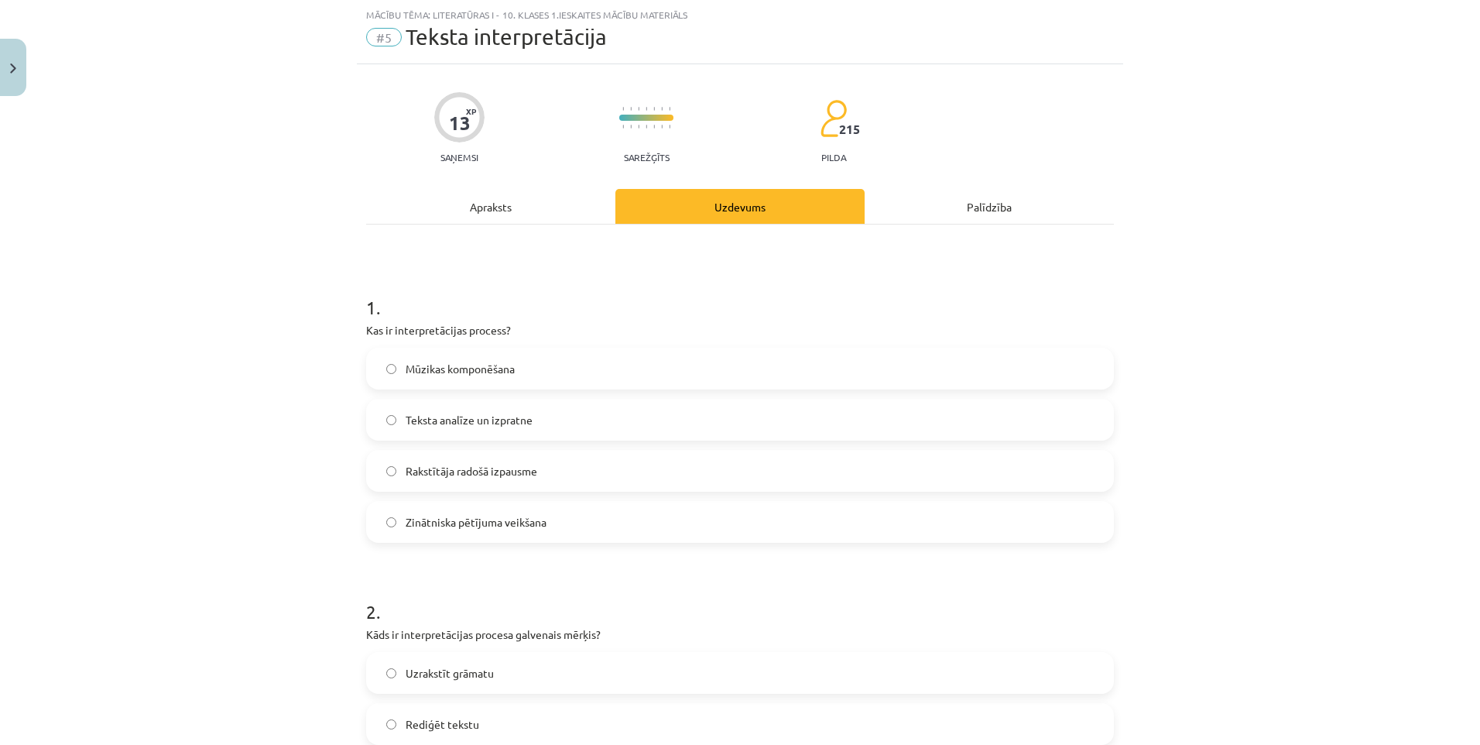
click at [447, 382] on label "Mūzikas komponēšana" at bounding box center [740, 368] width 745 height 39
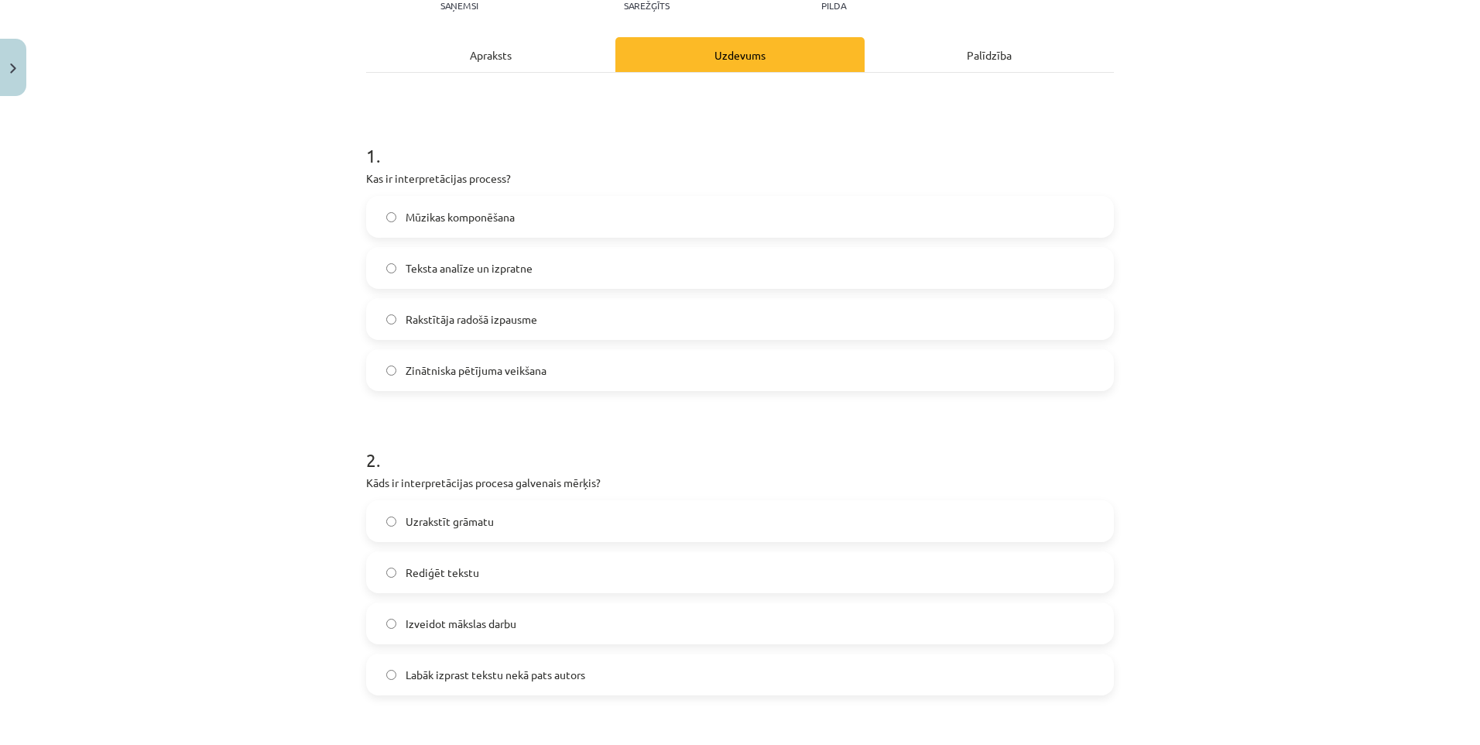
scroll to position [194, 0]
click at [435, 519] on span "Uzrakstīt grāmatu" at bounding box center [450, 518] width 88 height 16
drag, startPoint x: 435, startPoint y: 519, endPoint x: 487, endPoint y: 516, distance: 52.0
click at [487, 516] on span "Uzrakstīt grāmatu" at bounding box center [450, 518] width 88 height 16
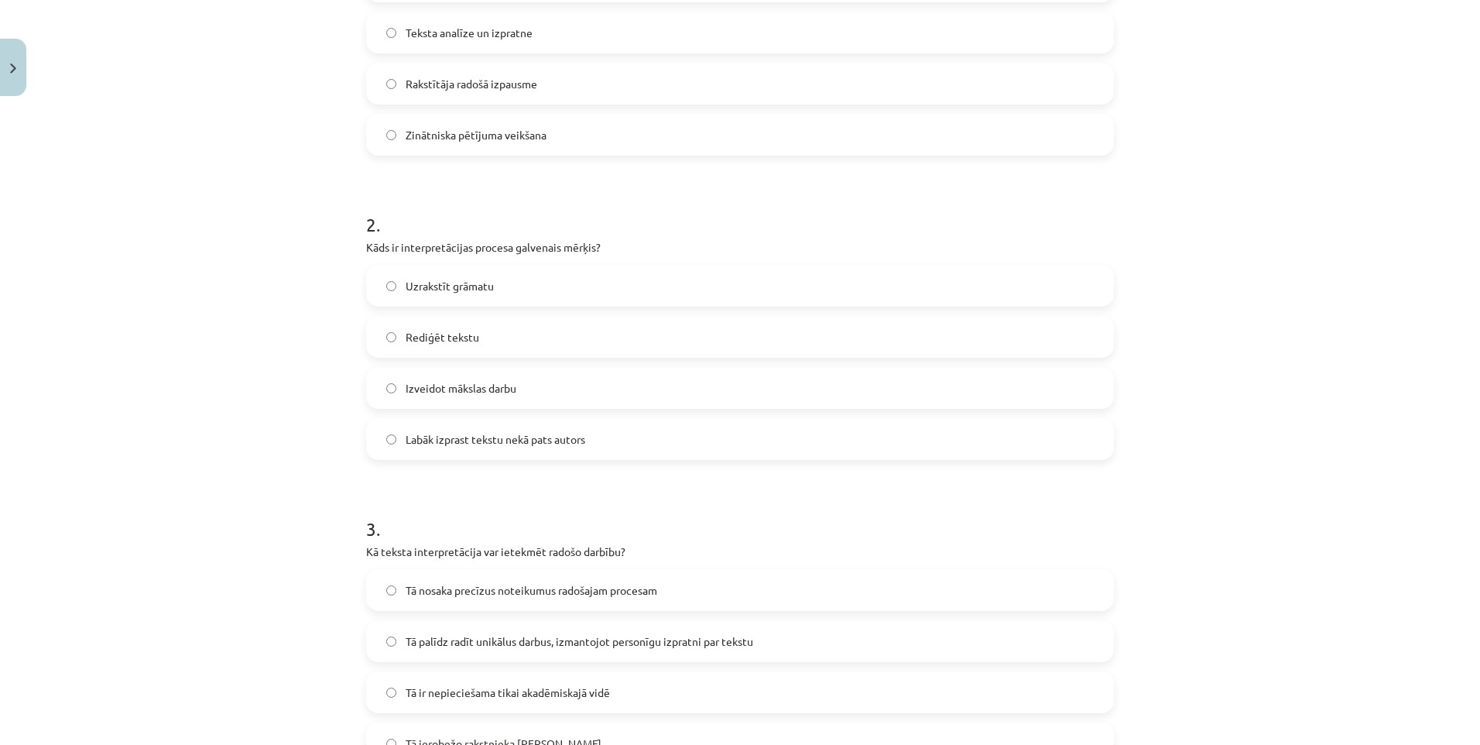
click at [464, 586] on span "Tā nosaka precīzus noteikumus radošajam procesam" at bounding box center [532, 590] width 252 height 16
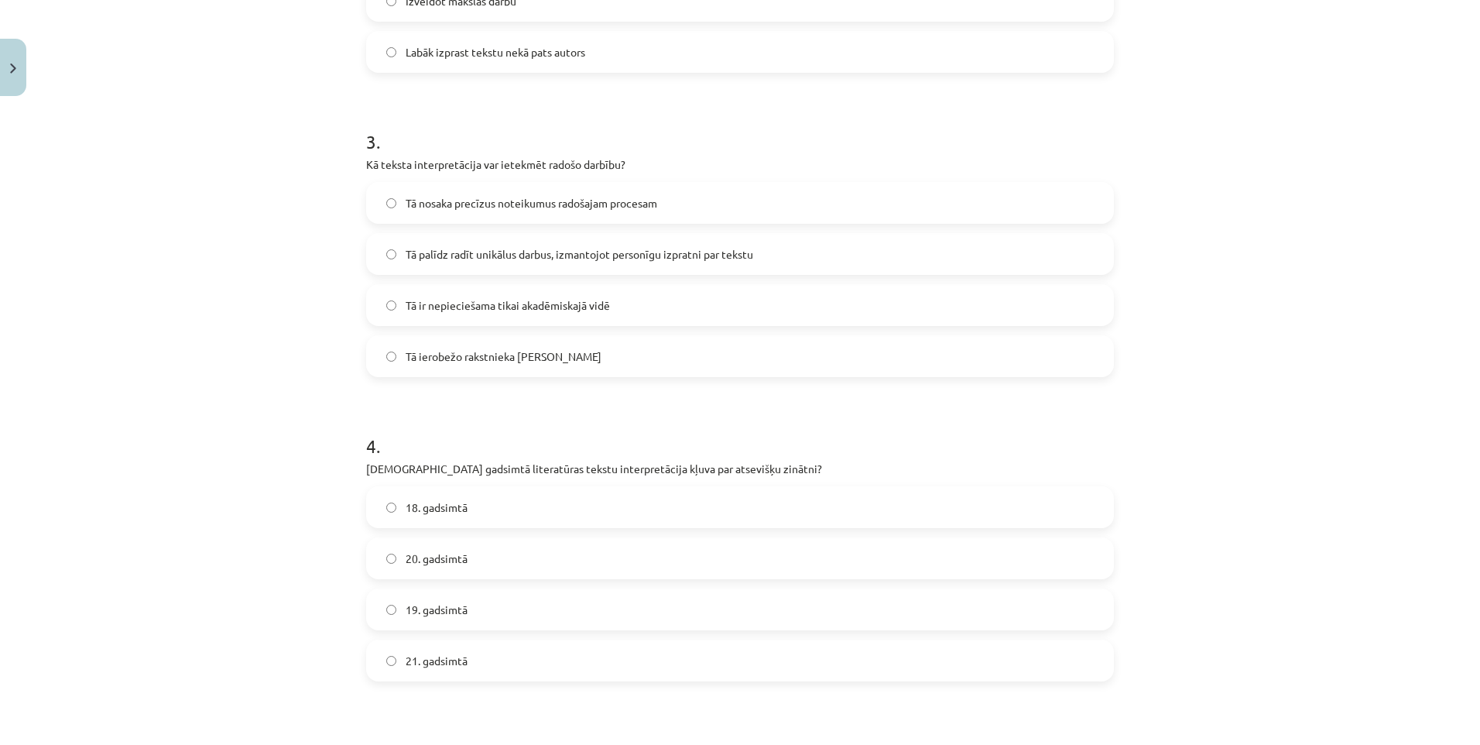
click at [445, 522] on label "18. gadsimtā" at bounding box center [740, 507] width 745 height 39
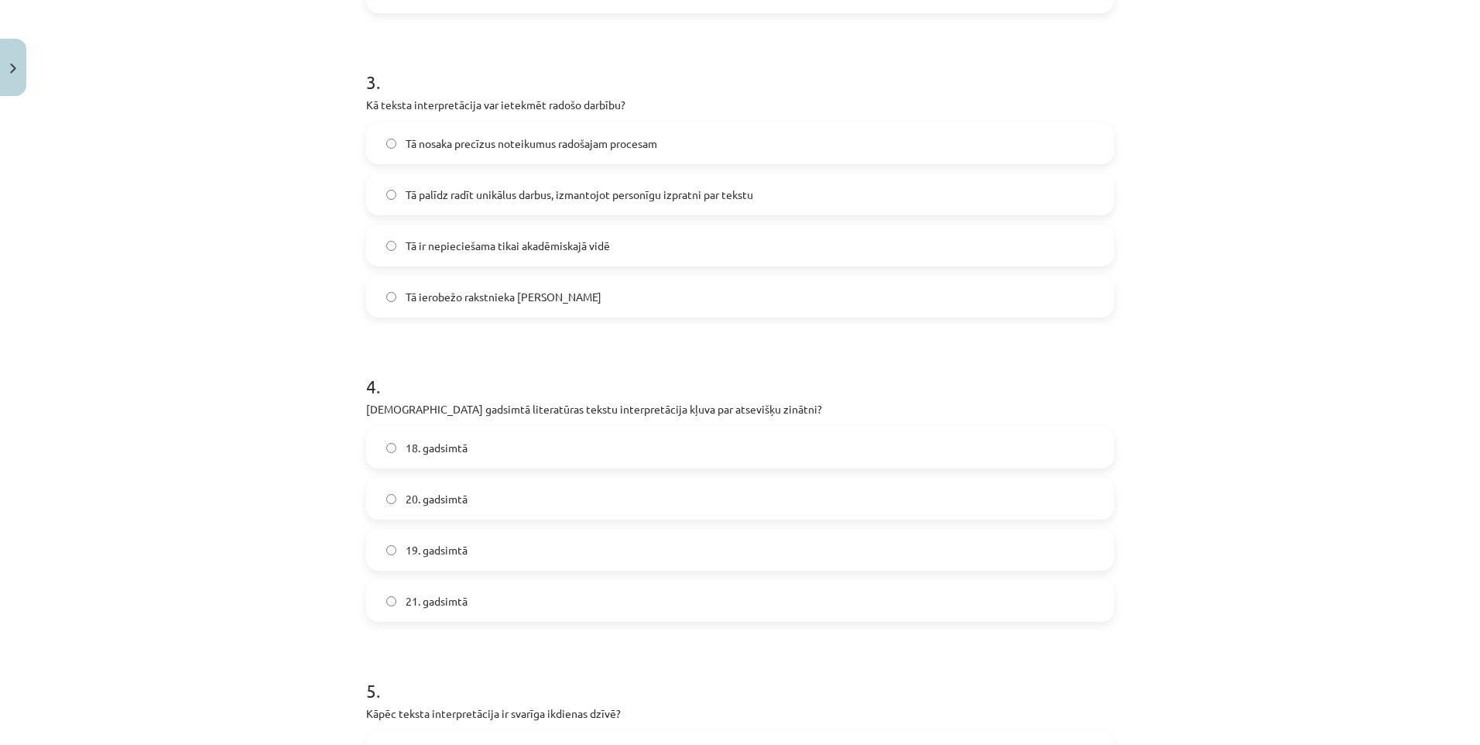
scroll to position [1045, 0]
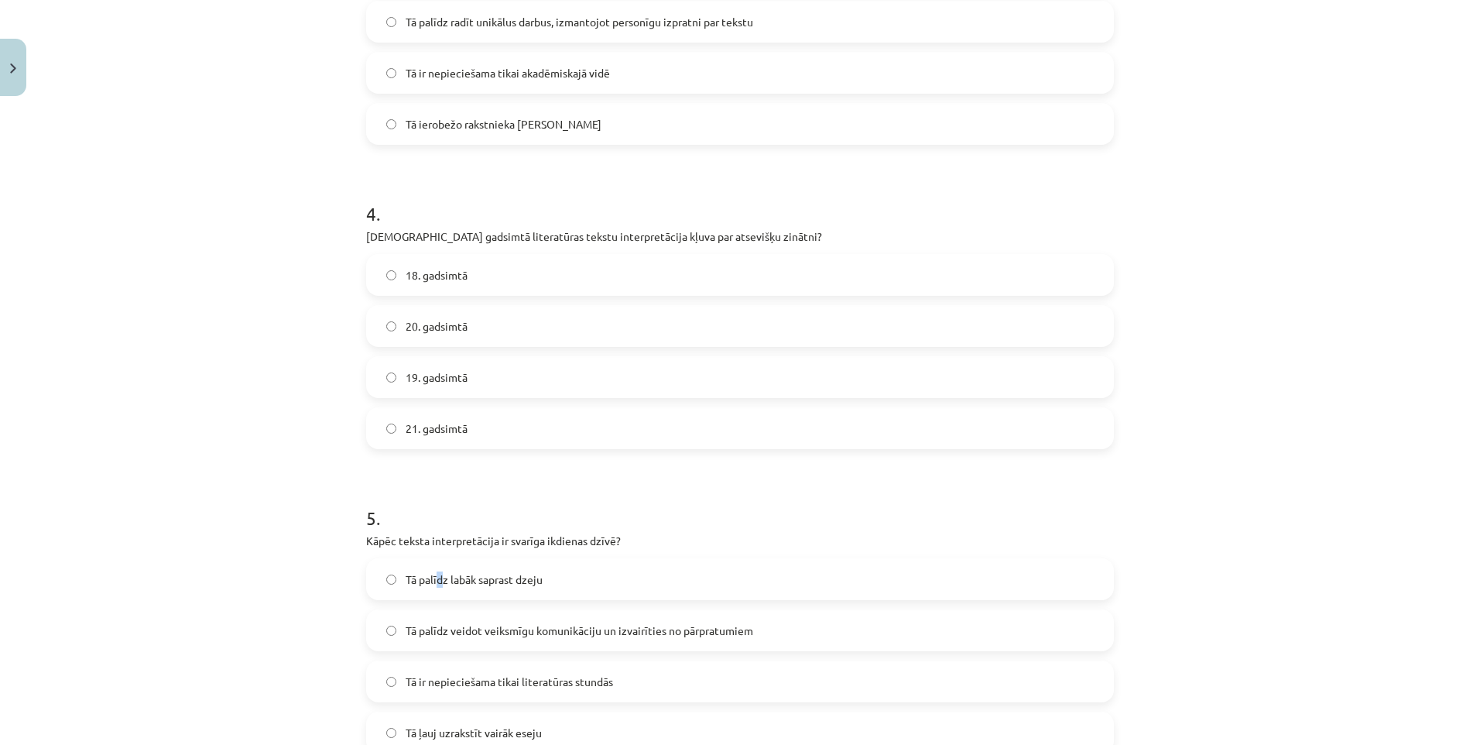
click at [437, 594] on label "Tā palīdz labāk saprast dzeju" at bounding box center [740, 579] width 745 height 39
click at [434, 583] on span "Tā palīdz labāk saprast dzeju" at bounding box center [474, 579] width 137 height 16
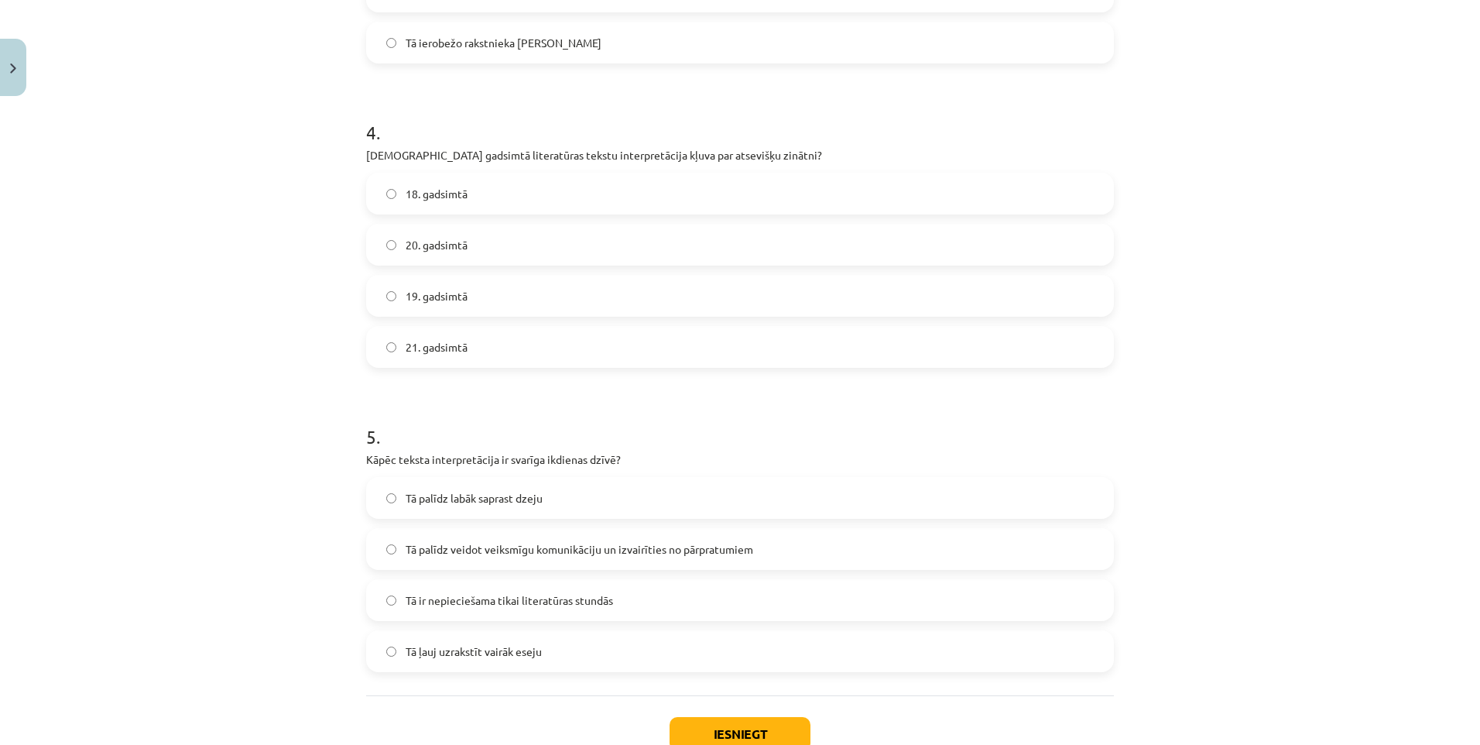
scroll to position [1233, 0]
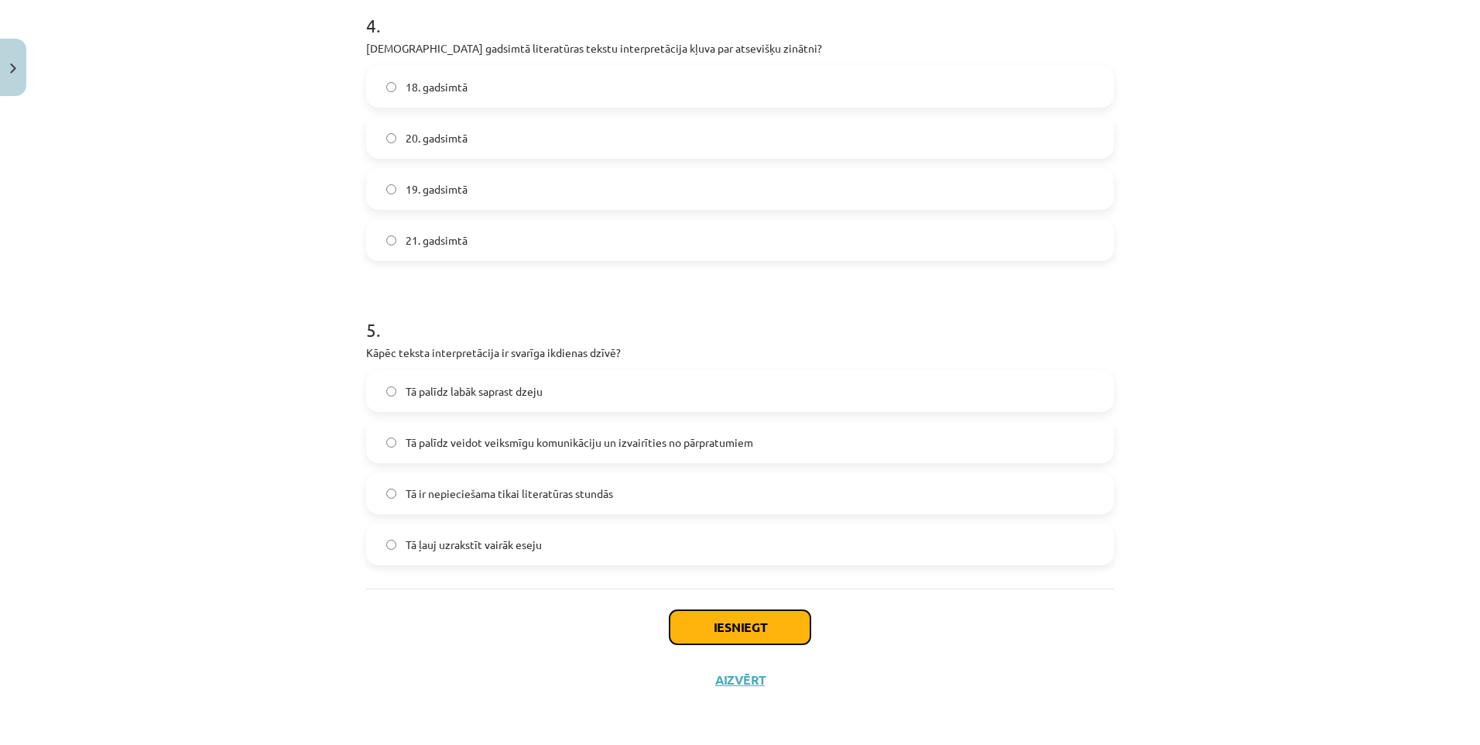
click at [719, 617] on button "Iesniegt" at bounding box center [740, 627] width 141 height 34
click at [752, 639] on button "Iesniegt" at bounding box center [740, 627] width 141 height 34
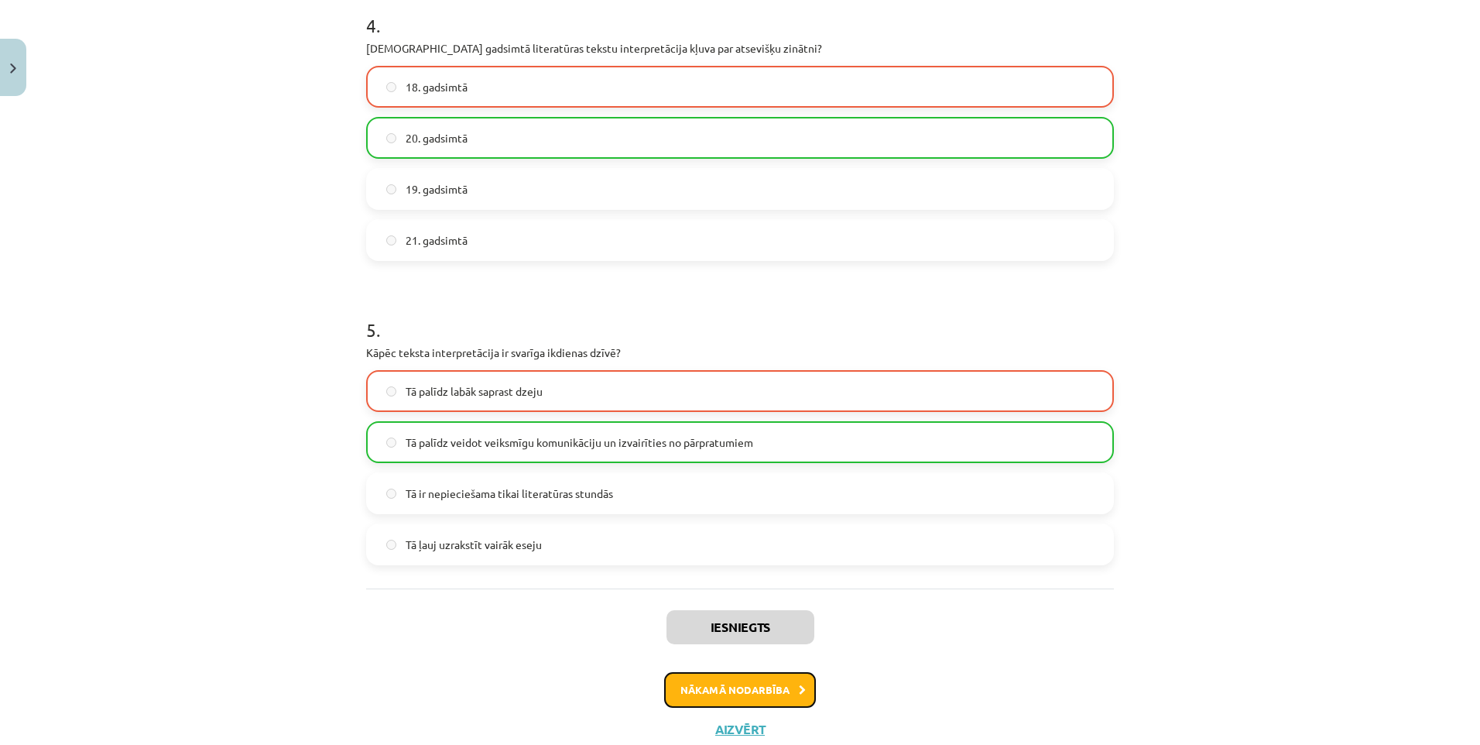
click at [760, 695] on button "Nākamā nodarbība" at bounding box center [740, 690] width 152 height 36
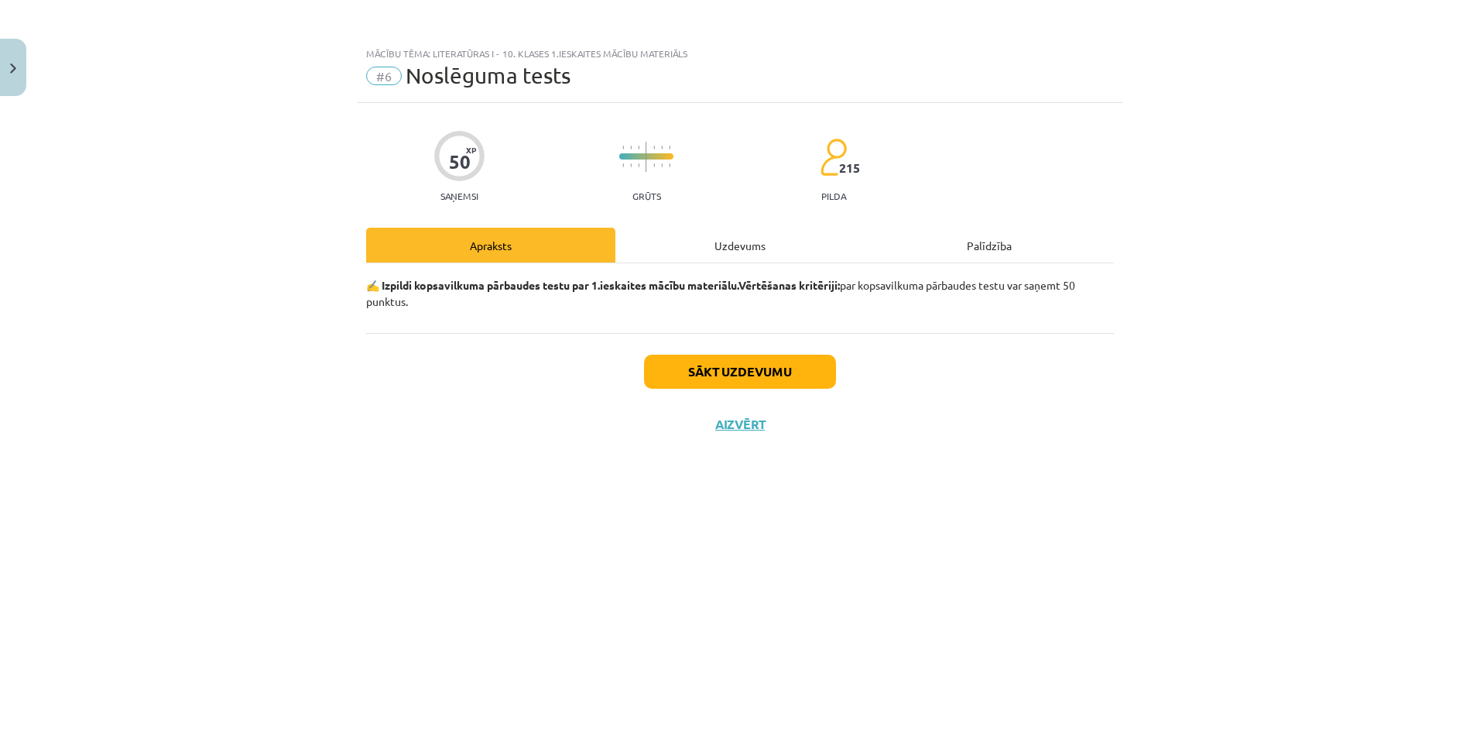
scroll to position [0, 0]
click at [686, 359] on button "Sākt uzdevumu" at bounding box center [740, 372] width 192 height 34
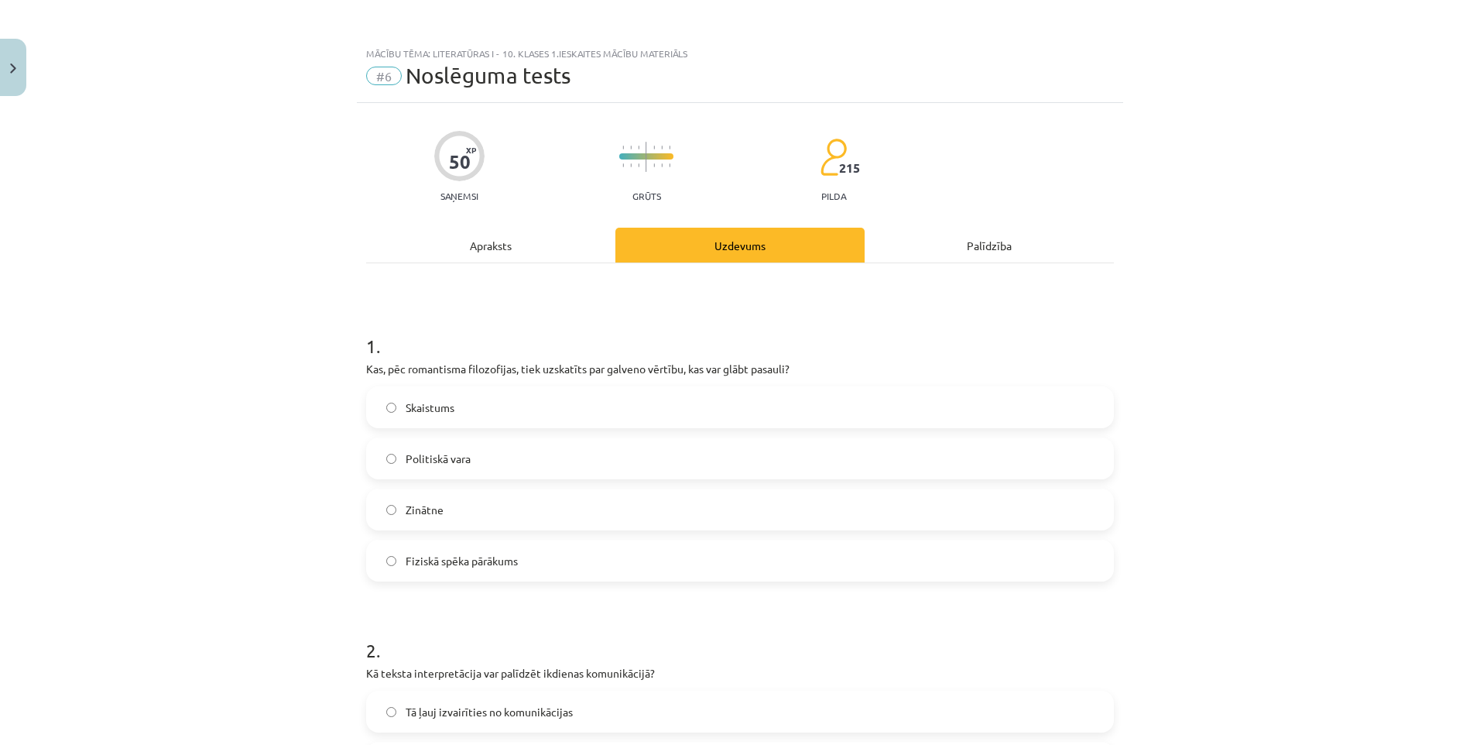
click at [517, 411] on label "Skaistums" at bounding box center [740, 407] width 745 height 39
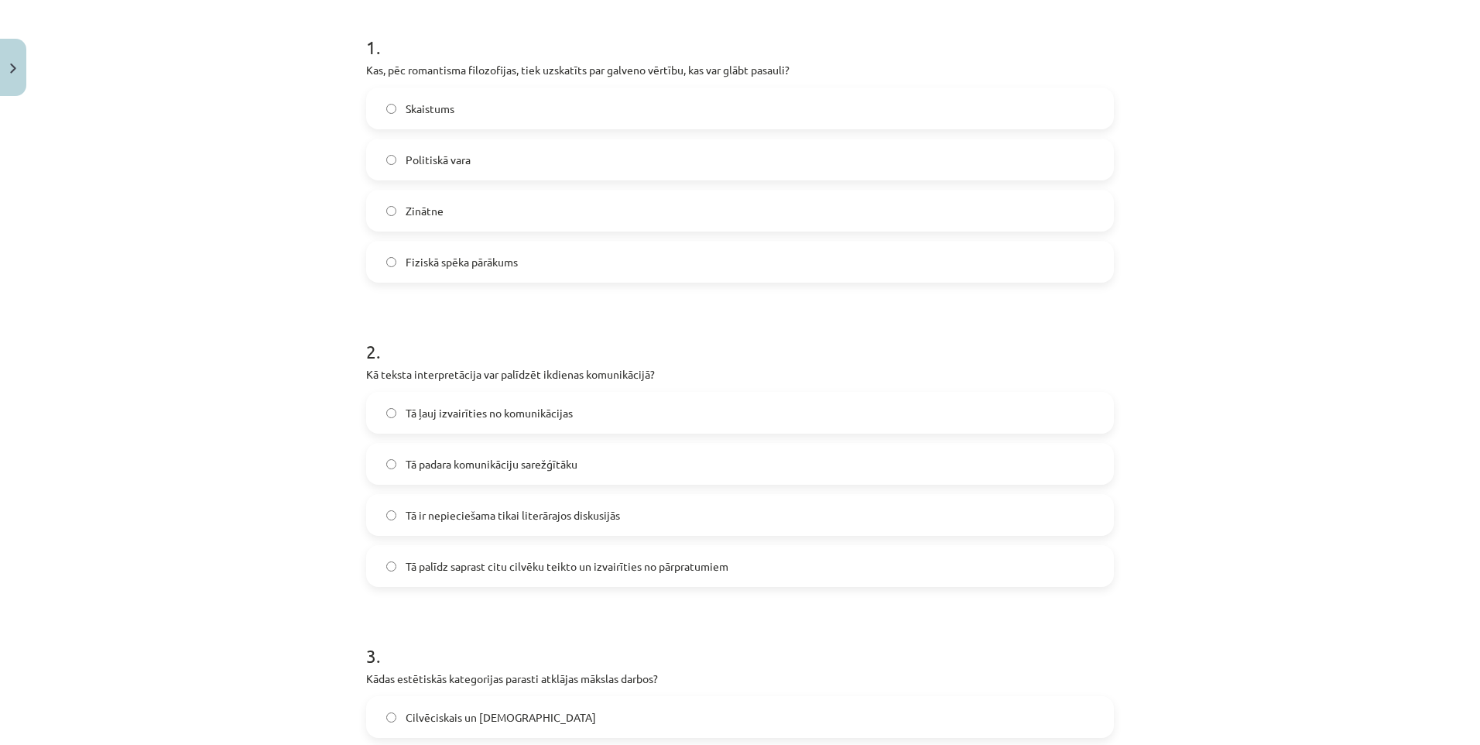
scroll to position [310, 0]
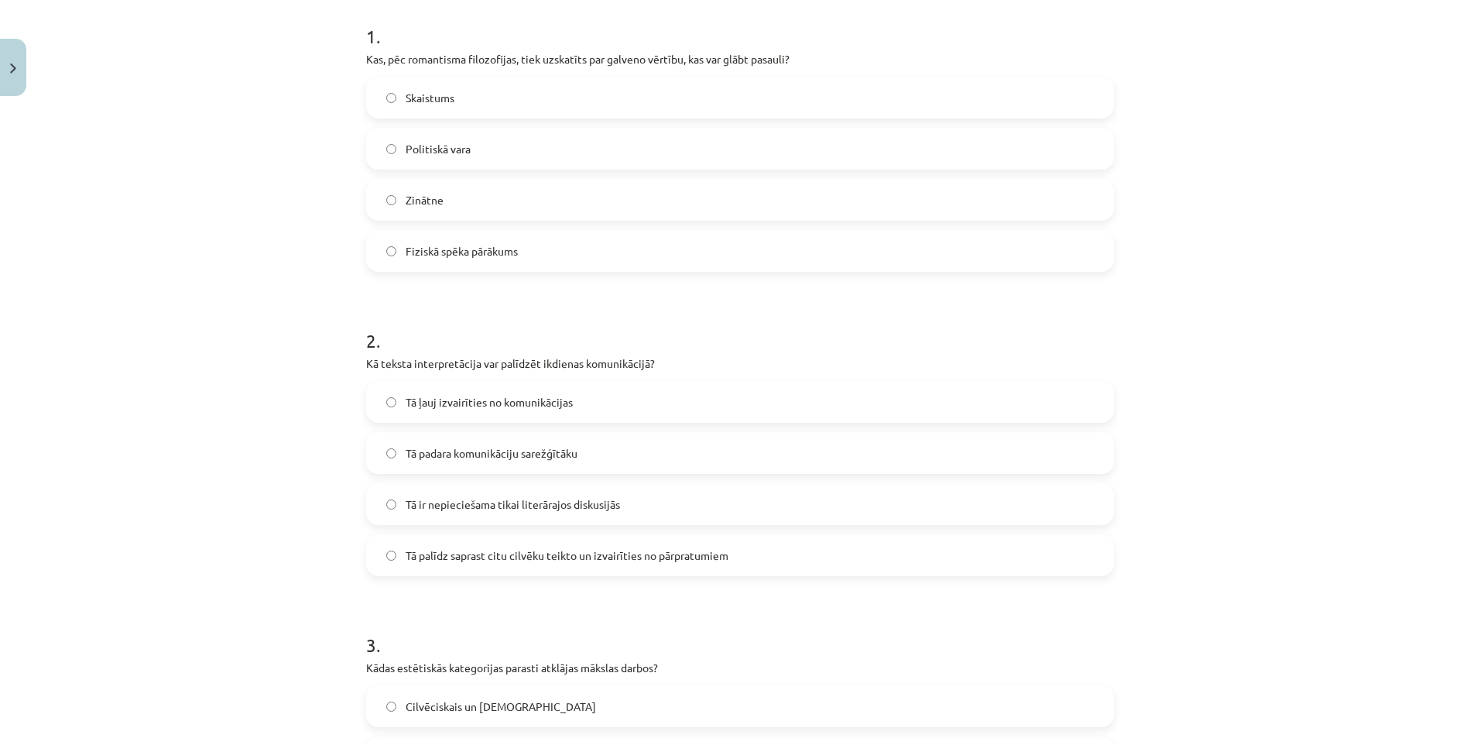
click at [492, 405] on span "Tā ļauj izvairīties no komunikācijas" at bounding box center [489, 402] width 167 height 16
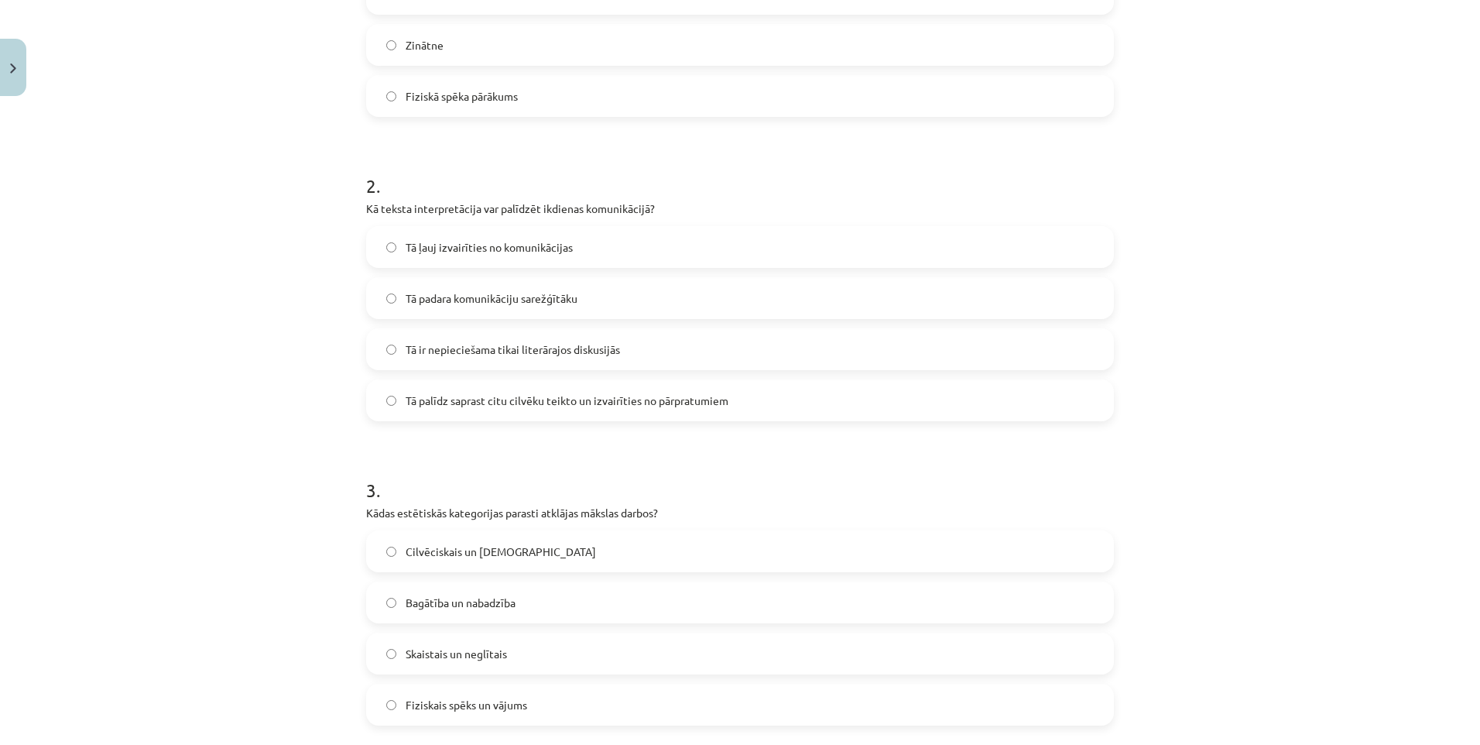
click at [486, 544] on span "Cilvēciskais un dievišķais" at bounding box center [501, 551] width 190 height 16
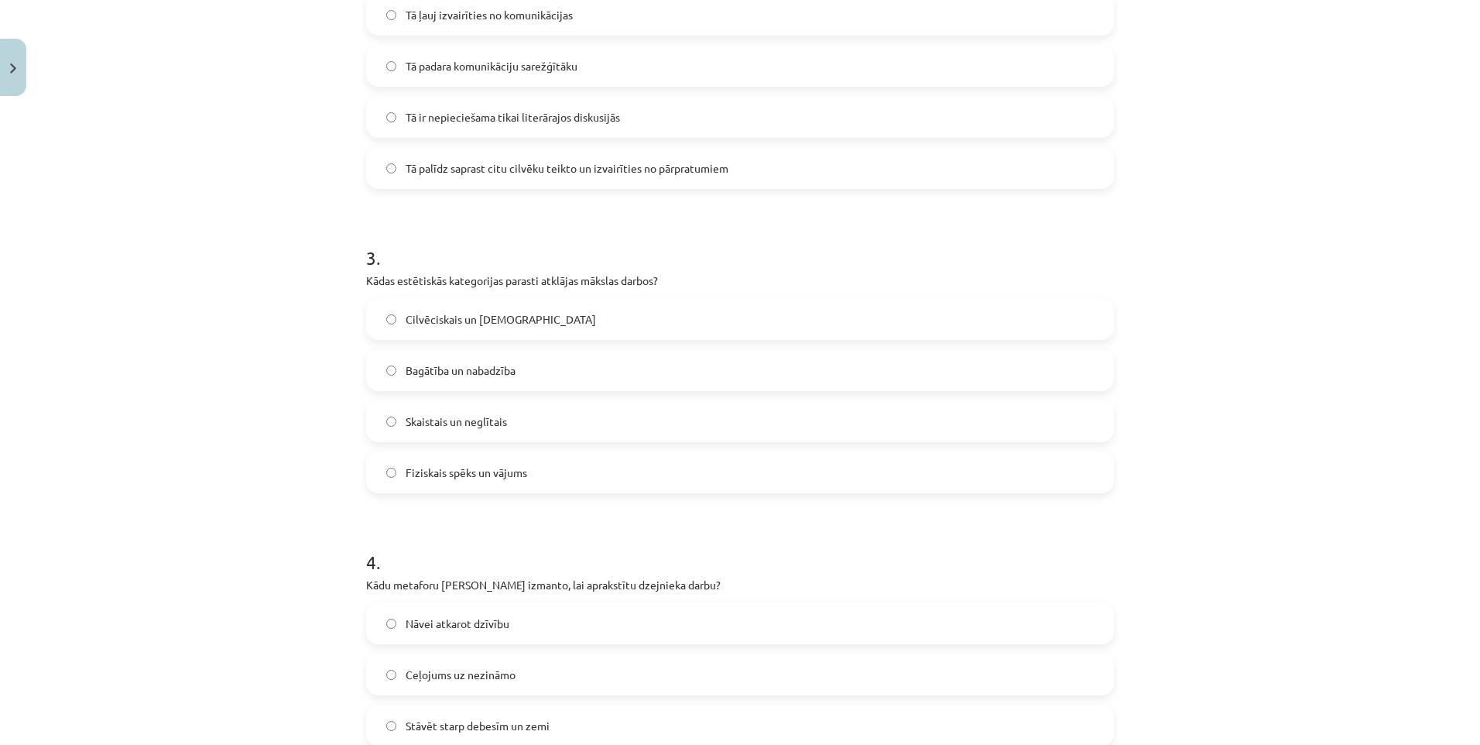
click at [471, 608] on label "Nāvei atkarot dzīvību" at bounding box center [740, 623] width 745 height 39
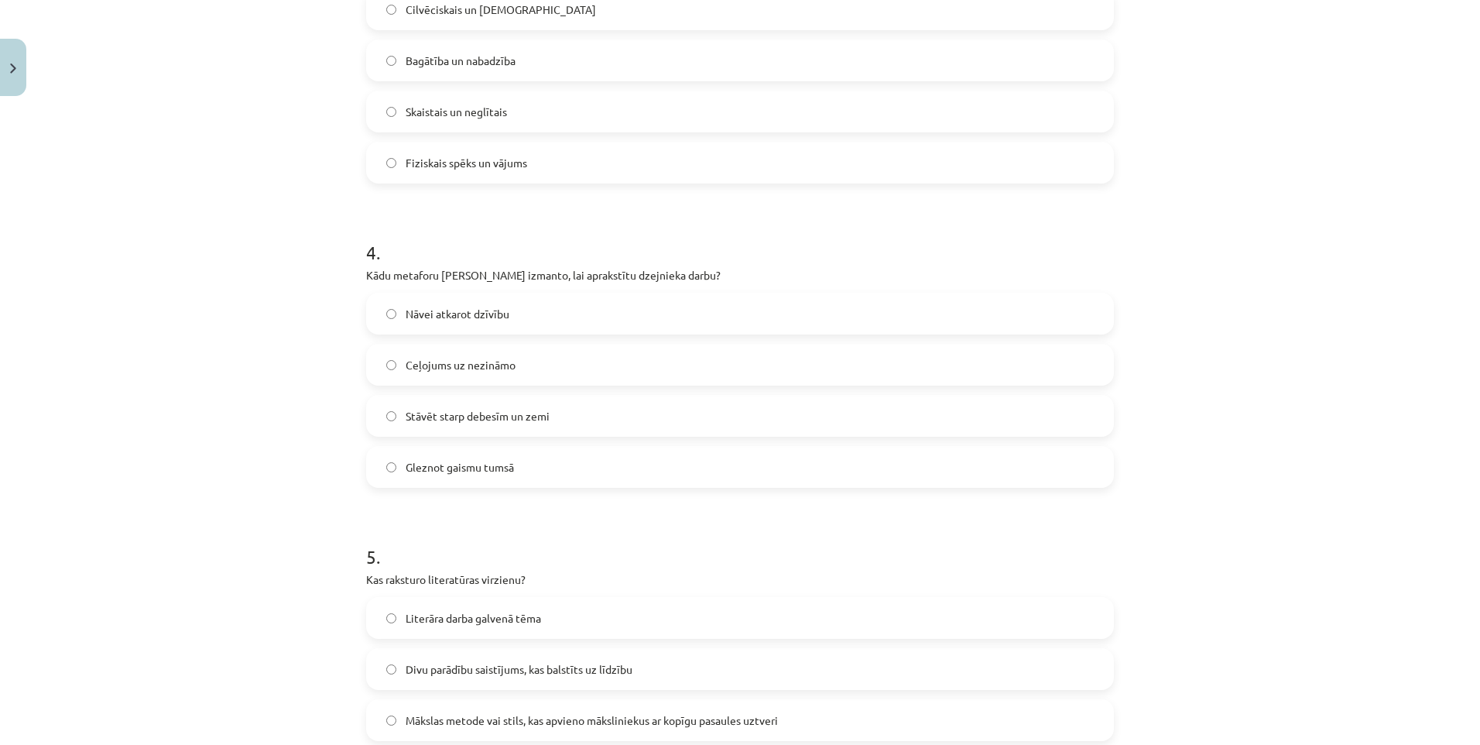
click at [460, 608] on label "Literāra darba galvenā tēma" at bounding box center [740, 617] width 745 height 39
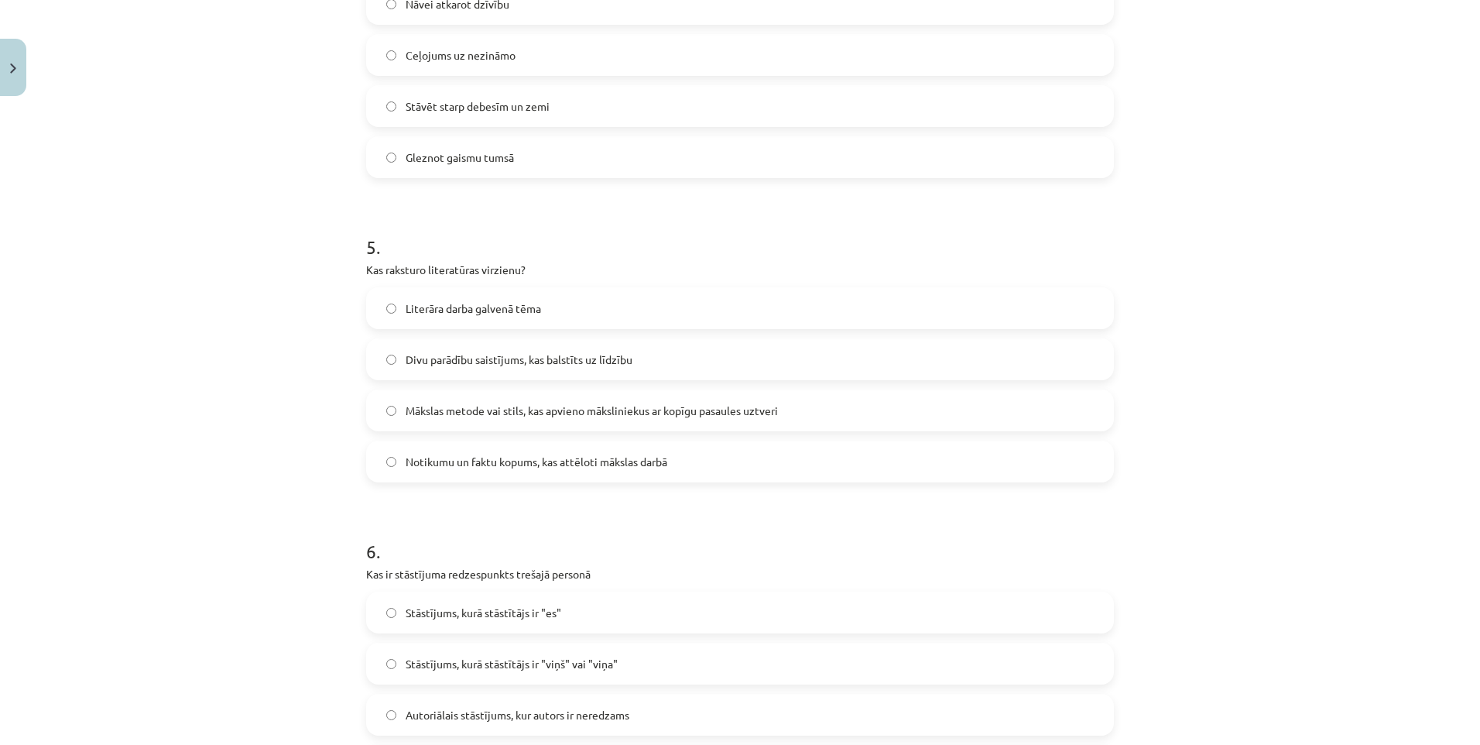
click at [464, 619] on span "Stāstījums, kurā stāstītājs ir "es"" at bounding box center [484, 613] width 156 height 16
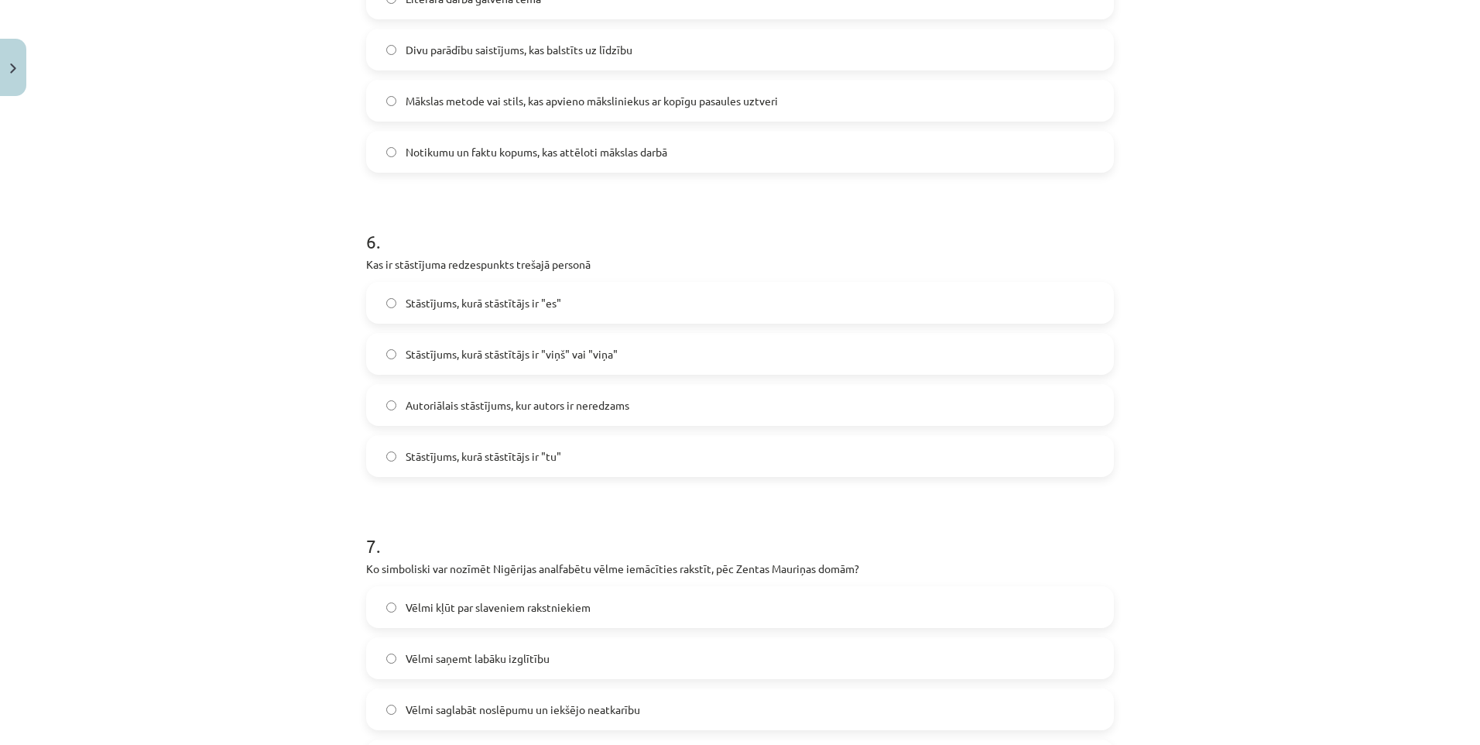
click at [444, 606] on span "Vēlmi kļūt par slaveniem rakstniekiem" at bounding box center [498, 607] width 185 height 16
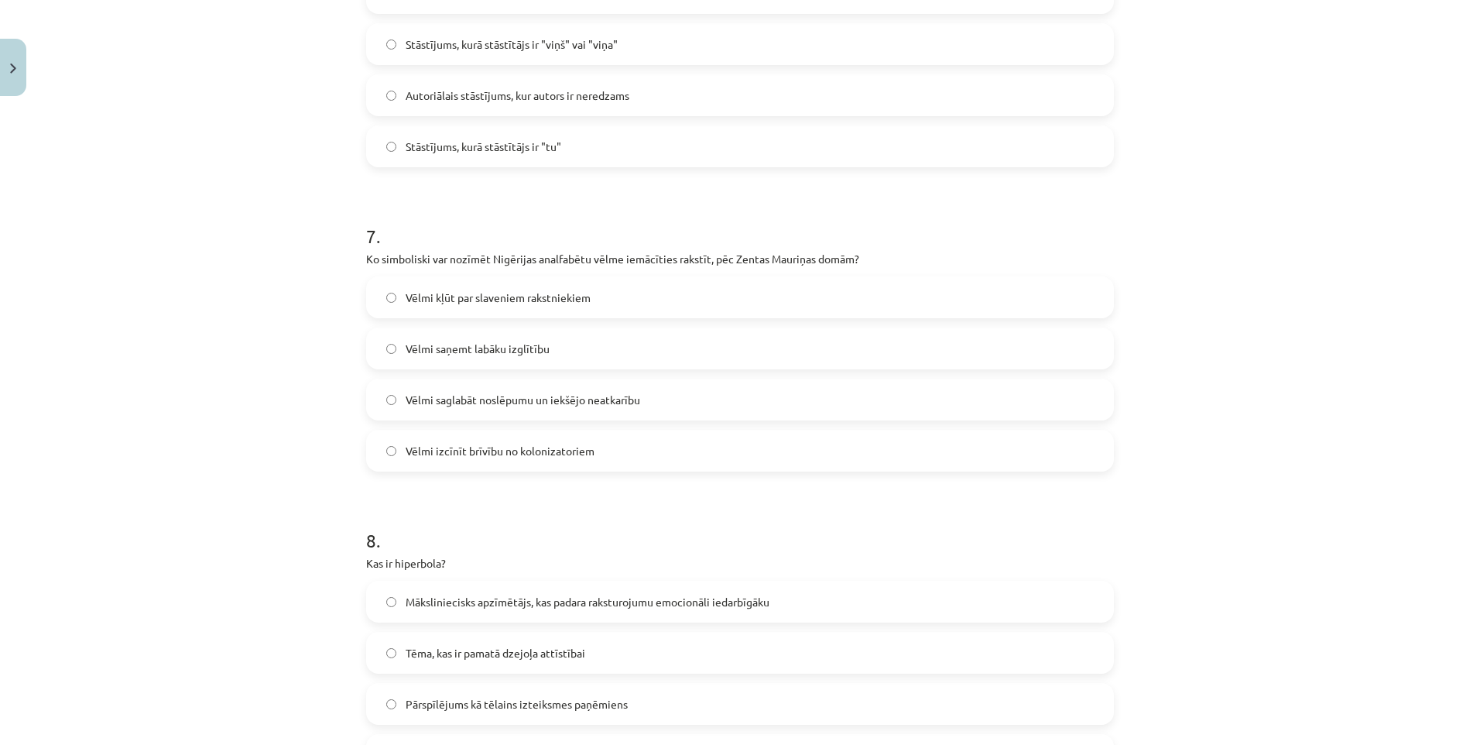
drag, startPoint x: 437, startPoint y: 602, endPoint x: 452, endPoint y: 596, distance: 16.0
click at [438, 602] on span "Māksliniecisks apzīmētājs, kas padara raksturojumu emocionāli iedarbīgāku" at bounding box center [588, 602] width 364 height 16
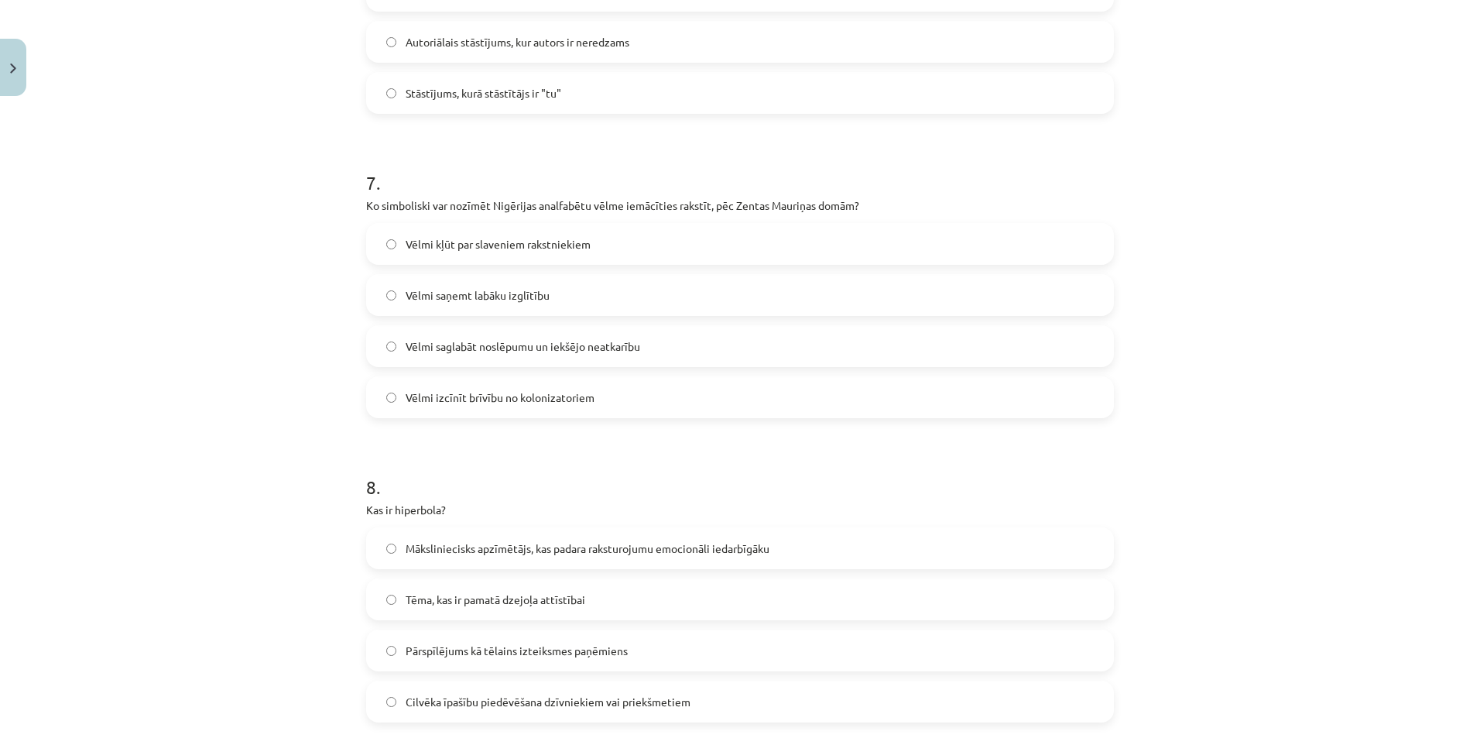
scroll to position [2245, 0]
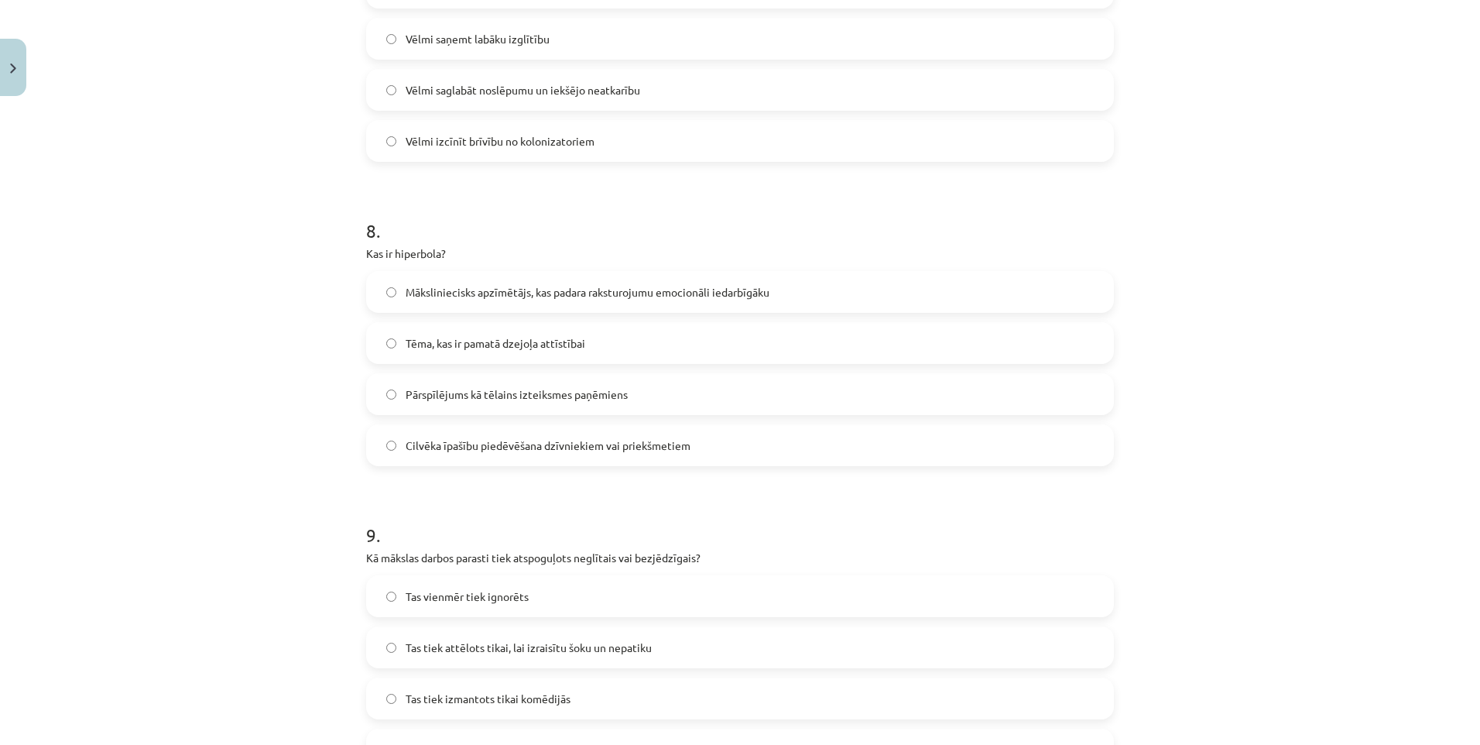
click at [464, 601] on span "Tas vienmēr tiek ignorēts" at bounding box center [467, 596] width 123 height 16
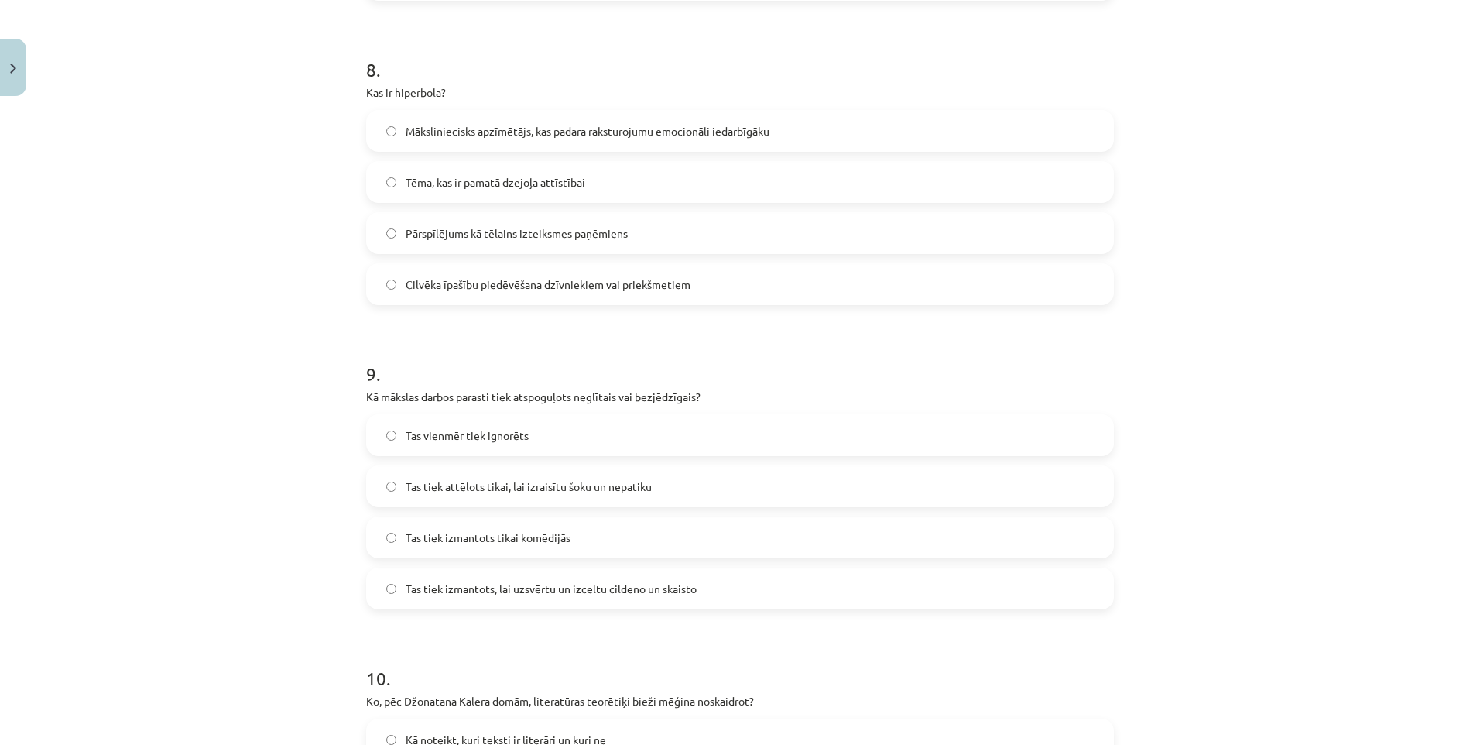
scroll to position [2477, 0]
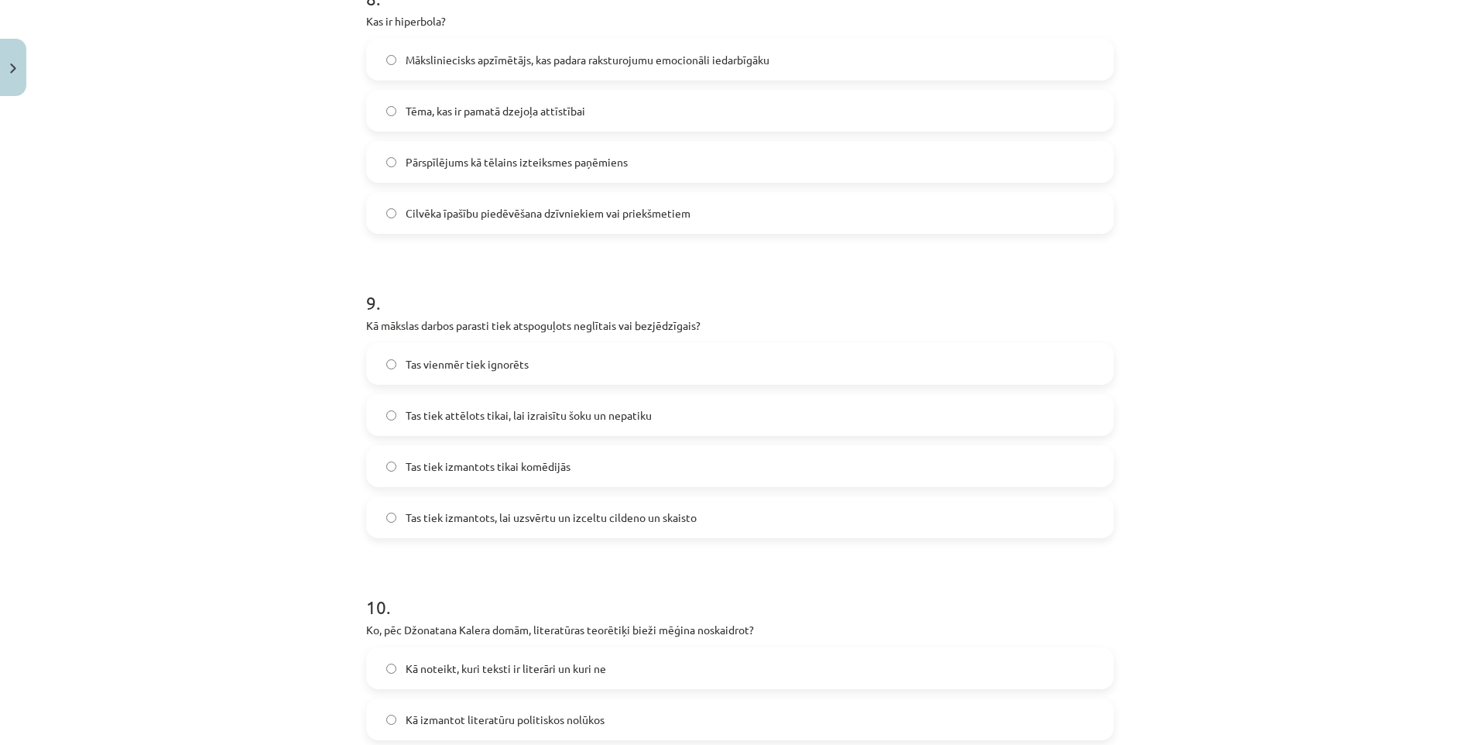
click at [459, 667] on span "Kā noteikt, kuri teksti ir literāri un kuri ne" at bounding box center [506, 668] width 200 height 16
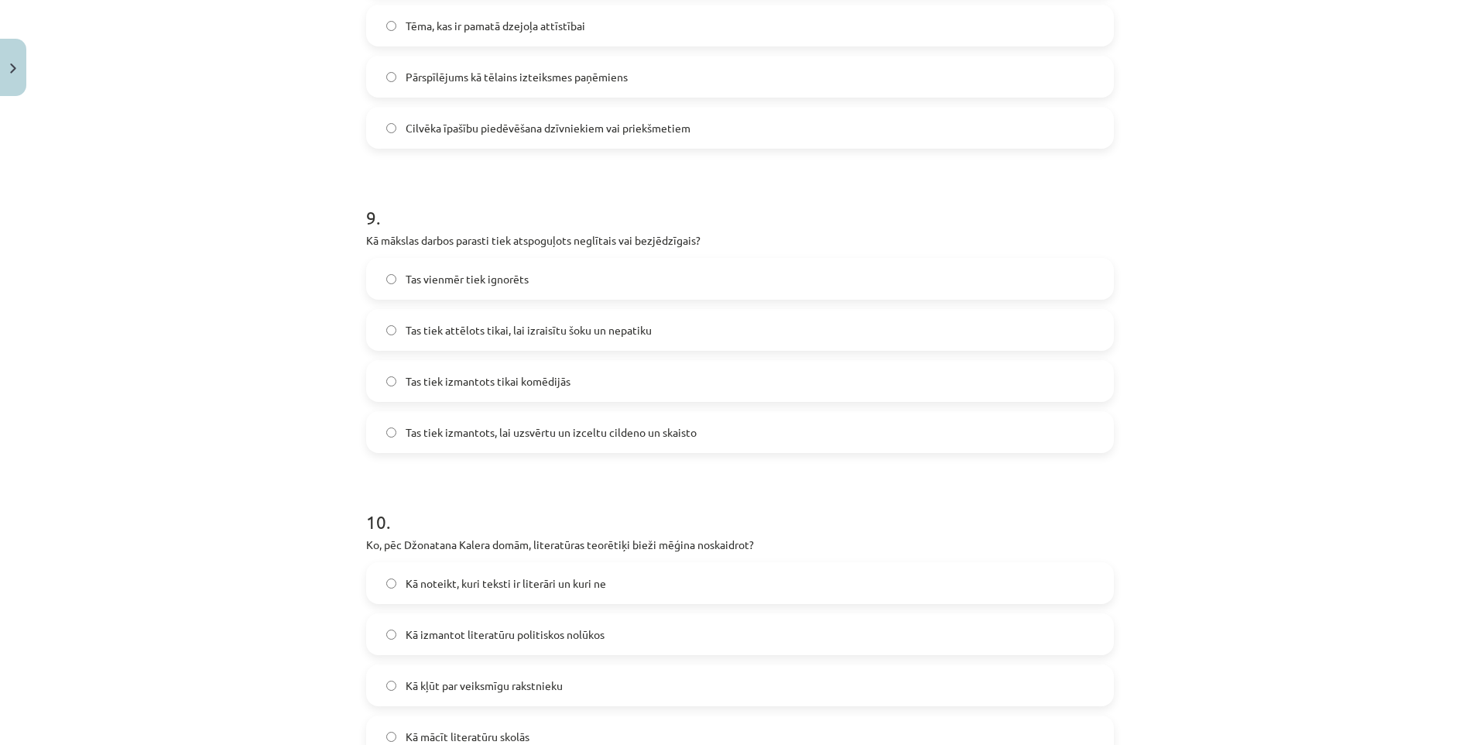
scroll to position [2709, 0]
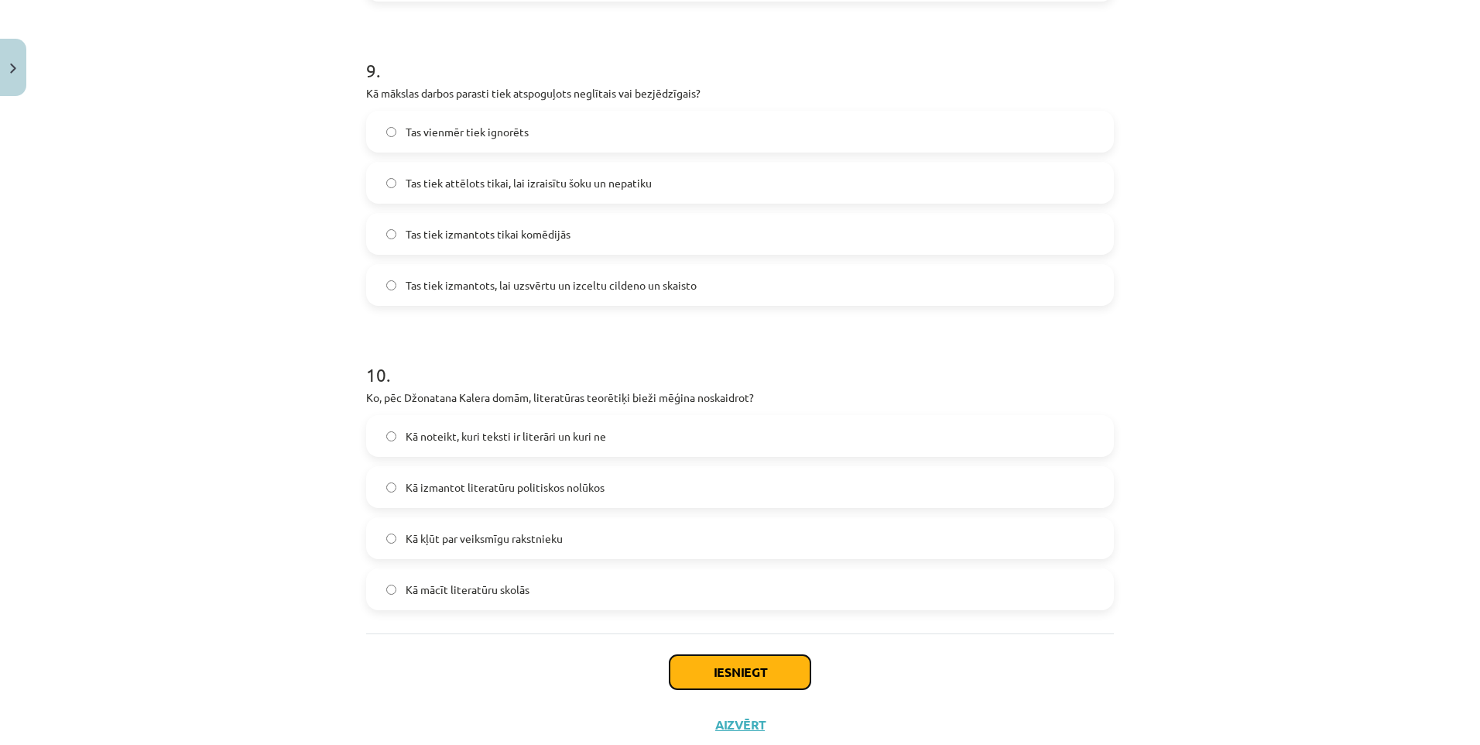
click at [736, 678] on button "Iesniegt" at bounding box center [740, 672] width 141 height 34
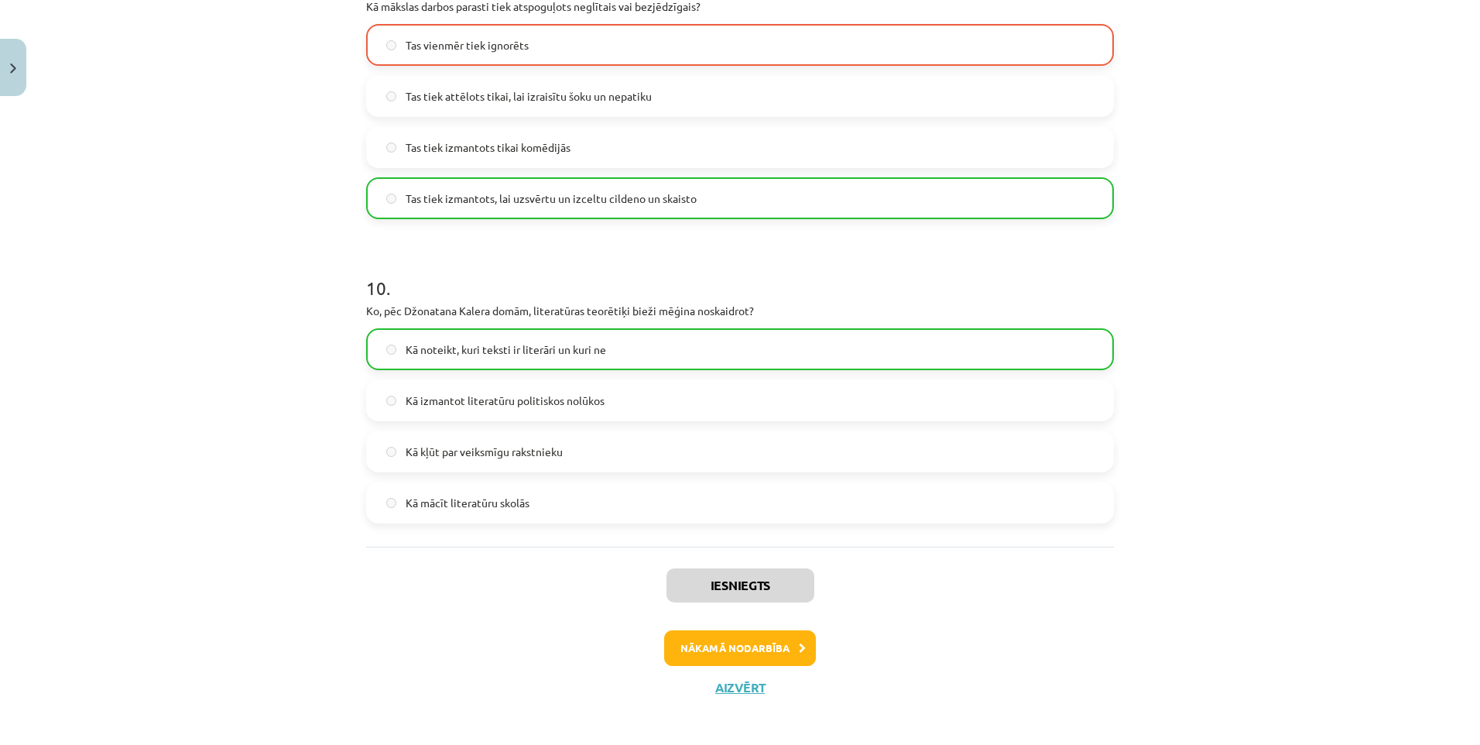
scroll to position [2804, 0]
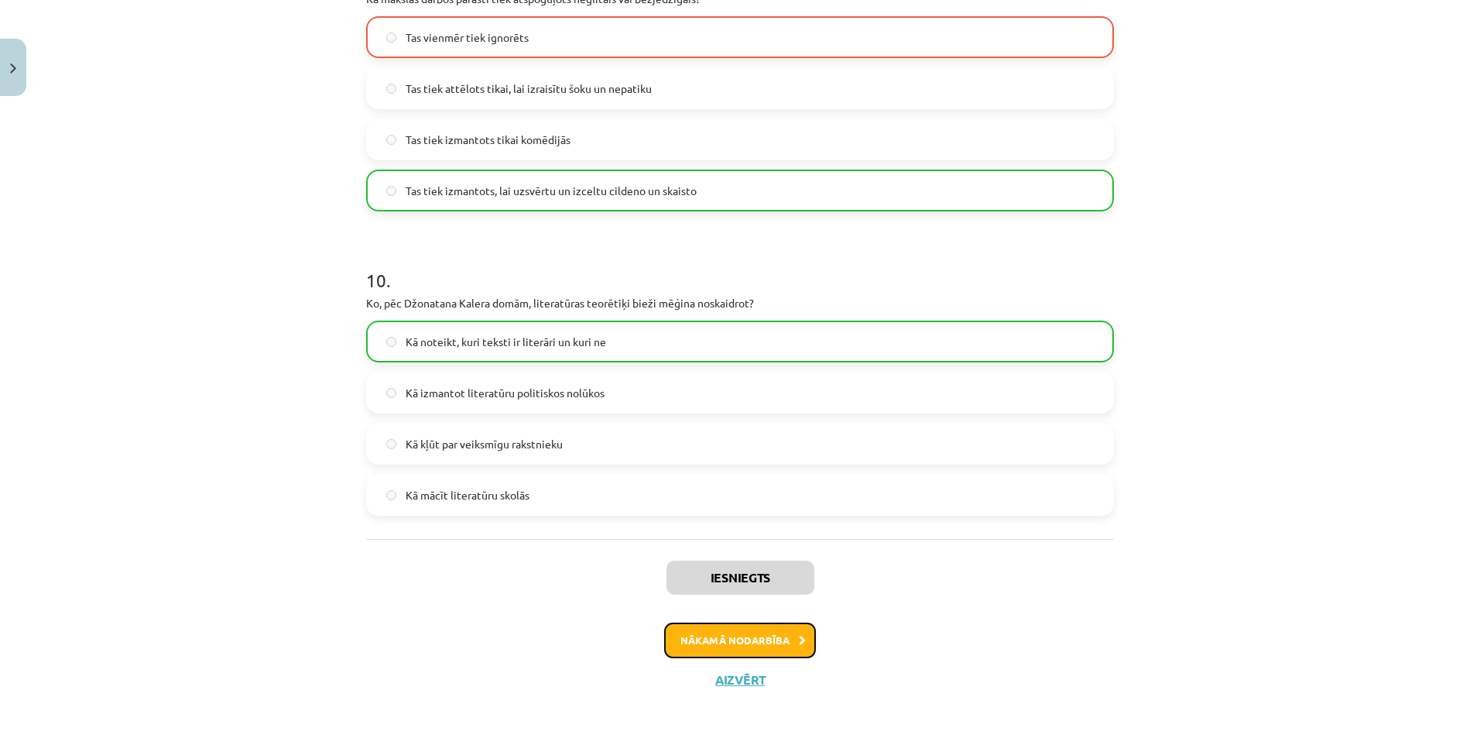
click at [738, 634] on button "Nākamā nodarbība" at bounding box center [740, 640] width 152 height 36
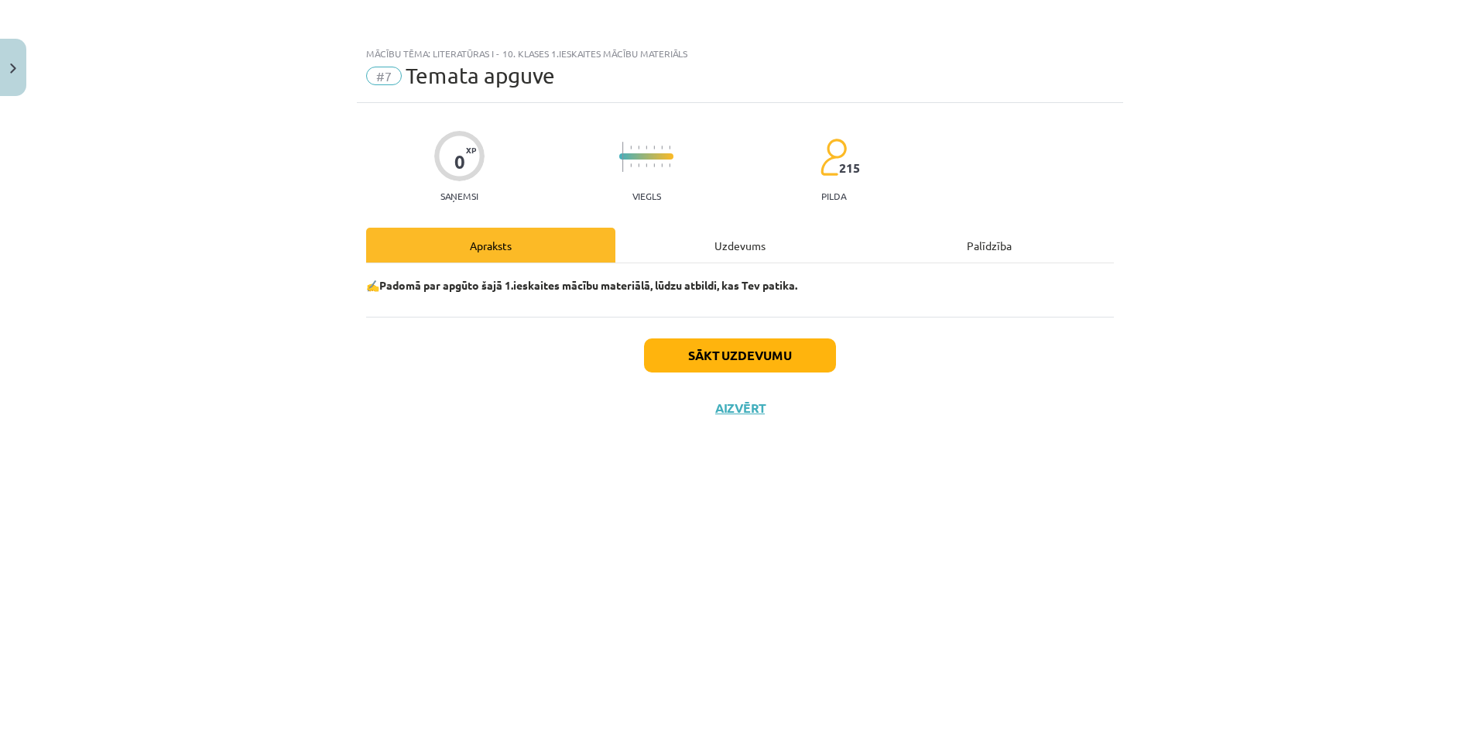
scroll to position [0, 0]
click at [719, 352] on button "Sākt uzdevumu" at bounding box center [740, 355] width 192 height 34
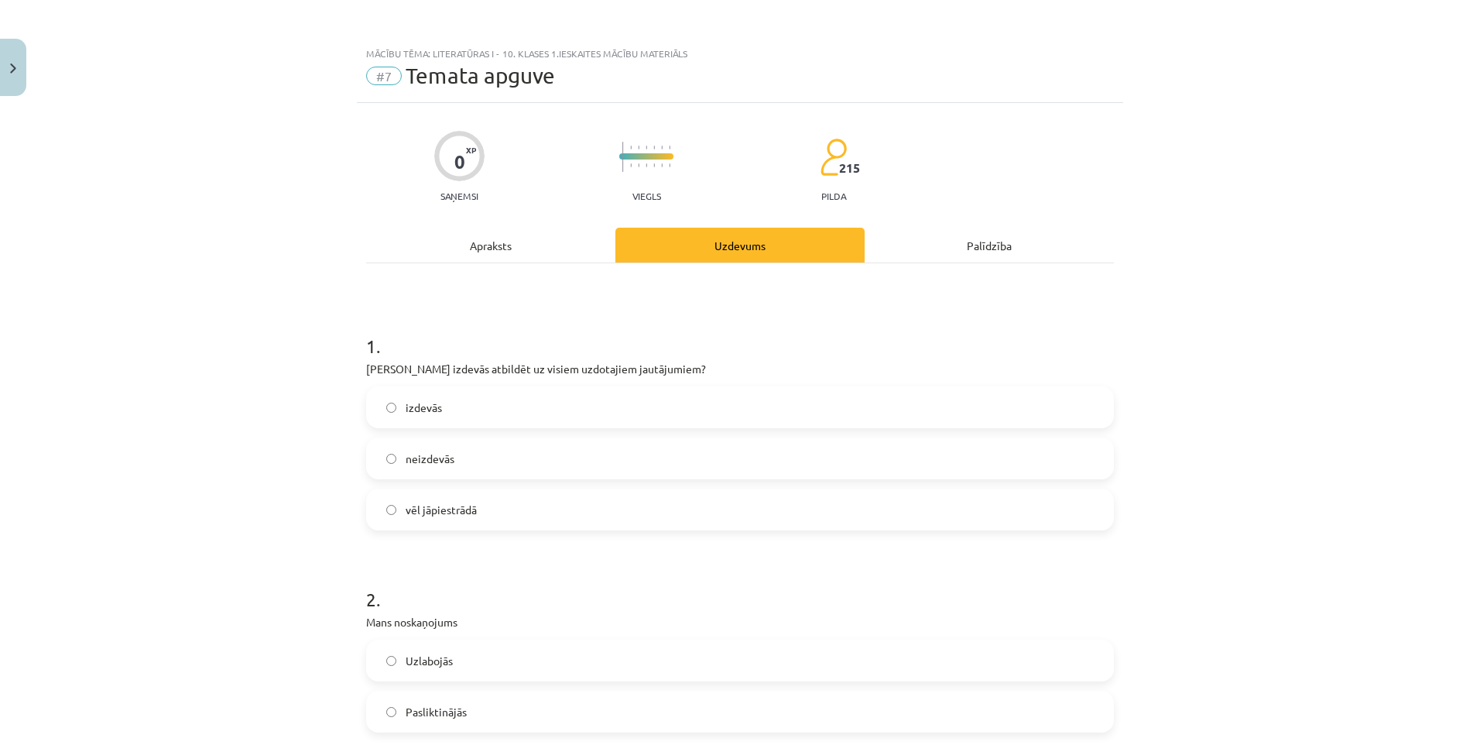
click at [538, 404] on label "izdevās" at bounding box center [740, 407] width 745 height 39
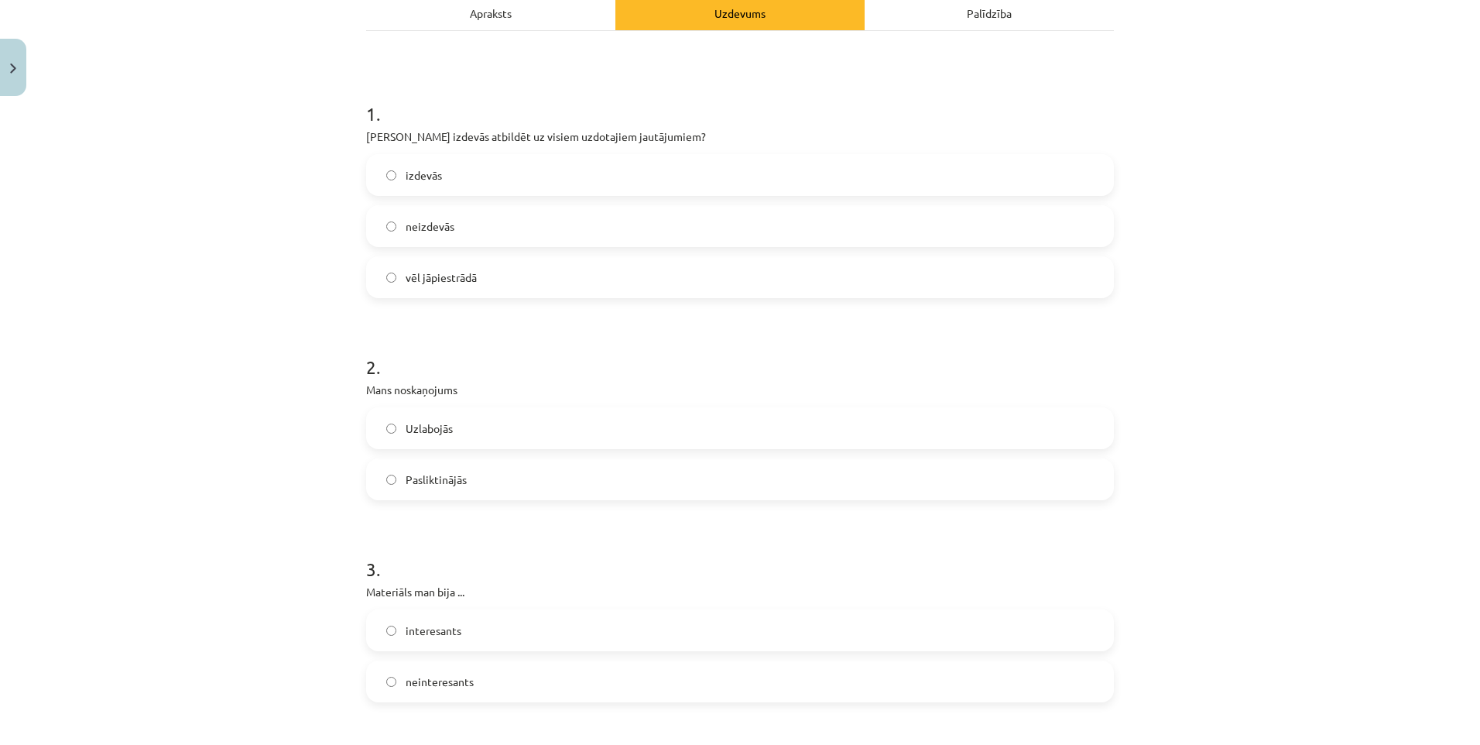
click at [449, 418] on label "Uzlabojās" at bounding box center [740, 428] width 745 height 39
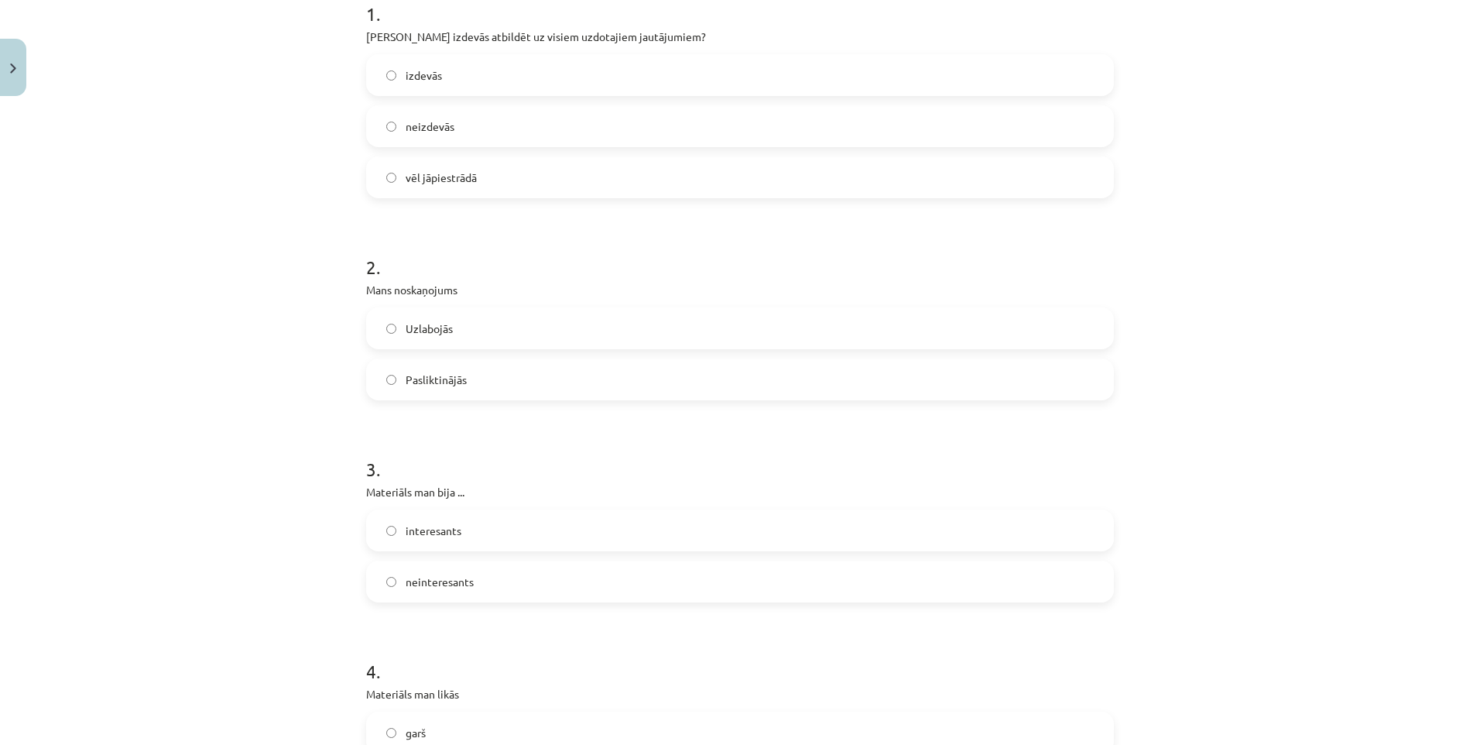
scroll to position [464, 0]
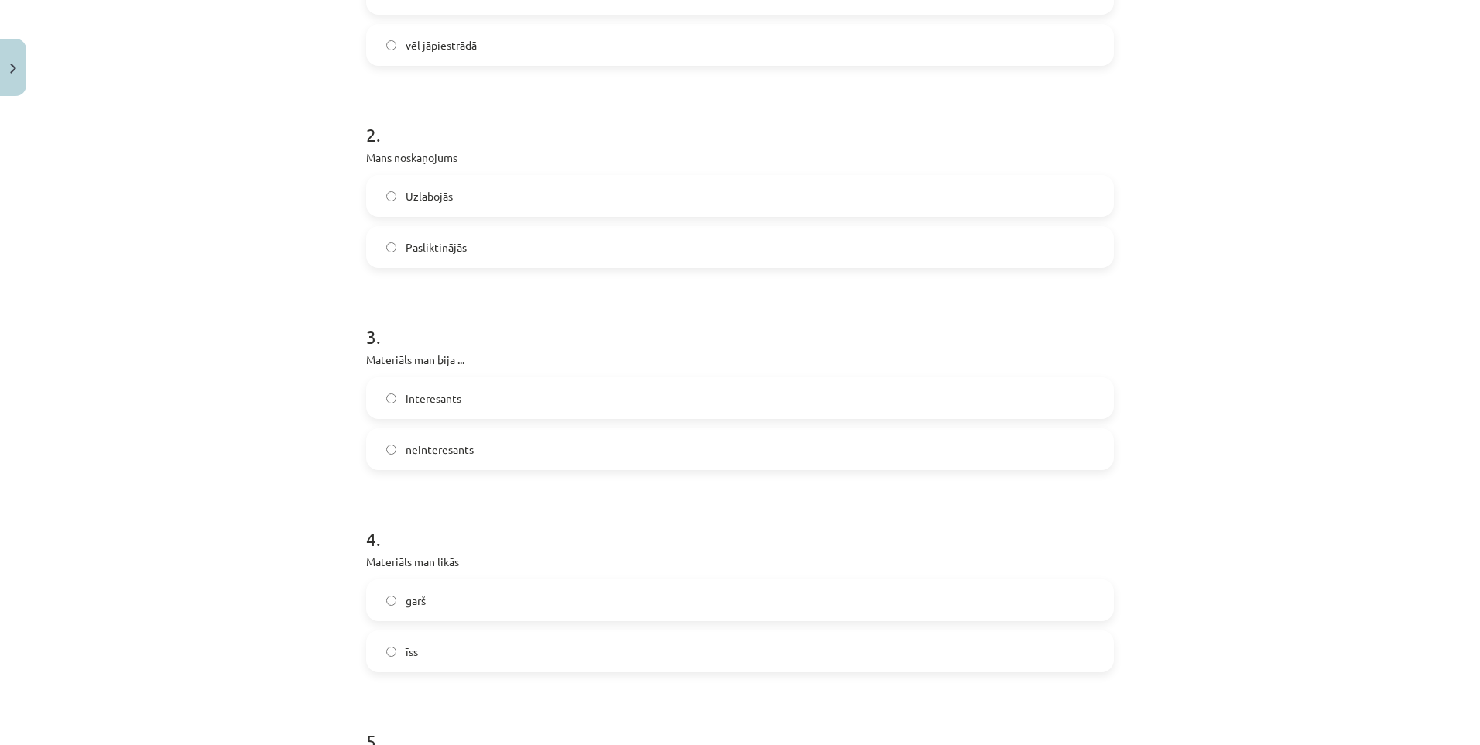
click at [440, 393] on span "interesants" at bounding box center [434, 398] width 56 height 16
click at [486, 574] on div "4 . Materiāls man likās garš īss" at bounding box center [740, 586] width 748 height 171
click at [488, 591] on label "garš" at bounding box center [740, 600] width 745 height 39
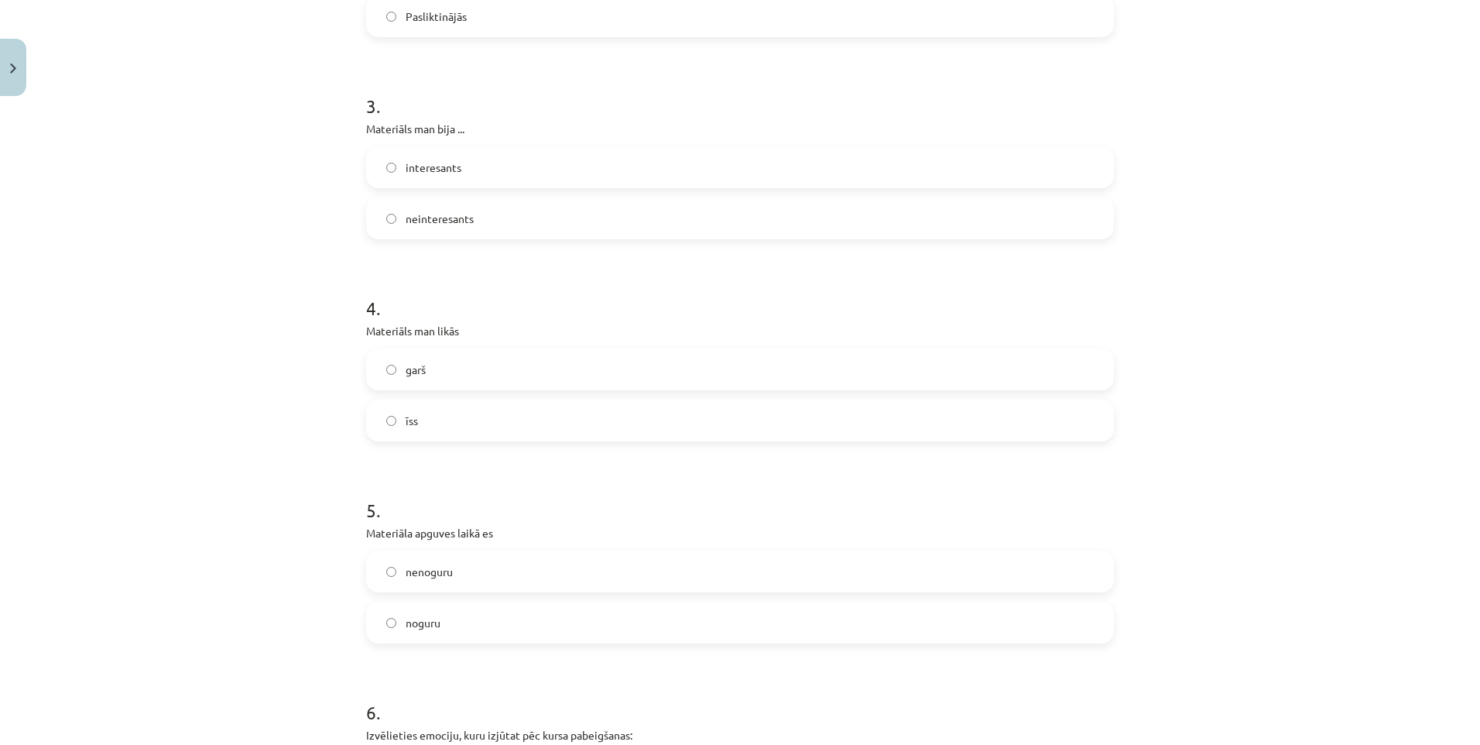
scroll to position [697, 0]
click at [440, 557] on label "nenoguru" at bounding box center [740, 569] width 745 height 39
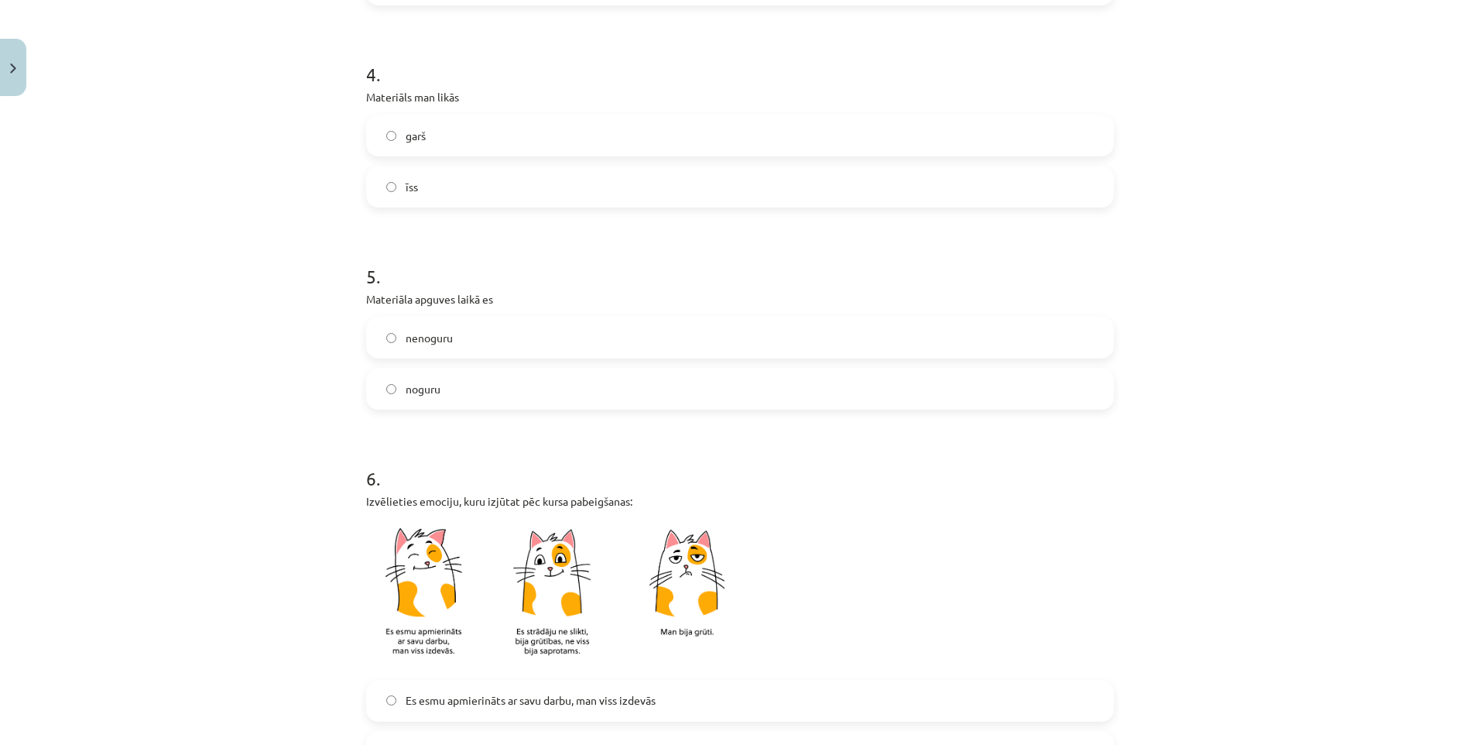
scroll to position [1084, 0]
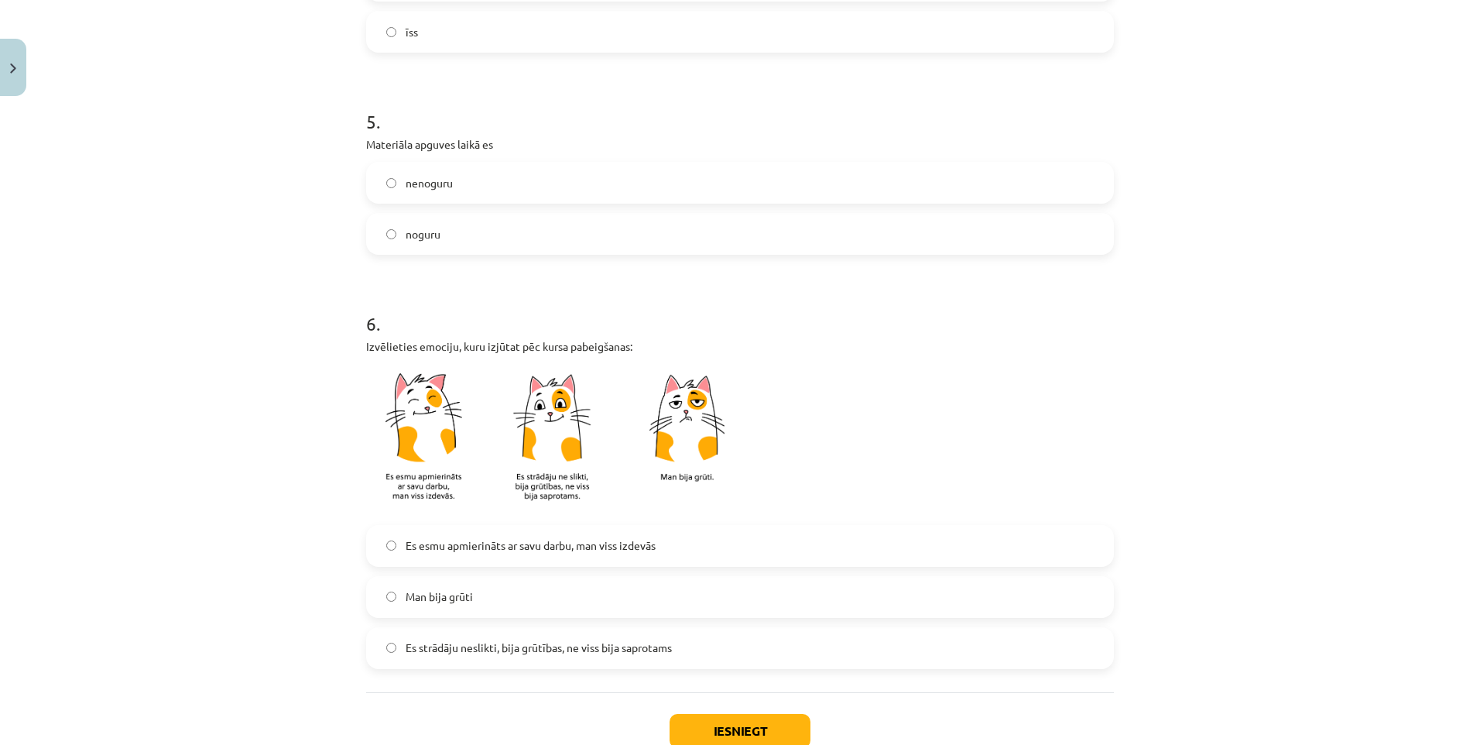
click at [484, 569] on div "Es esmu apmierināts ar savu darbu, man viss izdevās Man bija grūti Es strādāju …" at bounding box center [740, 597] width 748 height 144
click at [486, 585] on label "Man bija grūti" at bounding box center [740, 596] width 745 height 39
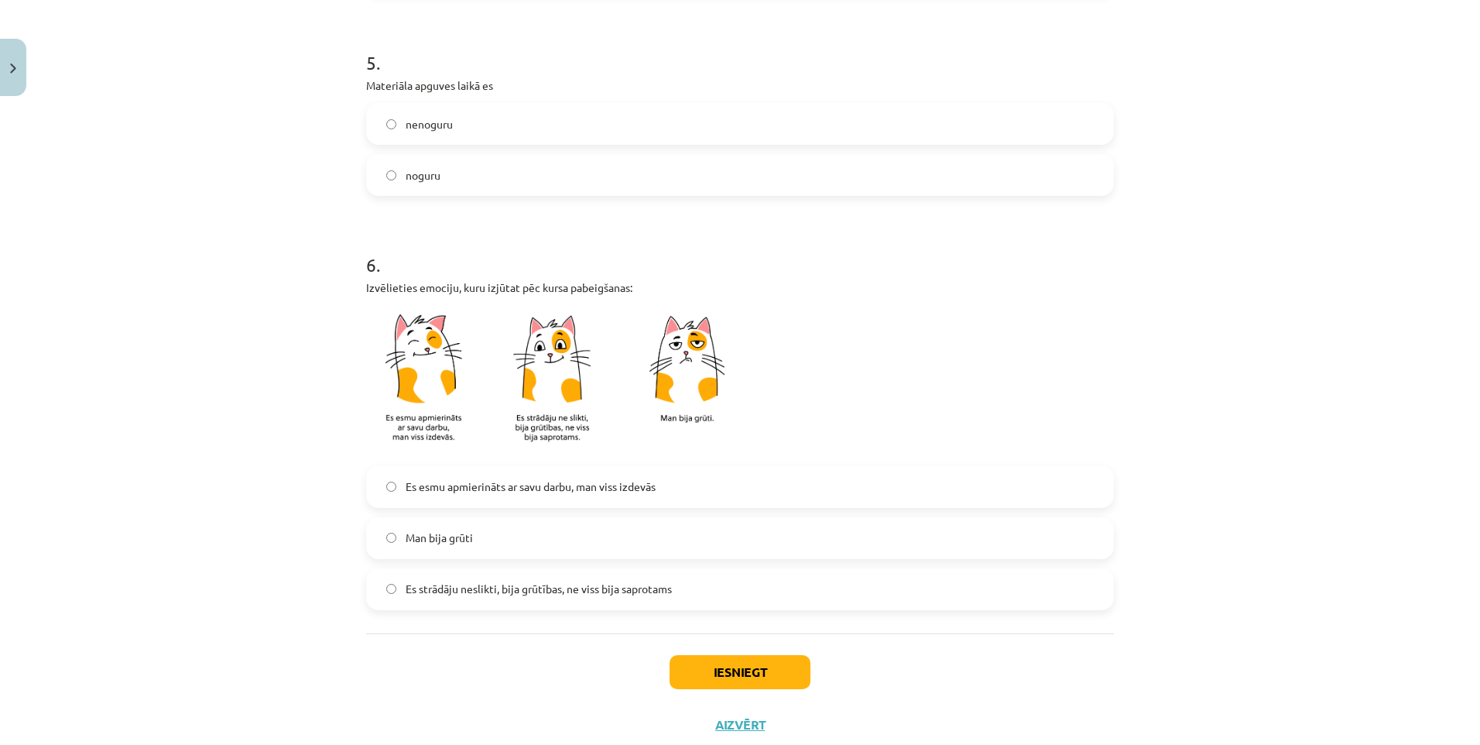
scroll to position [1187, 0]
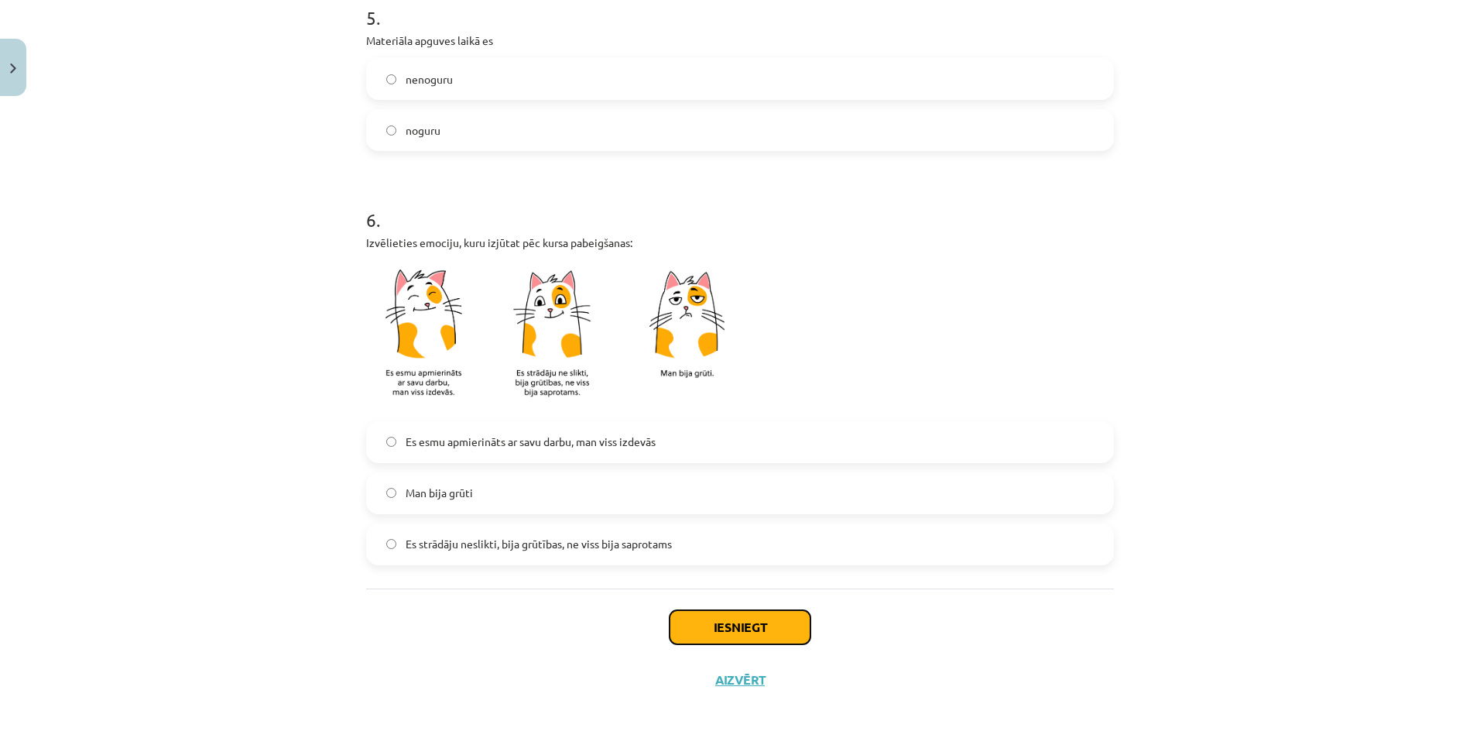
drag, startPoint x: 725, startPoint y: 629, endPoint x: 715, endPoint y: 622, distance: 11.8
click at [727, 628] on button "Iesniegt" at bounding box center [740, 627] width 141 height 34
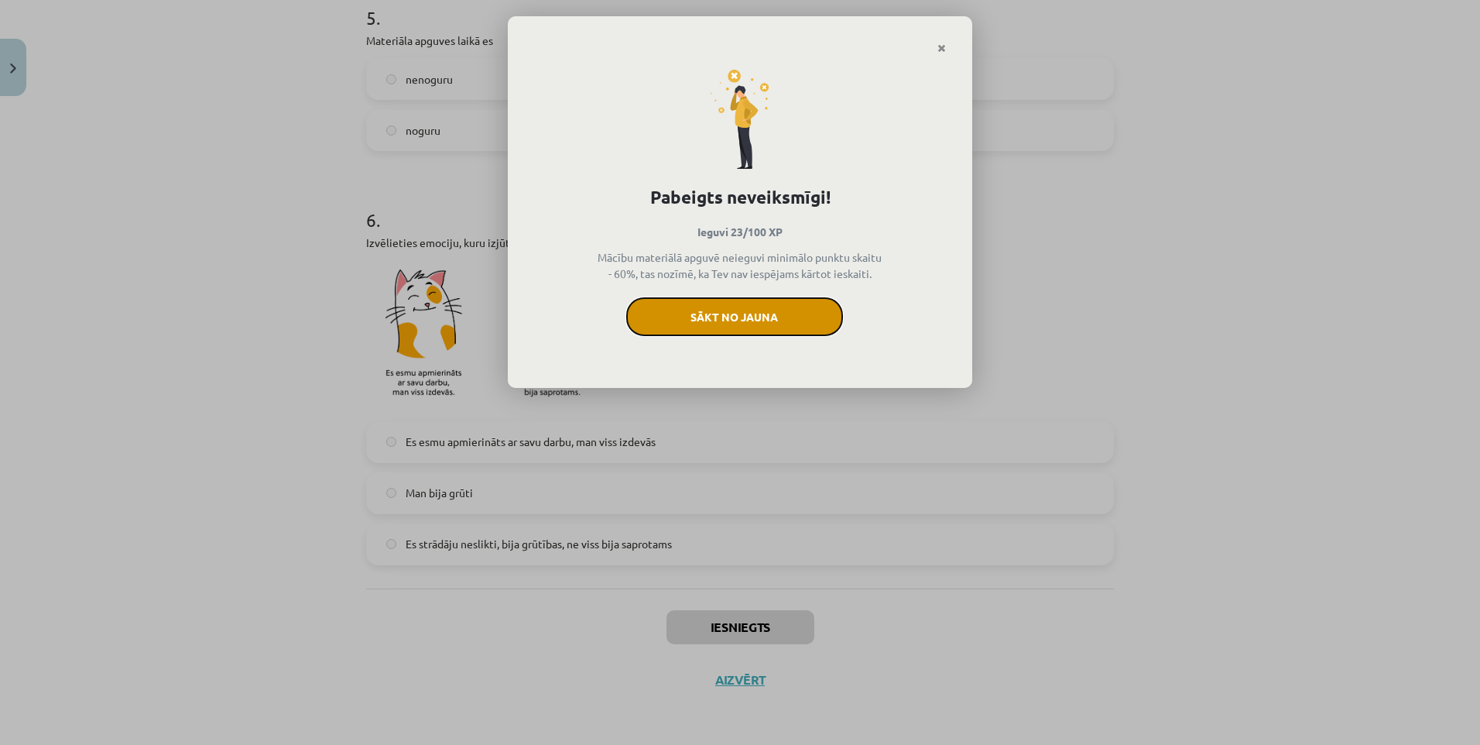
click at [662, 327] on button "Sākt no jauna" at bounding box center [734, 316] width 217 height 39
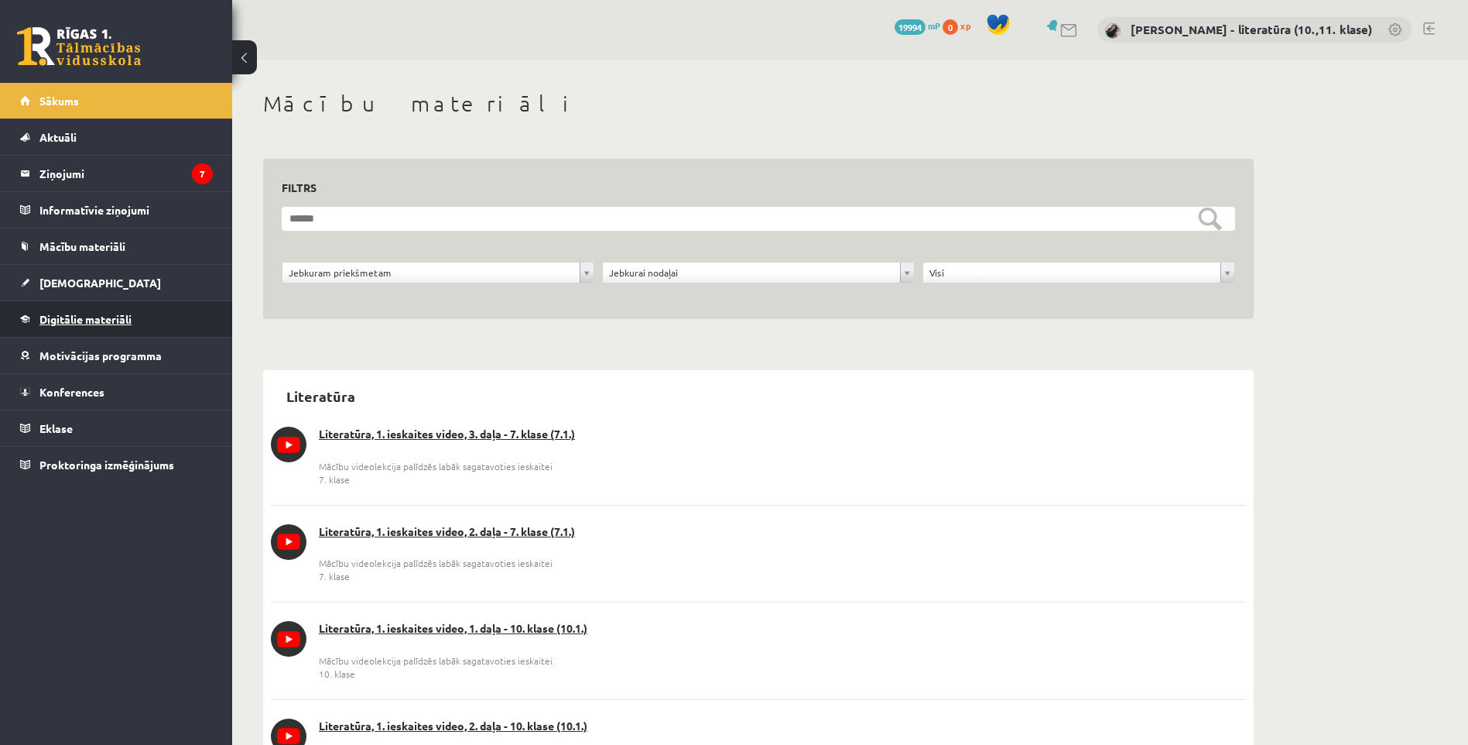
click at [91, 324] on span "Digitālie materiāli" at bounding box center [85, 319] width 92 height 14
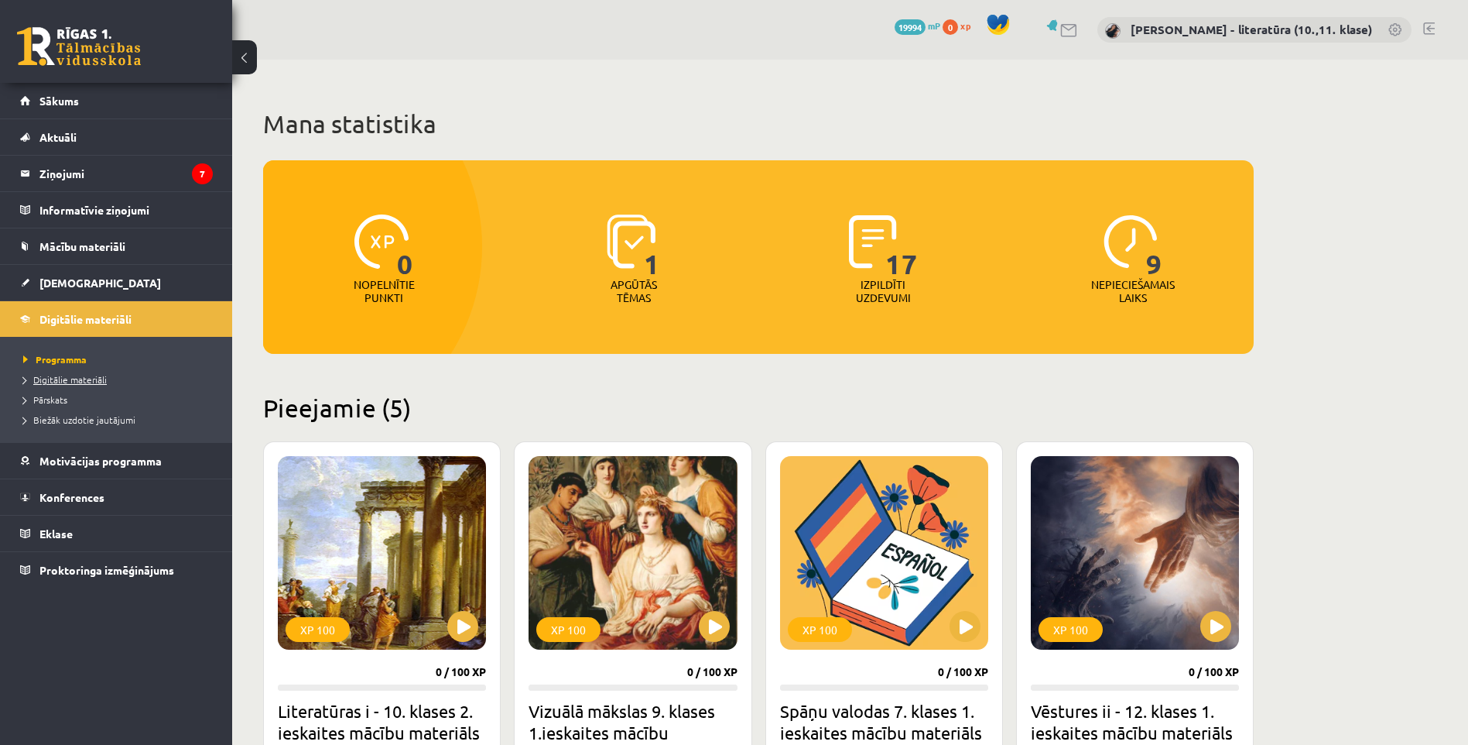
click at [91, 377] on span "Digitālie materiāli" at bounding box center [65, 379] width 84 height 12
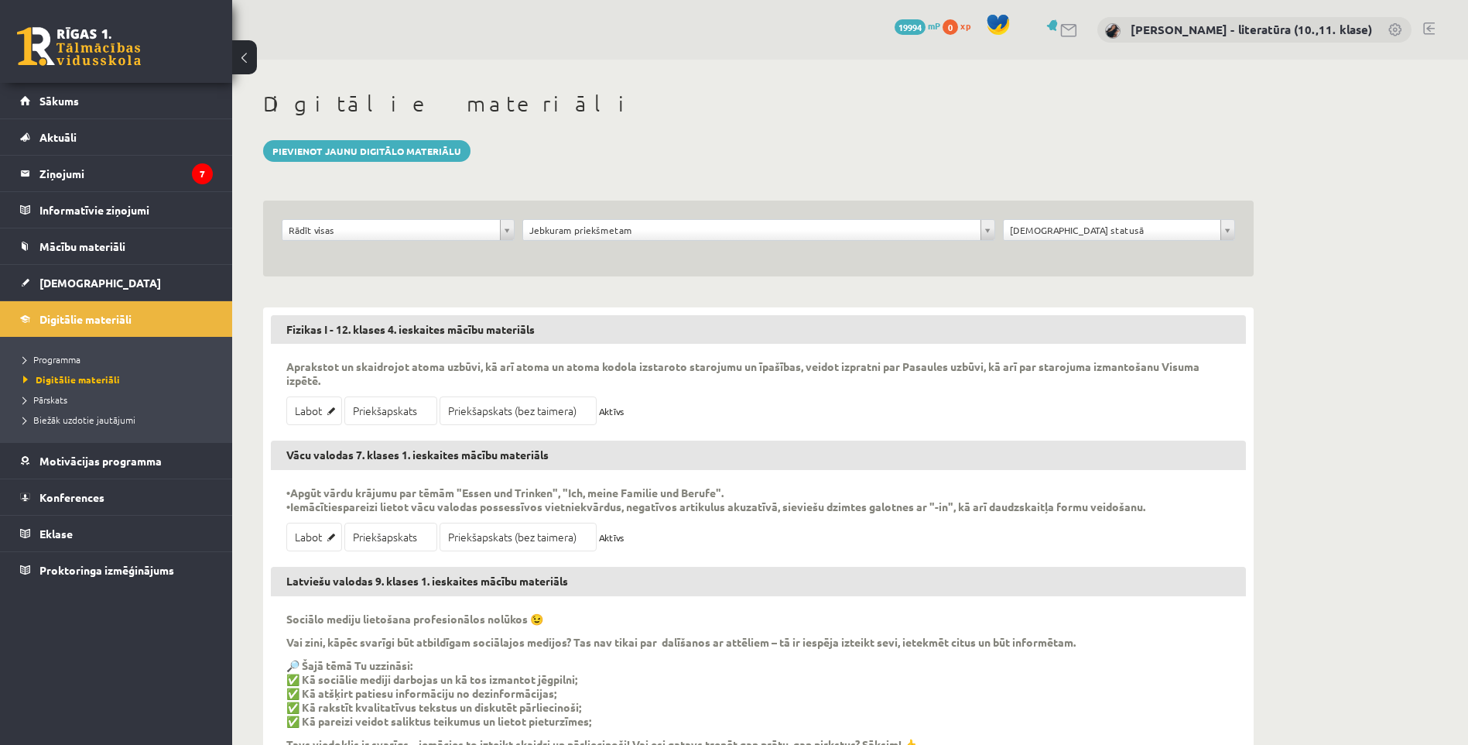
click at [469, 241] on div "**********" at bounding box center [398, 233] width 241 height 29
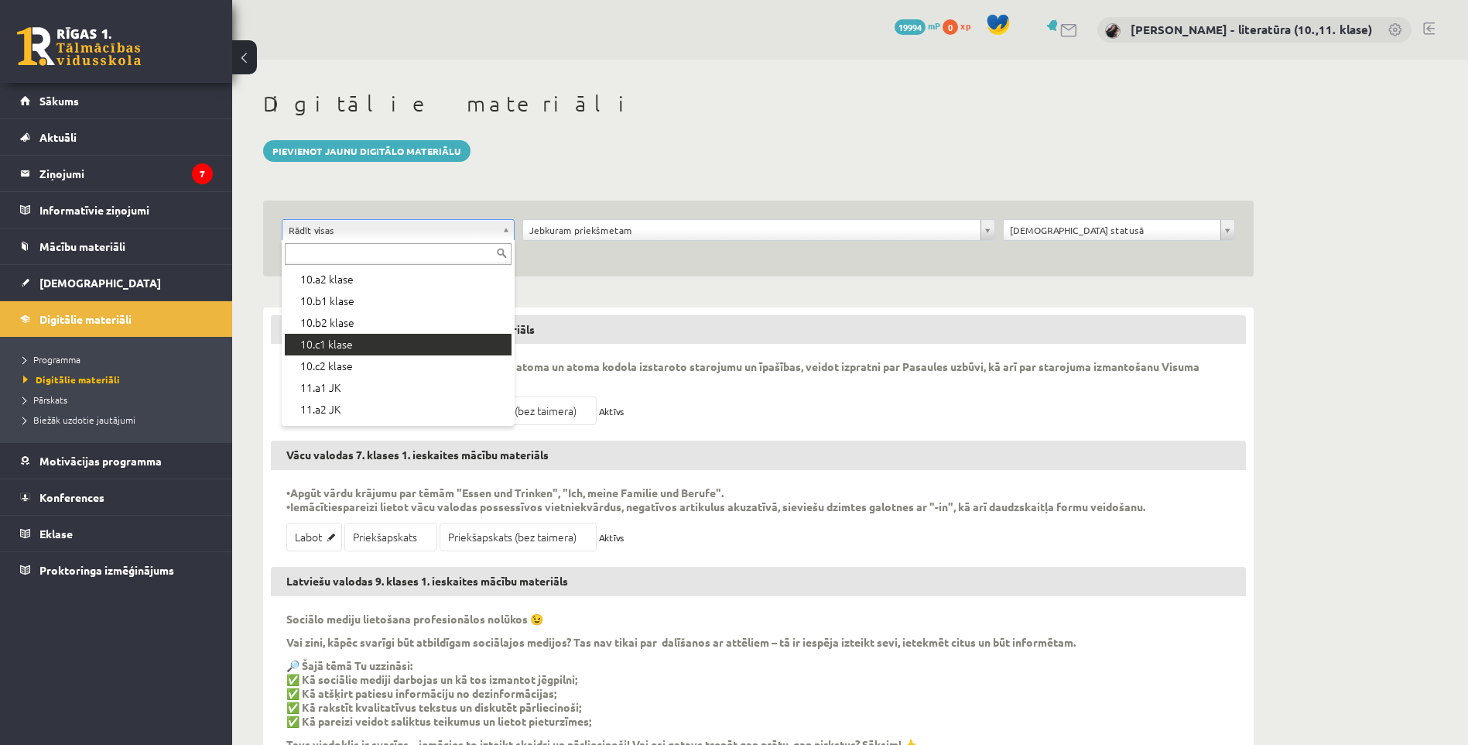
scroll to position [232, 0]
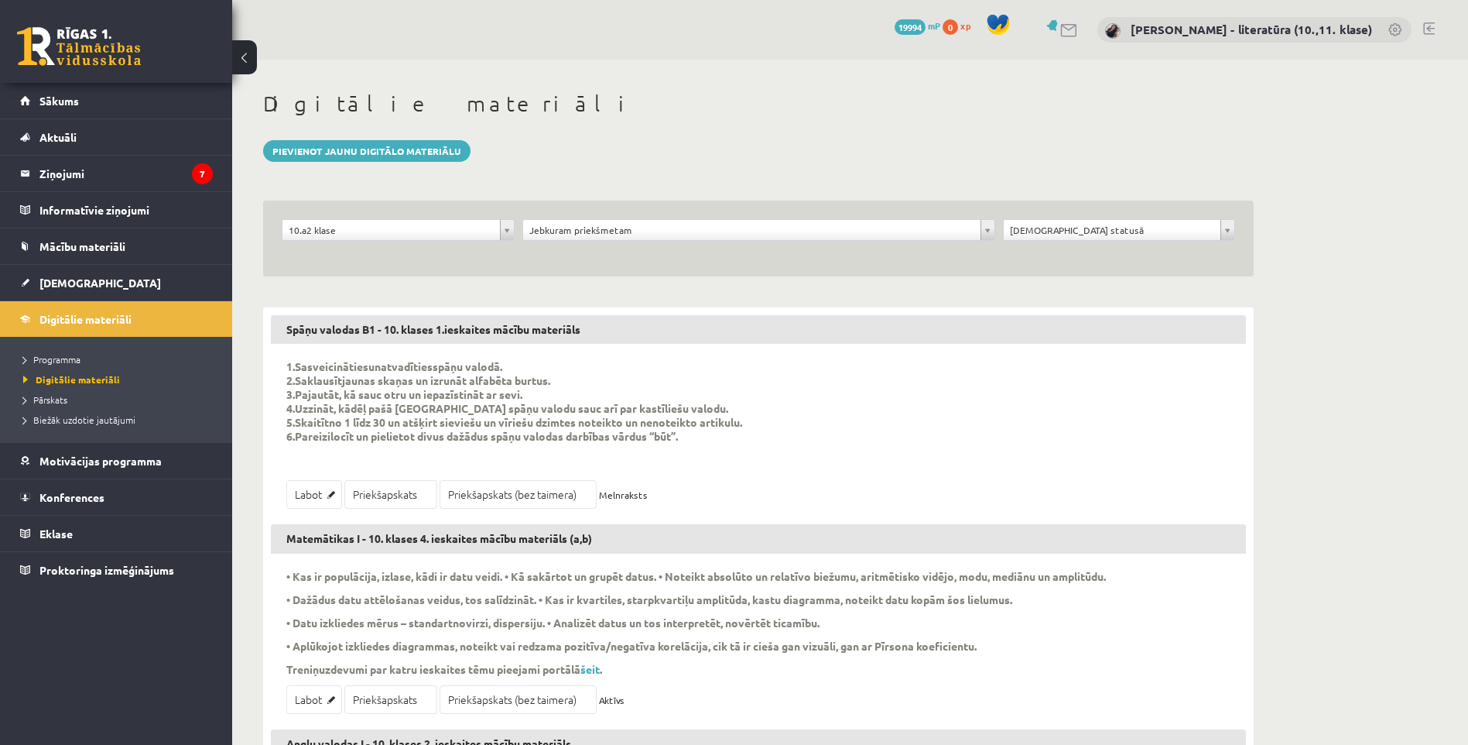
click at [634, 241] on div "**********" at bounding box center [759, 233] width 481 height 29
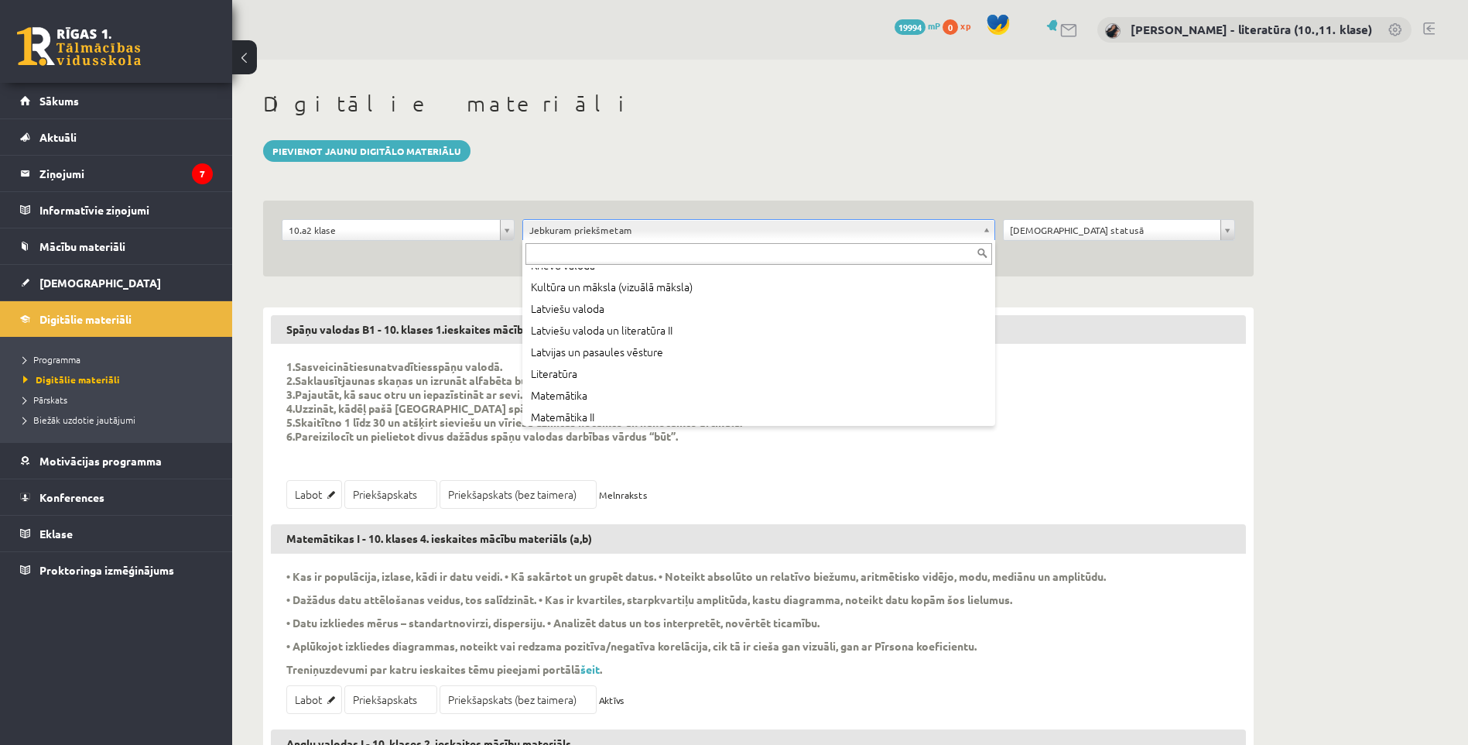
scroll to position [387, 0]
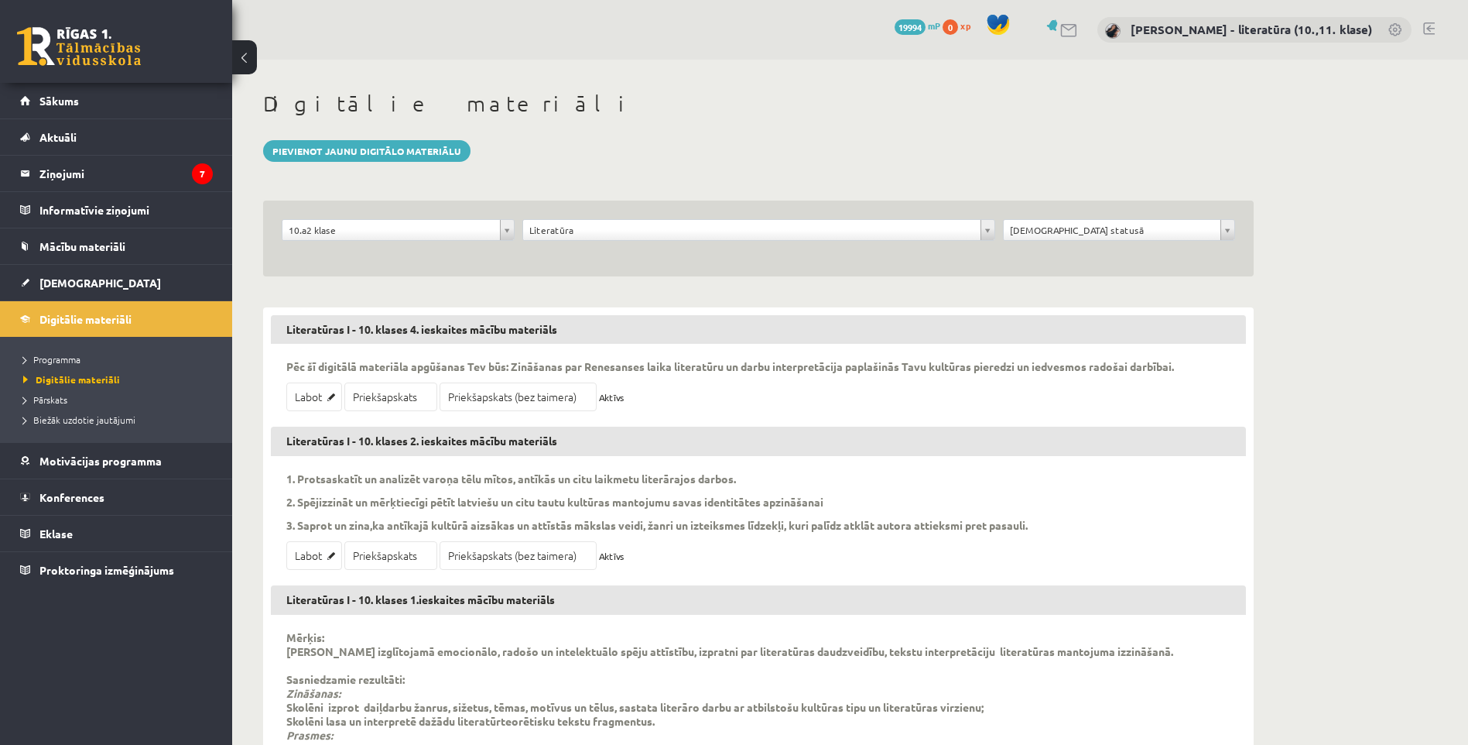
click at [966, 290] on div "**********" at bounding box center [758, 580] width 1053 height 1040
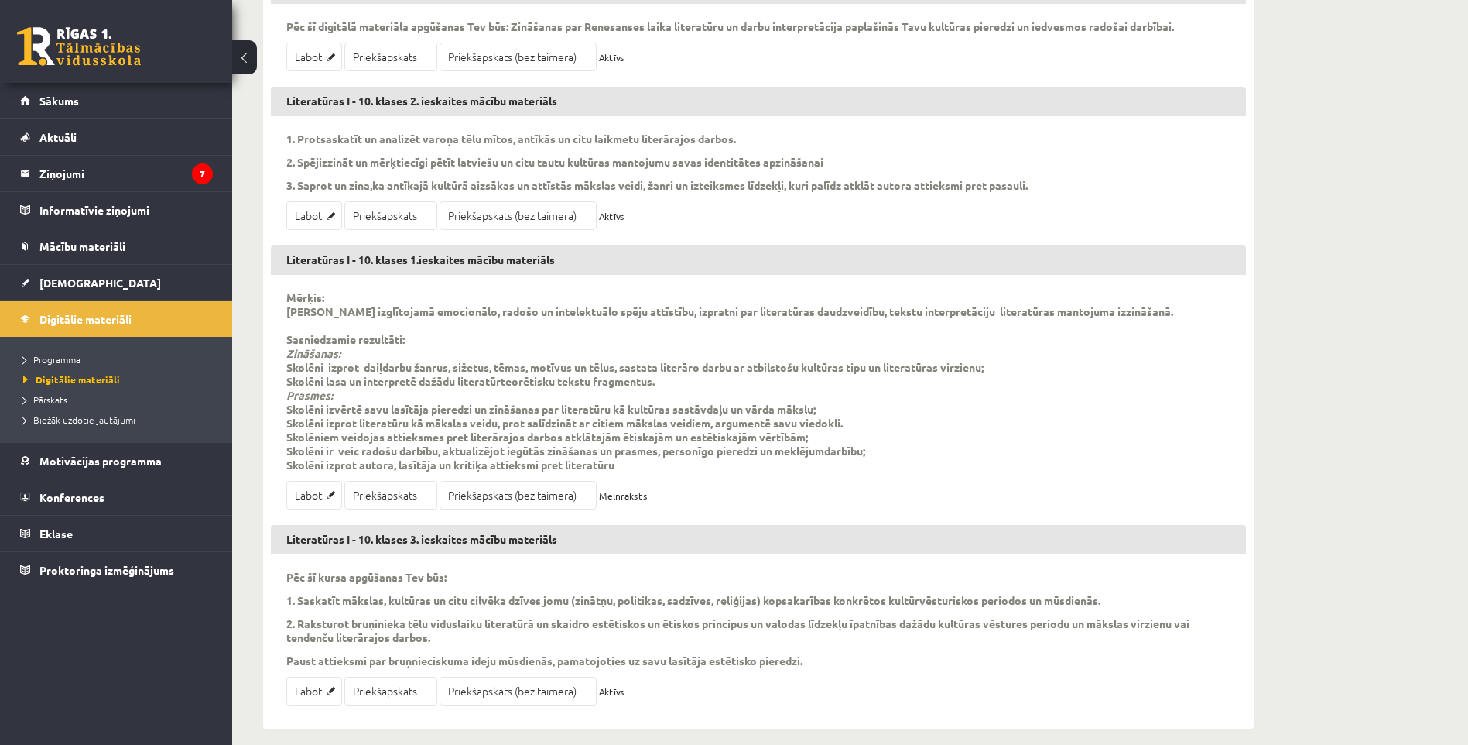
scroll to position [355, 0]
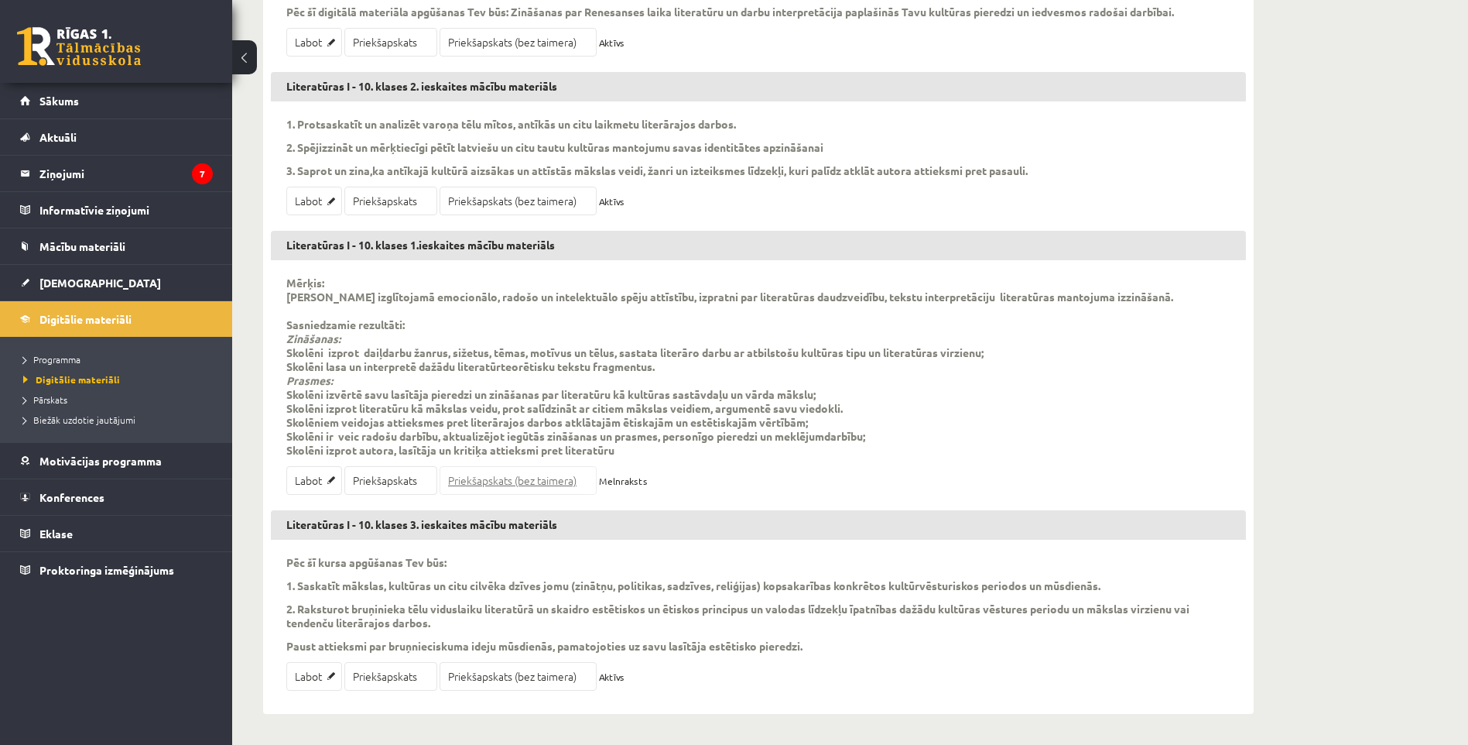
click at [548, 485] on link "Priekšapskats (bez taimera)" at bounding box center [518, 480] width 157 height 29
click at [496, 202] on link "Priekšapskats (bez taimera)" at bounding box center [518, 201] width 157 height 29
click at [476, 678] on link "Priekšapskats (bez taimera)" at bounding box center [518, 676] width 157 height 29
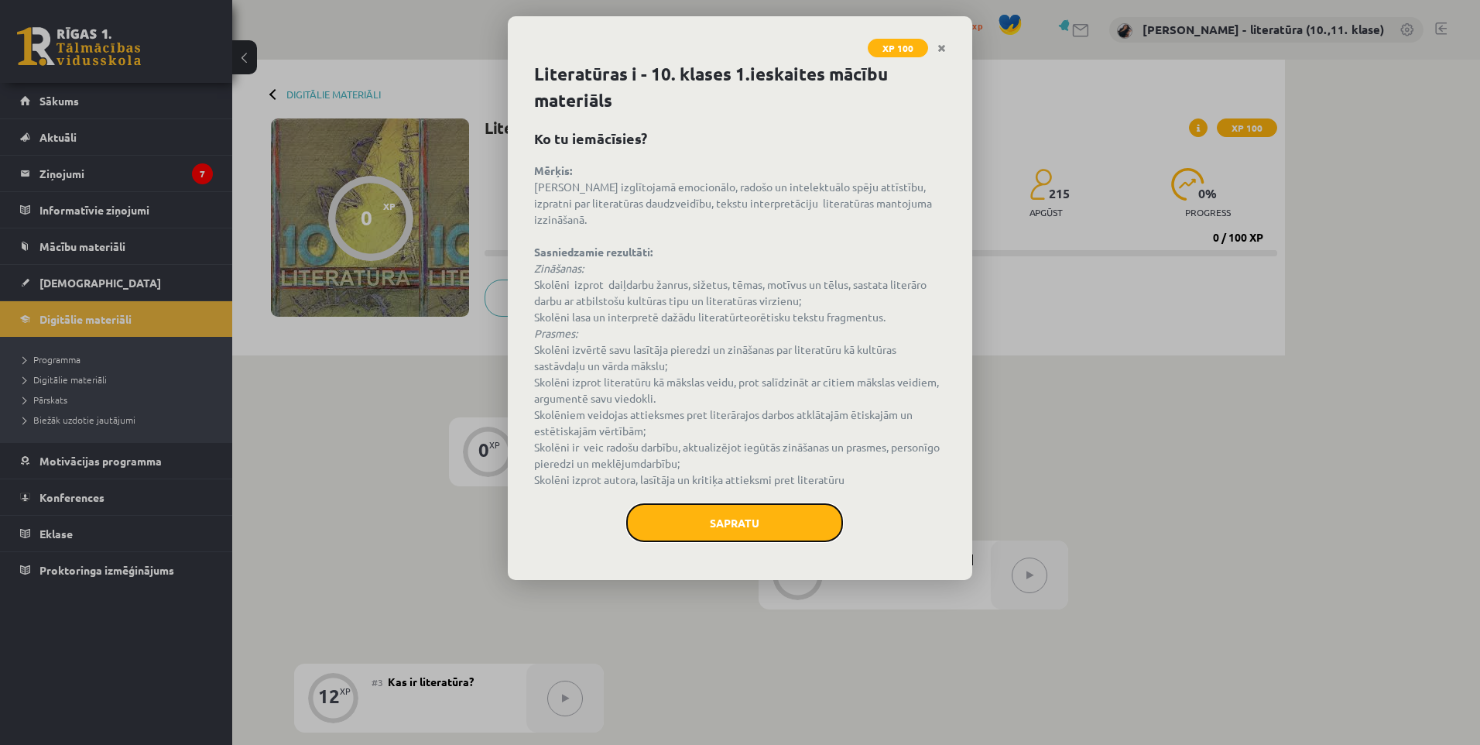
click at [771, 511] on button "Sapratu" at bounding box center [734, 522] width 217 height 39
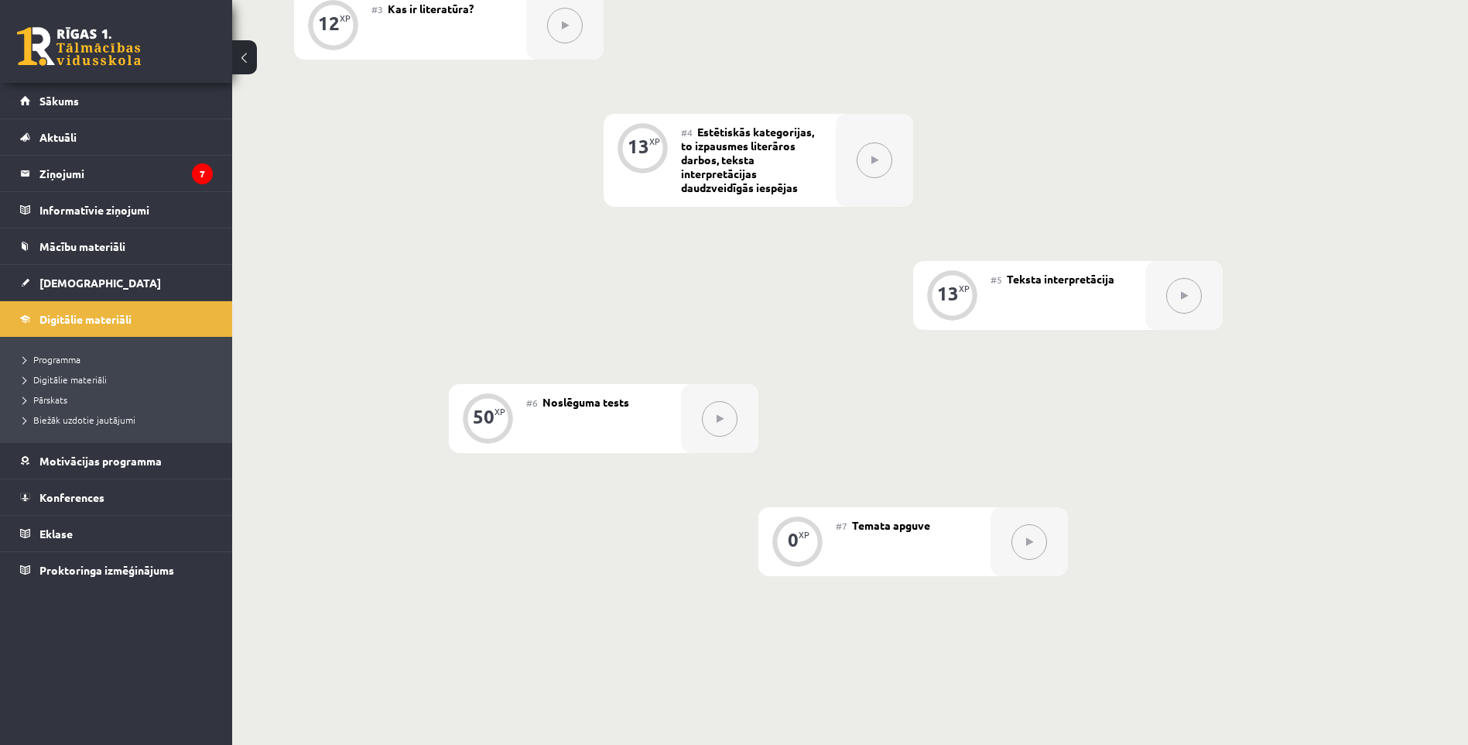
scroll to position [464, 0]
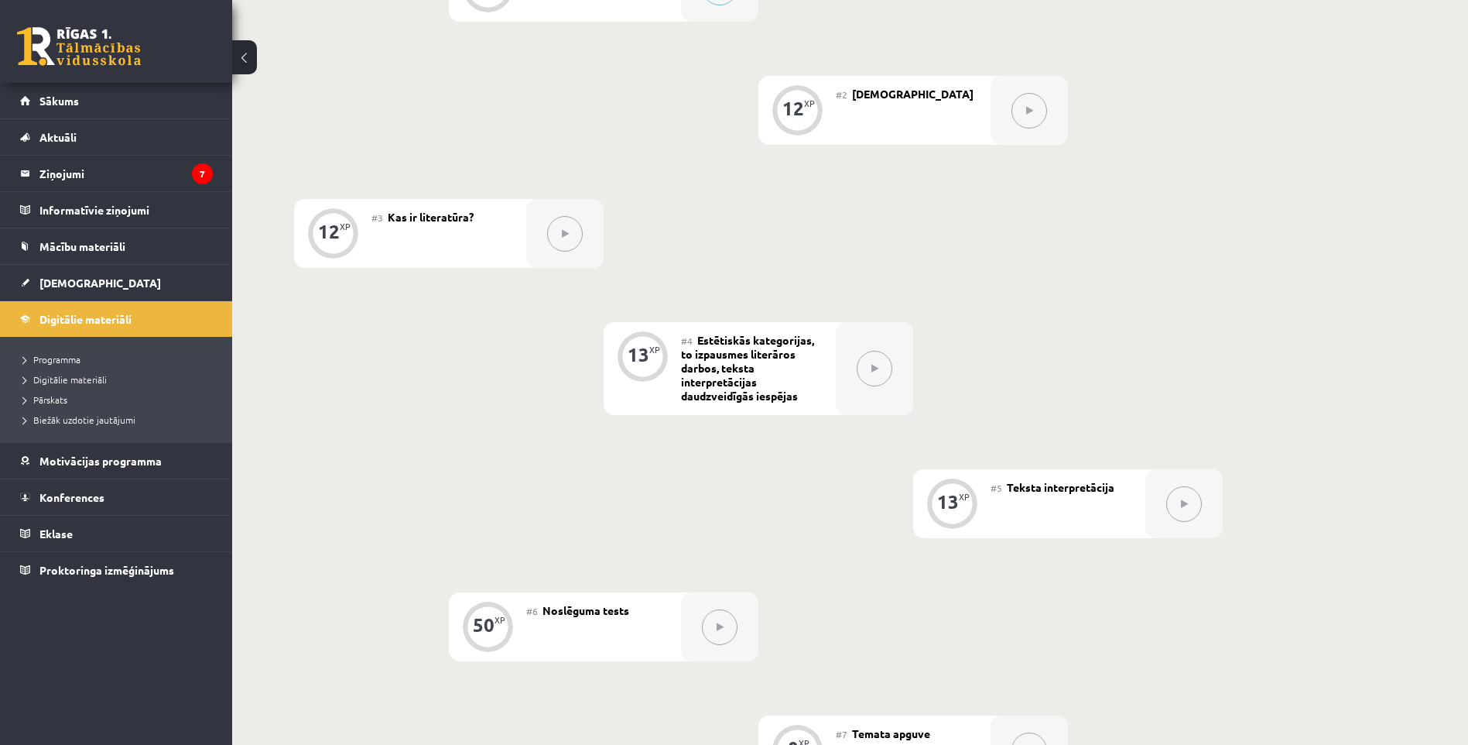
click at [881, 379] on button at bounding box center [875, 369] width 36 height 36
click at [1201, 510] on button at bounding box center [1185, 504] width 36 height 36
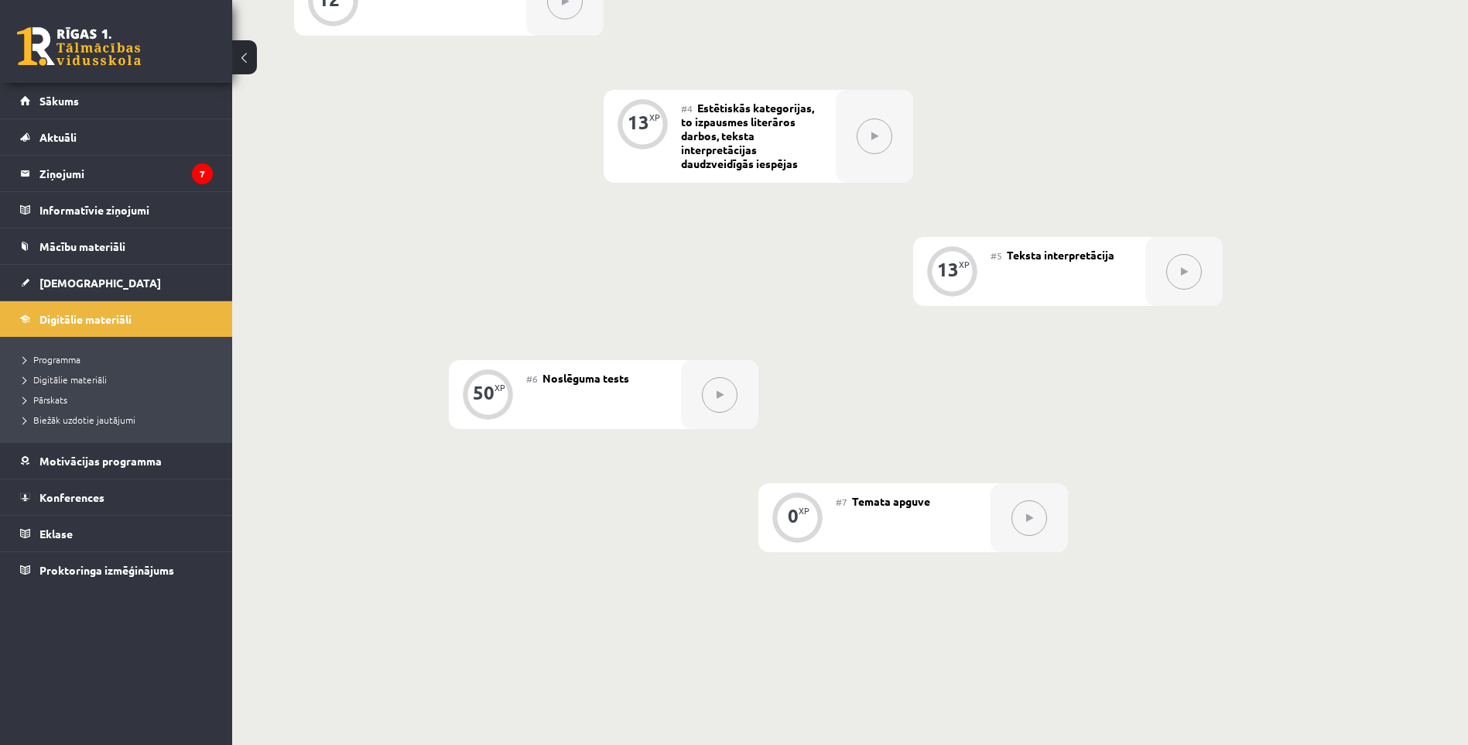
scroll to position [310, 0]
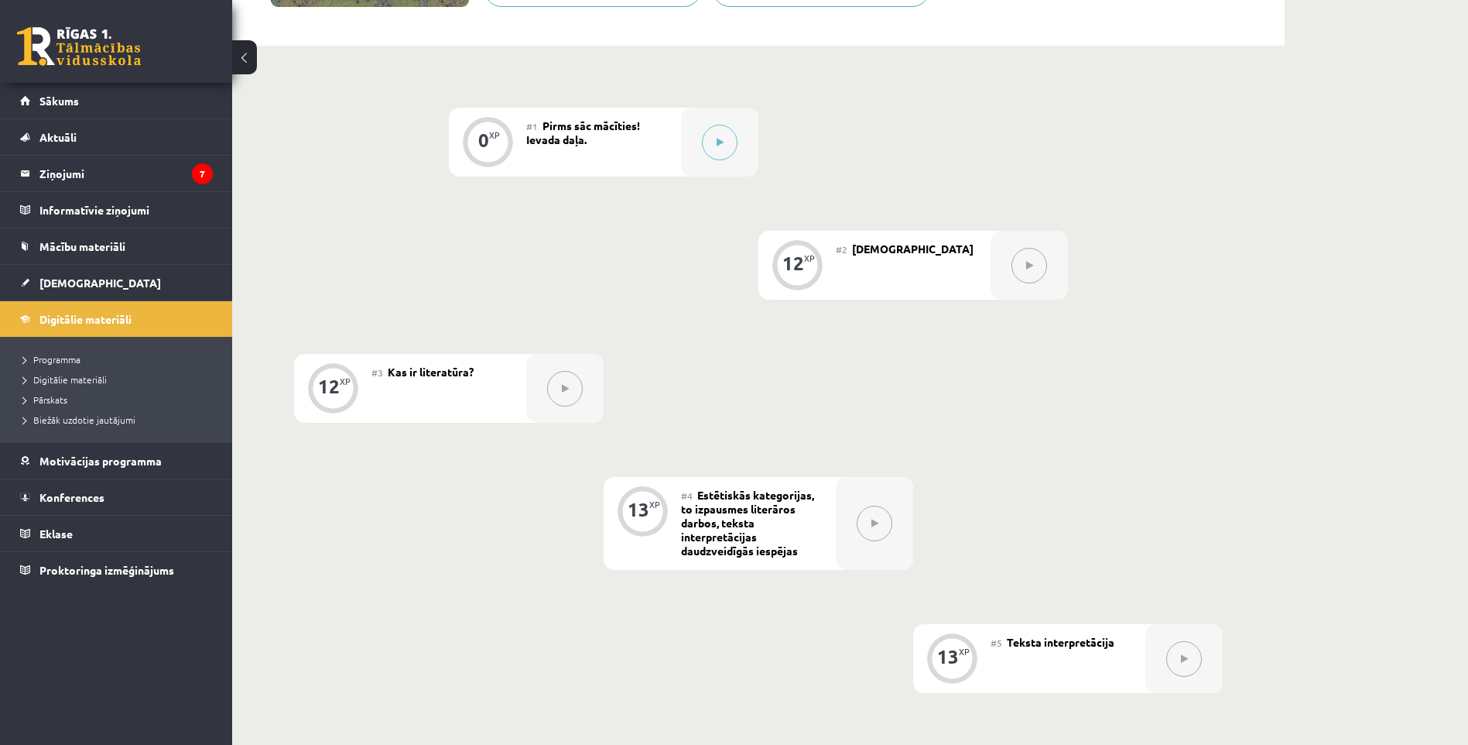
click at [560, 390] on button at bounding box center [565, 389] width 36 height 36
click at [1026, 281] on button at bounding box center [1030, 266] width 36 height 36
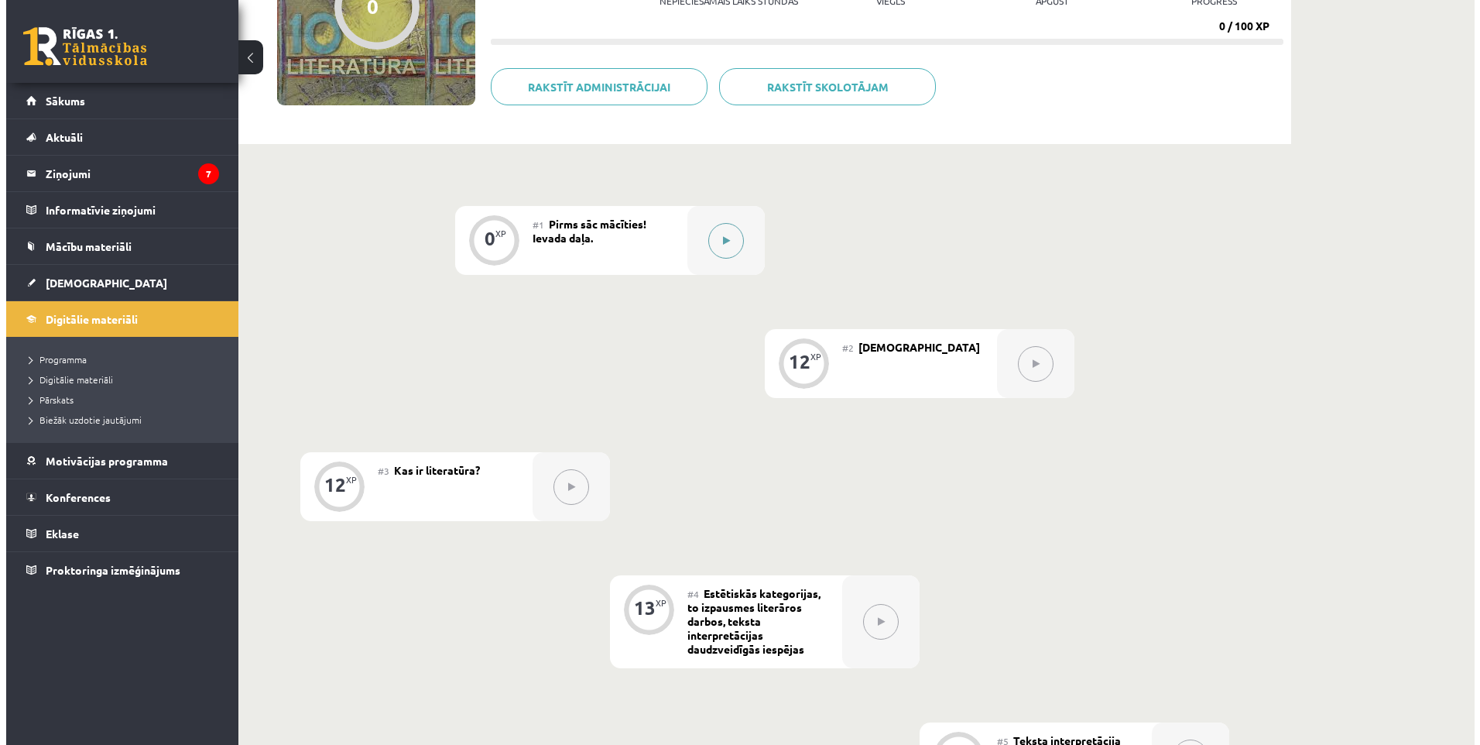
scroll to position [155, 0]
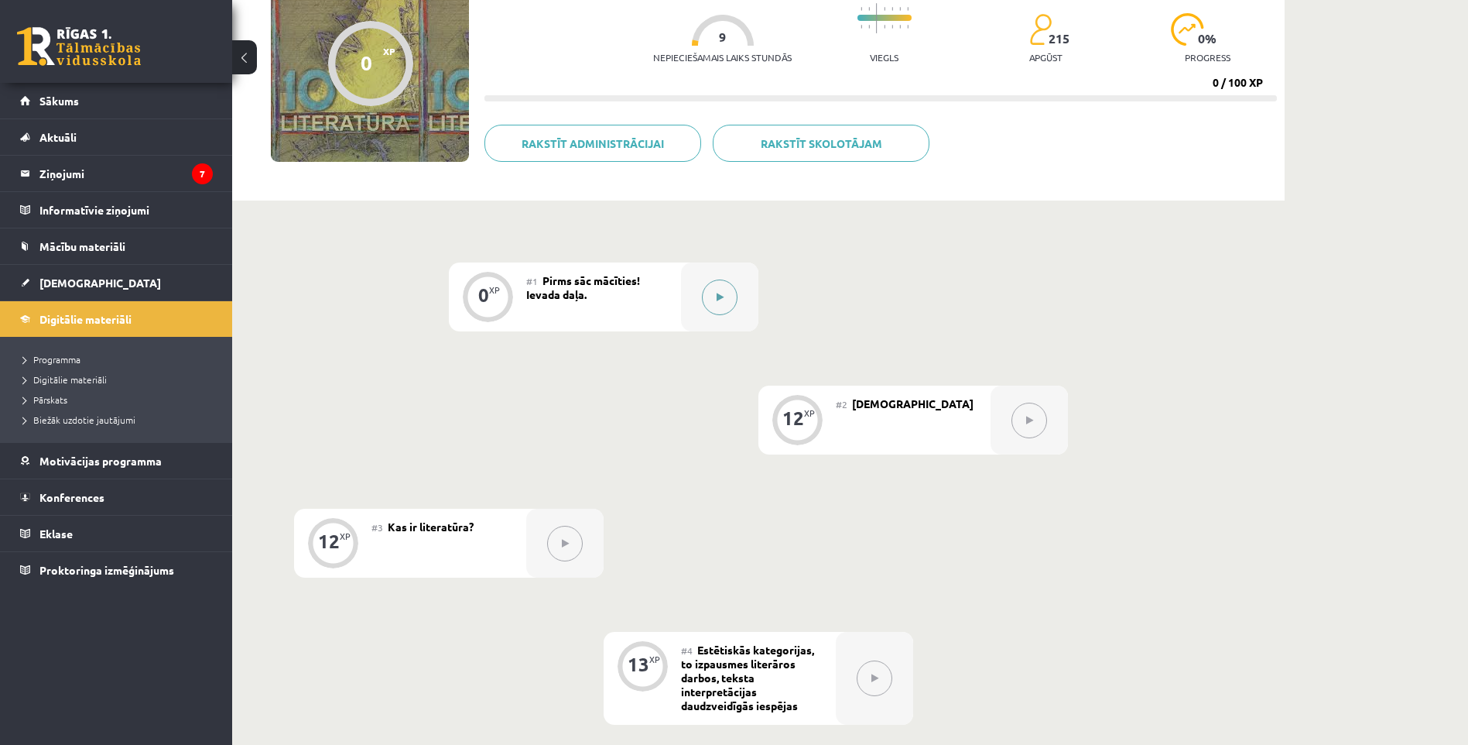
click at [718, 296] on icon at bounding box center [720, 297] width 7 height 9
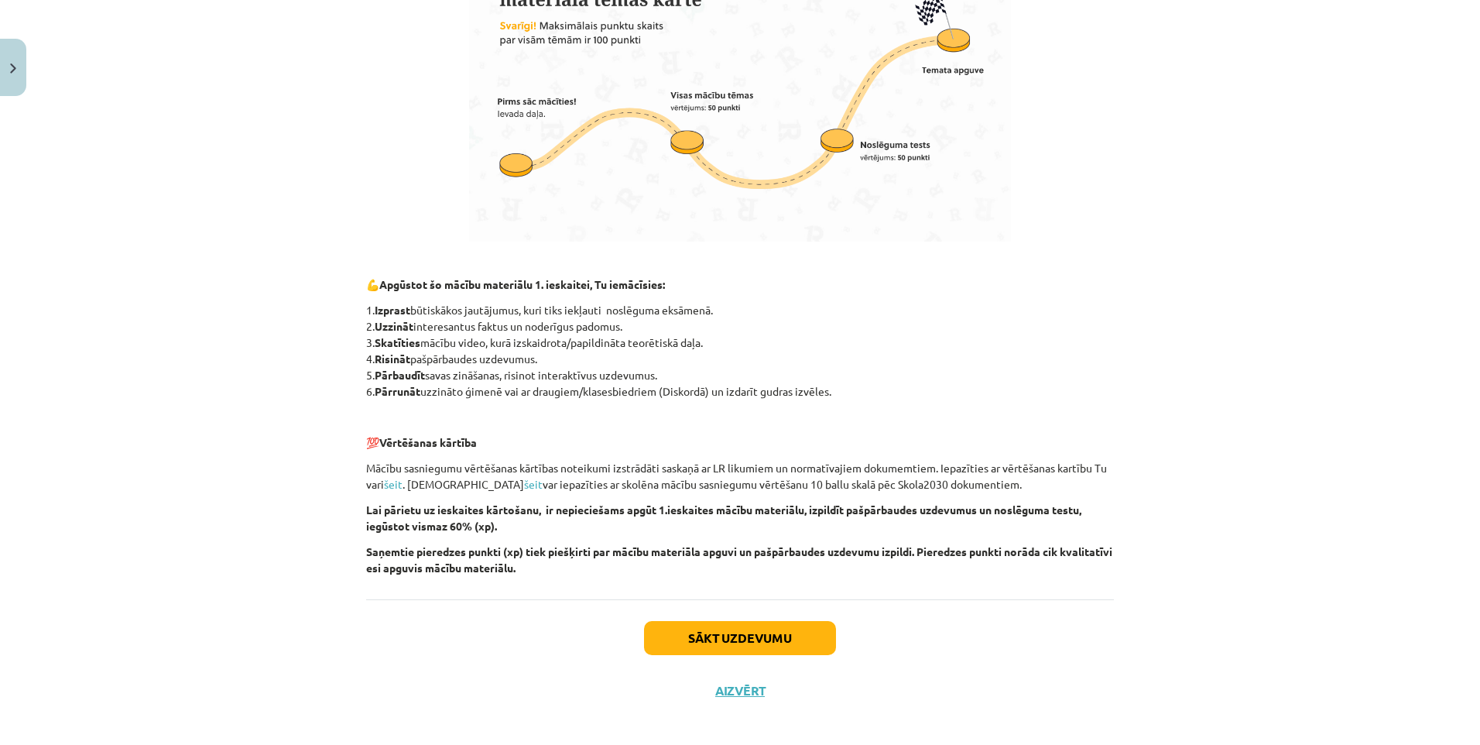
scroll to position [900, 0]
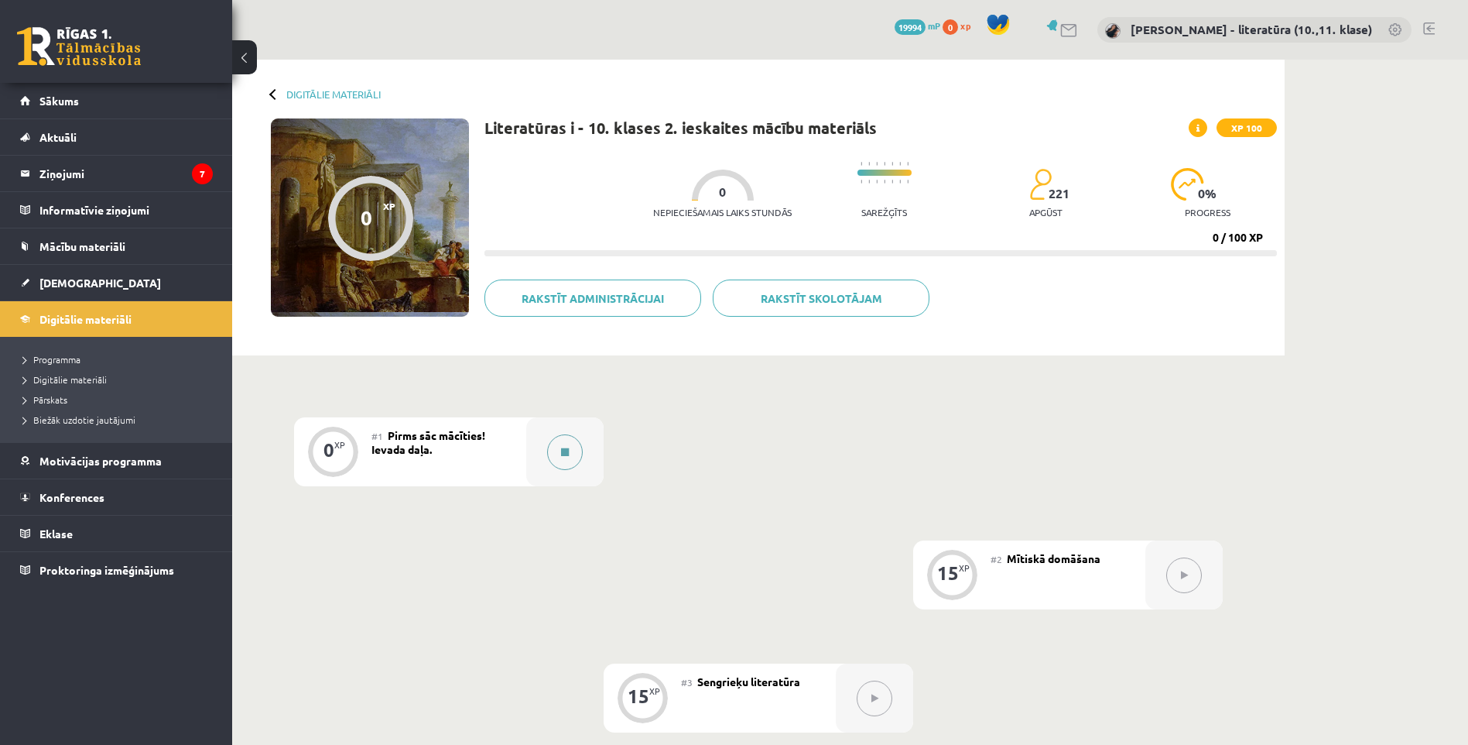
click at [551, 447] on button at bounding box center [565, 452] width 36 height 36
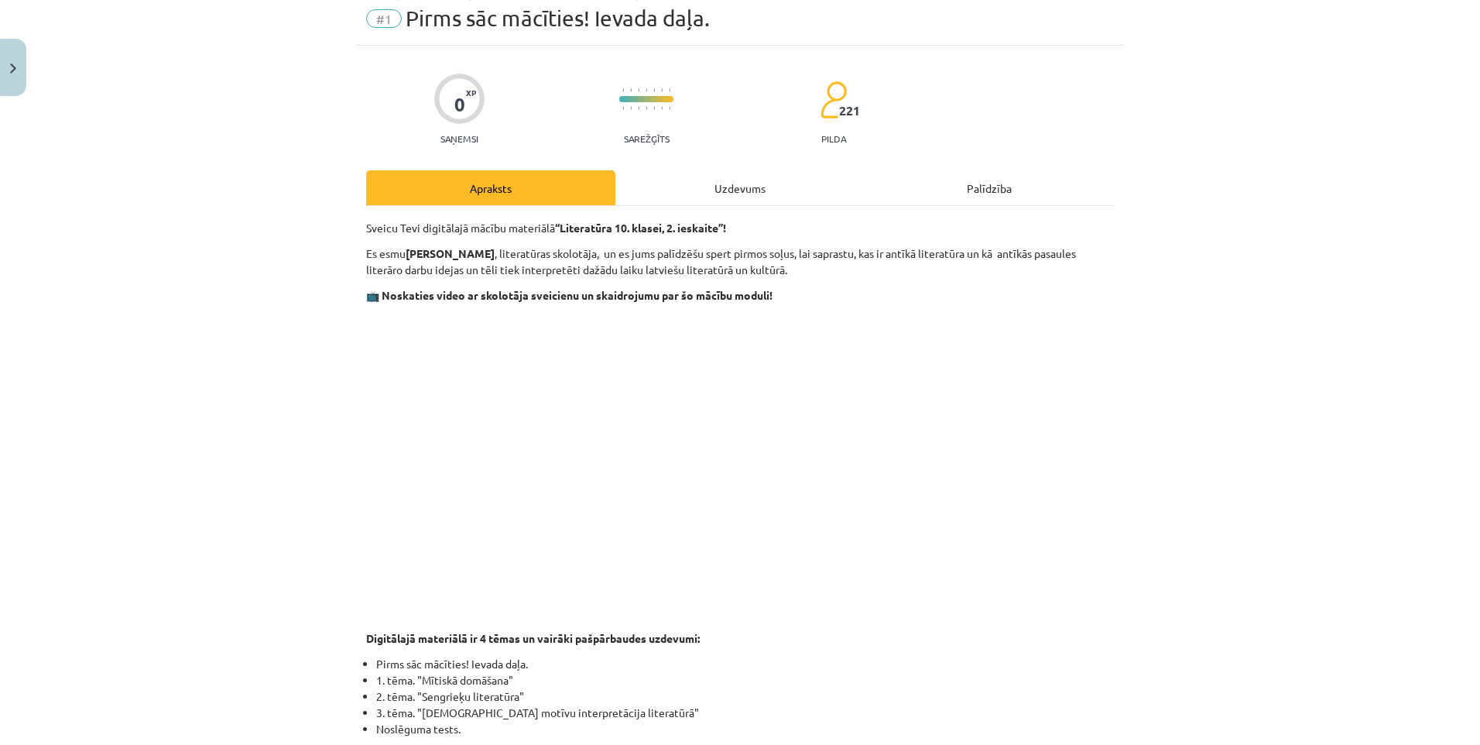
scroll to position [57, 0]
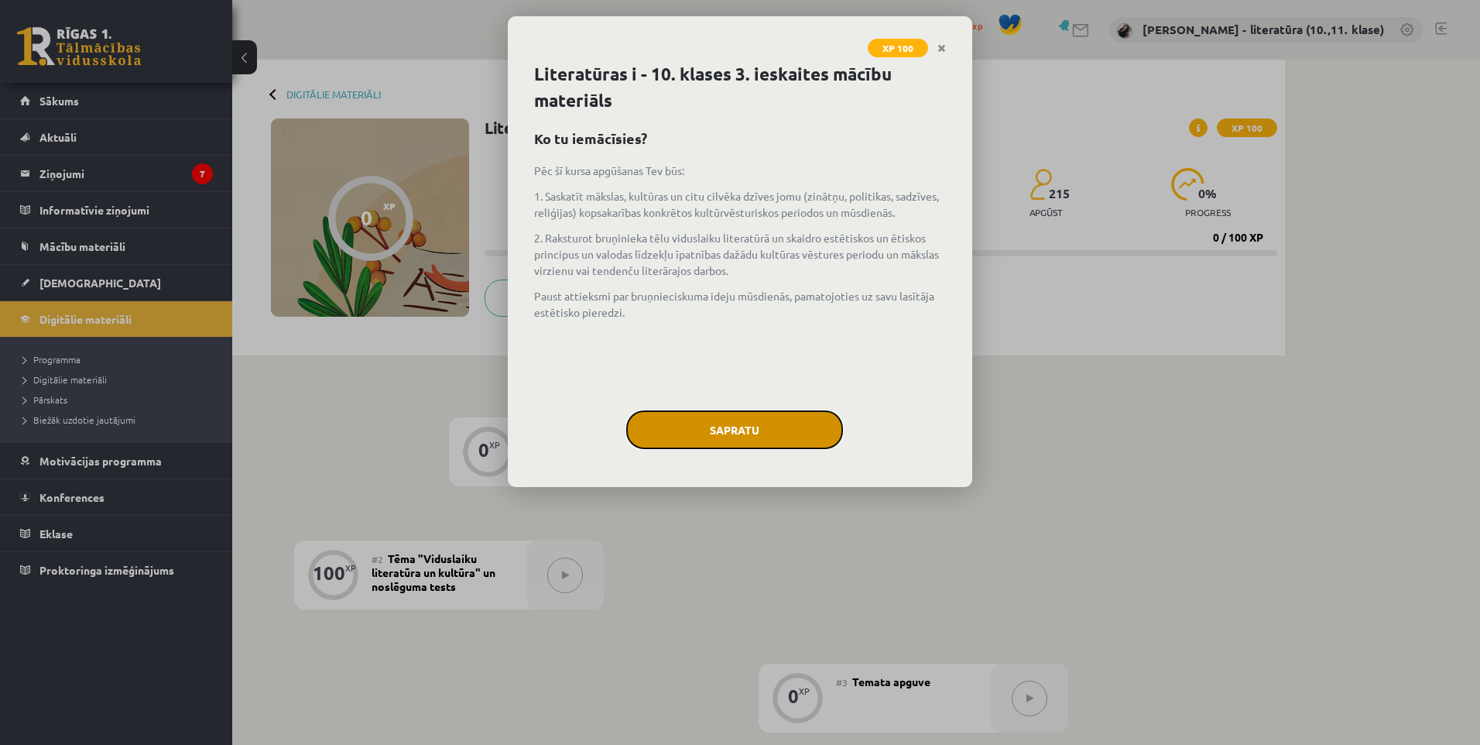
click at [741, 430] on button "Sapratu" at bounding box center [734, 429] width 217 height 39
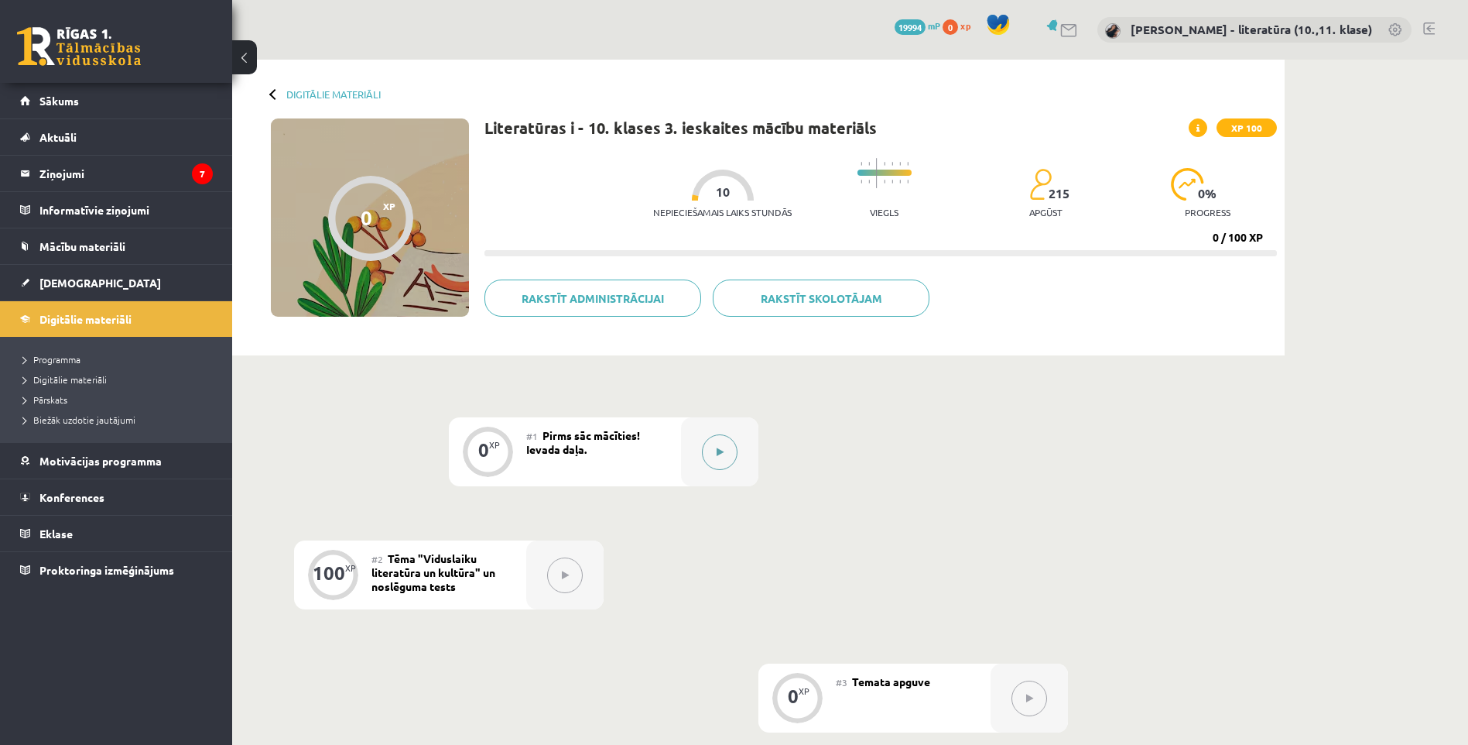
click at [718, 457] on button at bounding box center [720, 452] width 36 height 36
